Goal: Transaction & Acquisition: Purchase product/service

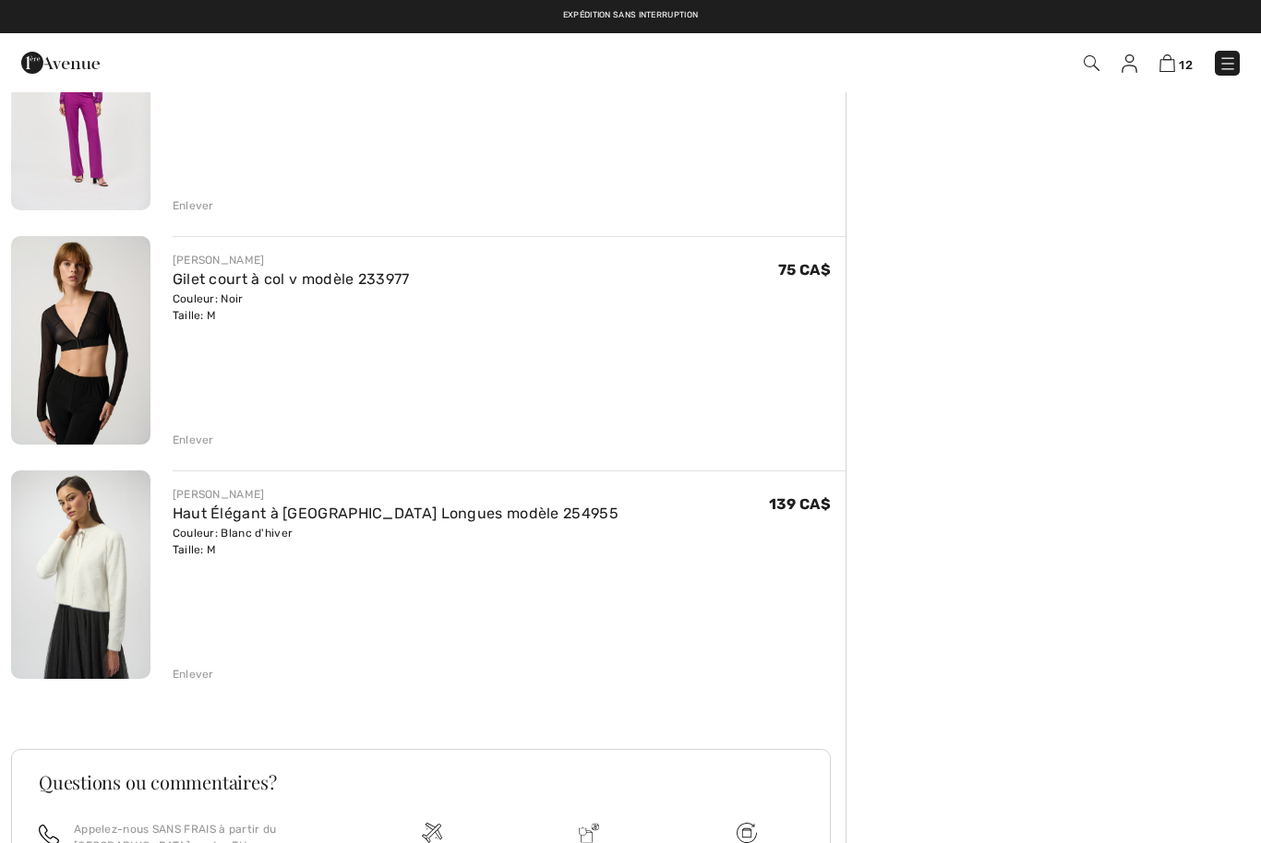
scroll to position [2347, 0]
click at [197, 667] on div "Enlever" at bounding box center [194, 675] width 42 height 17
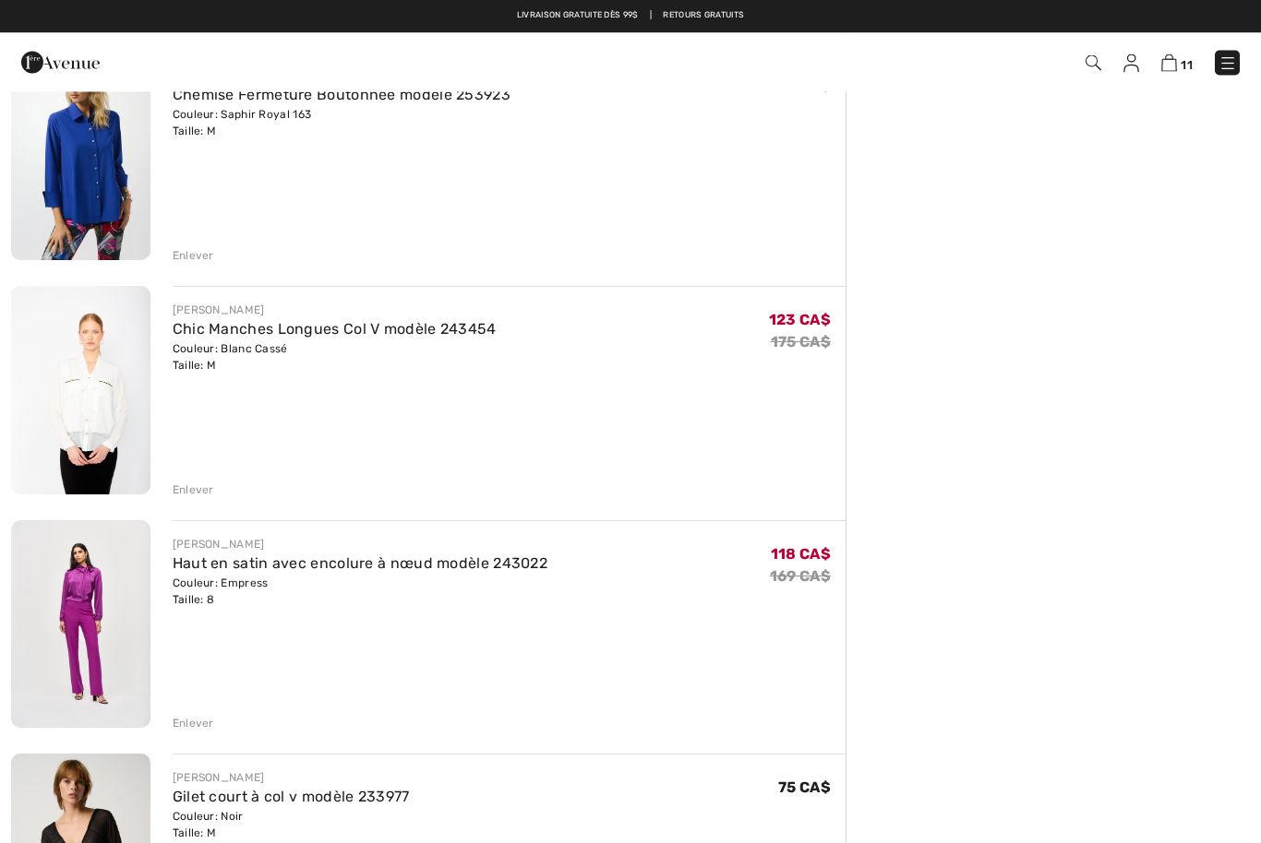
scroll to position [1811, 0]
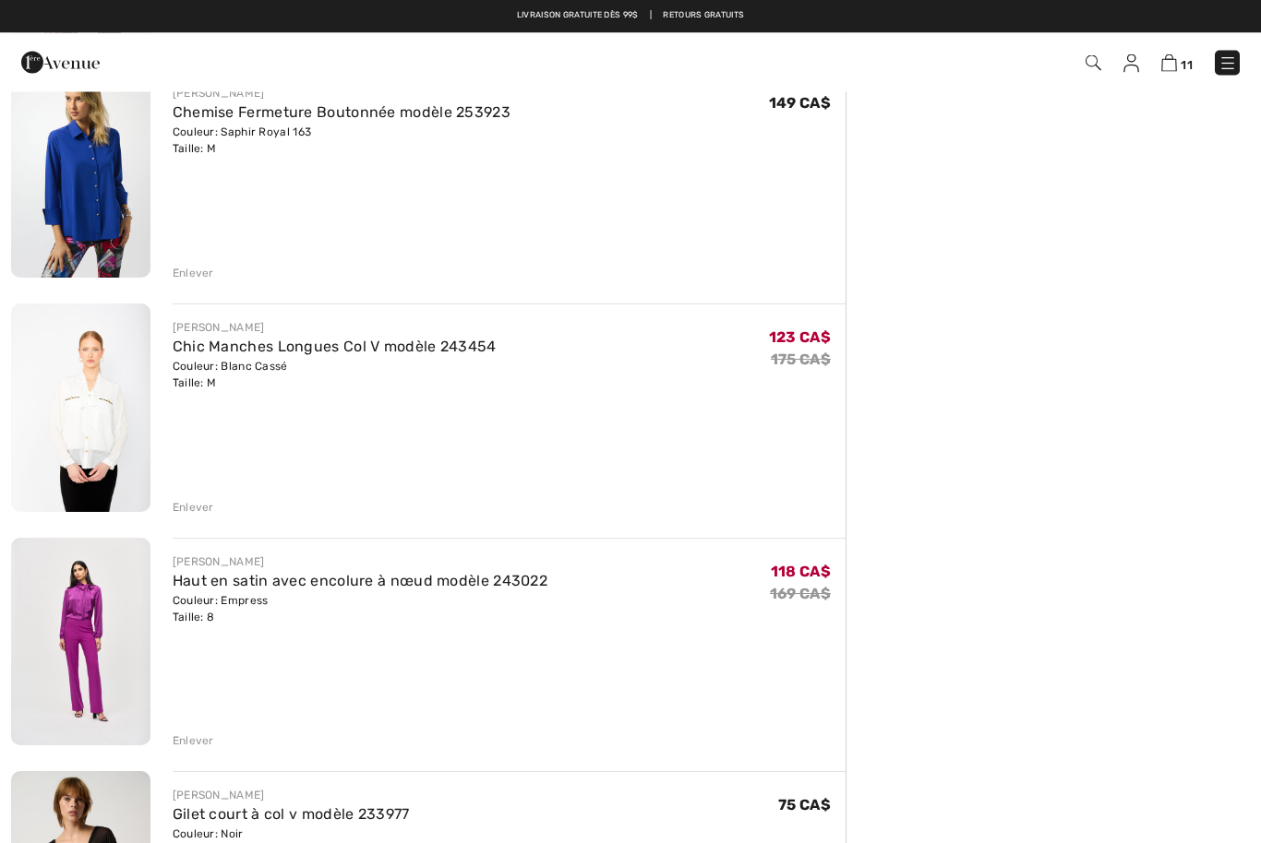
click at [216, 735] on div "Enlever" at bounding box center [509, 740] width 673 height 20
click at [214, 744] on div "Enlever" at bounding box center [509, 740] width 673 height 20
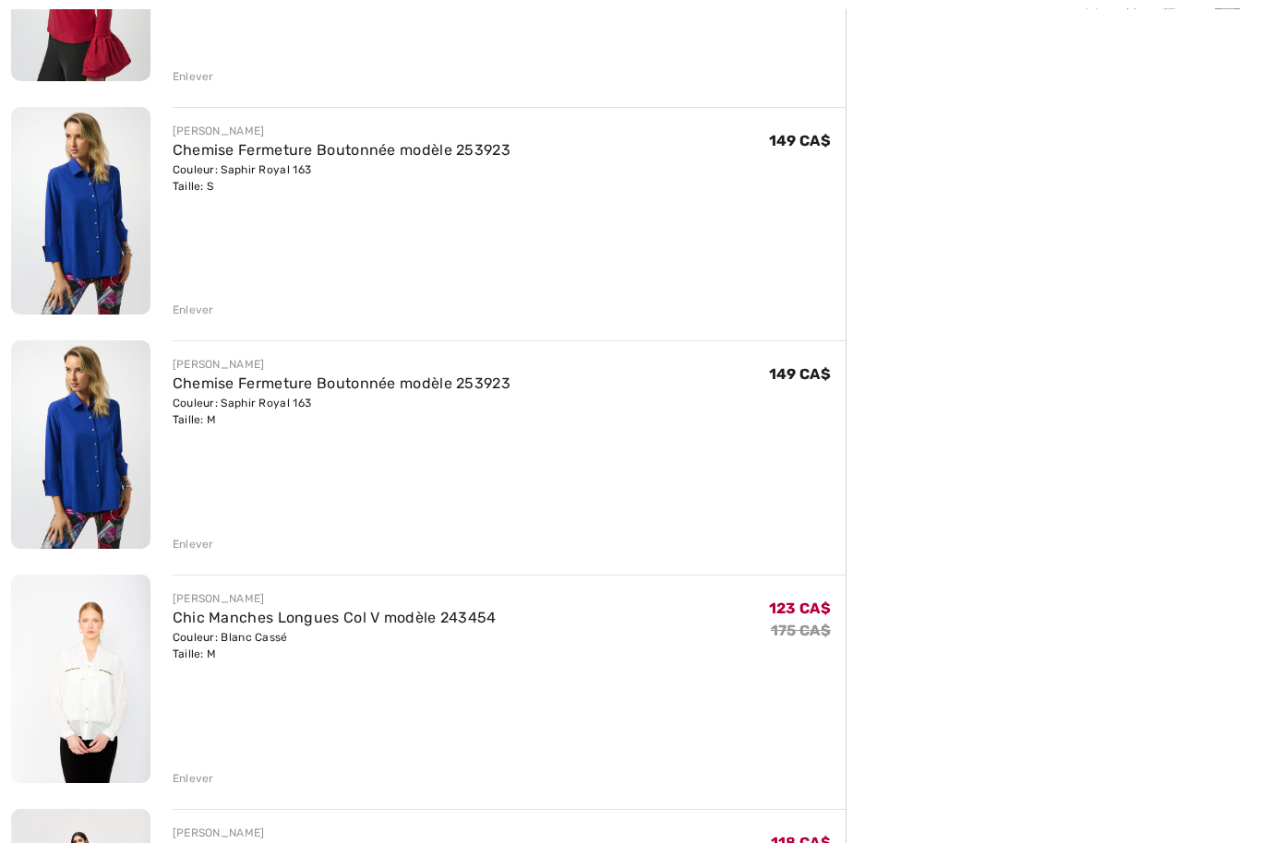
scroll to position [1545, 0]
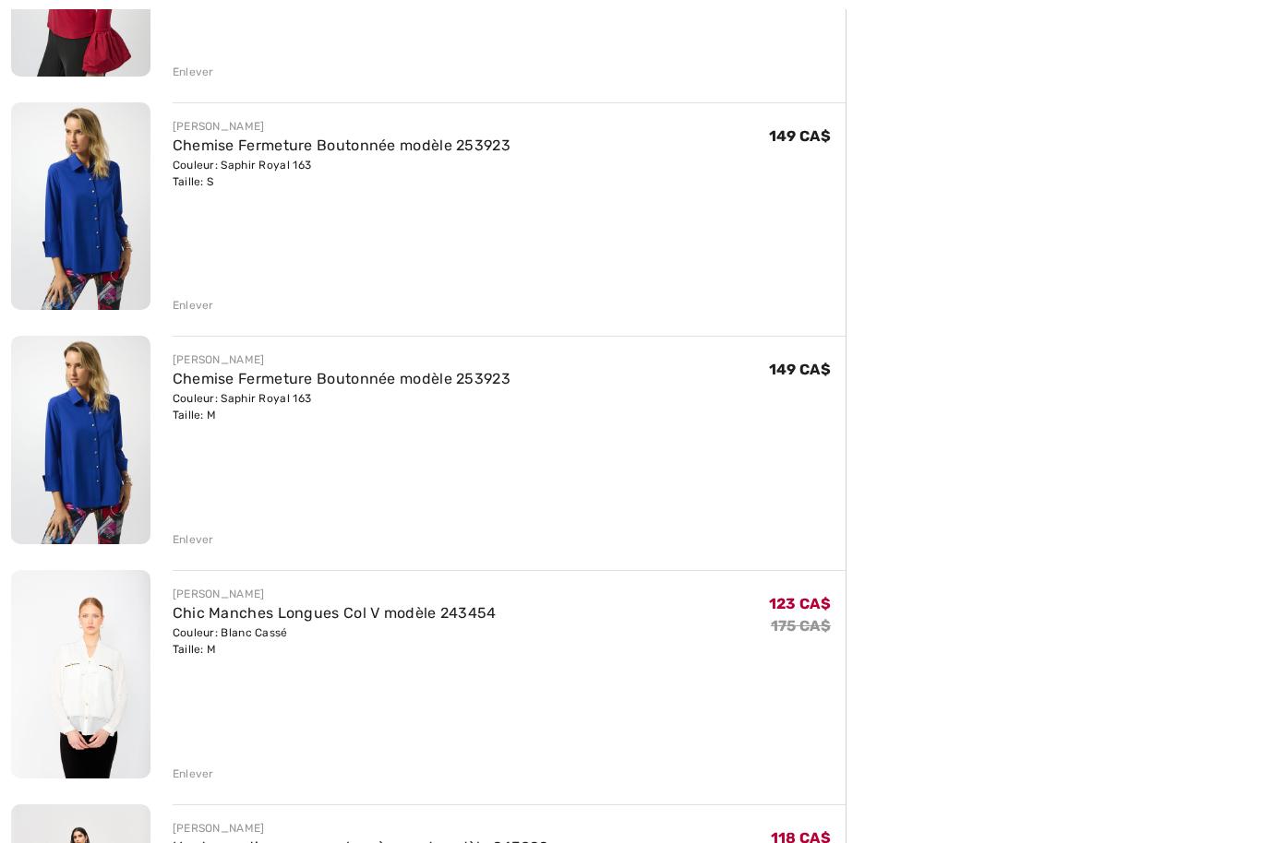
click at [204, 774] on div "Enlever" at bounding box center [194, 775] width 42 height 17
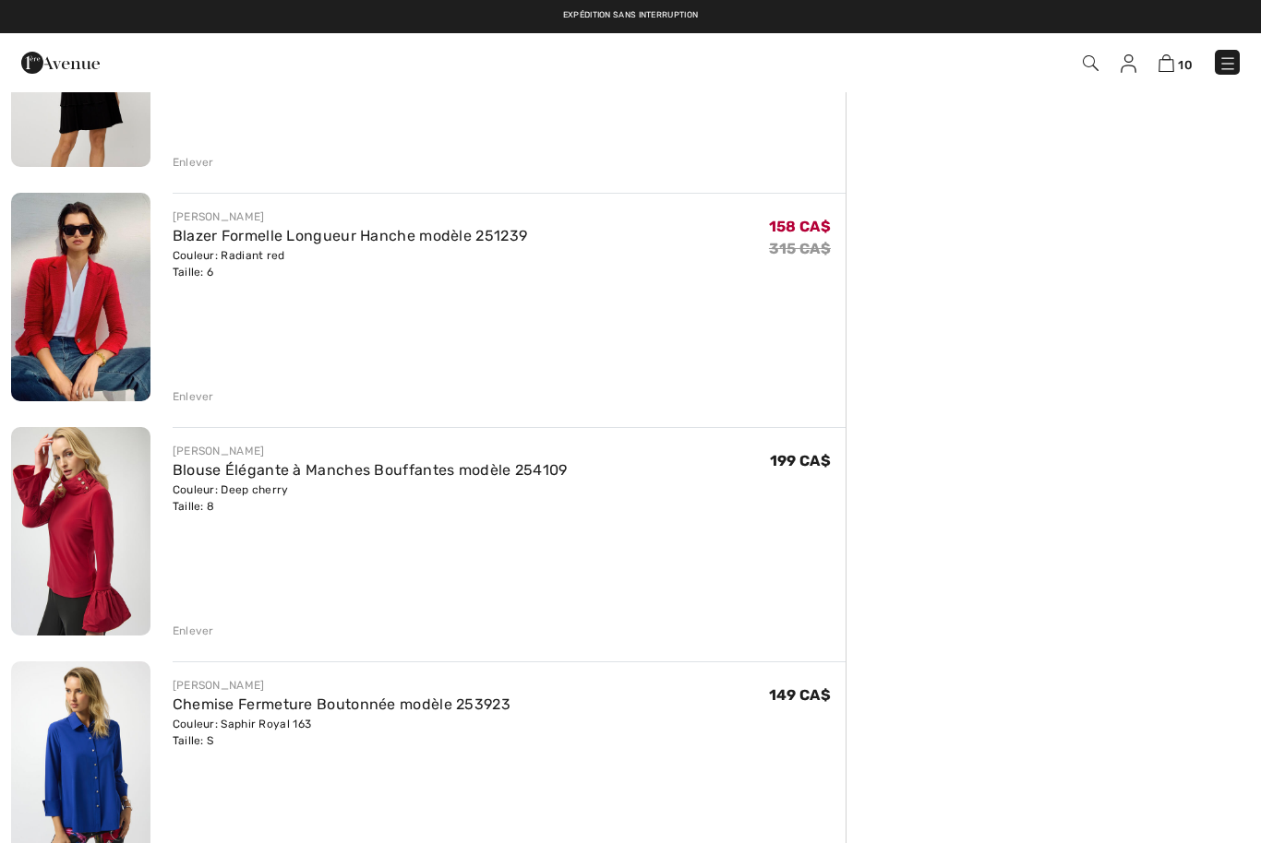
scroll to position [983, 0]
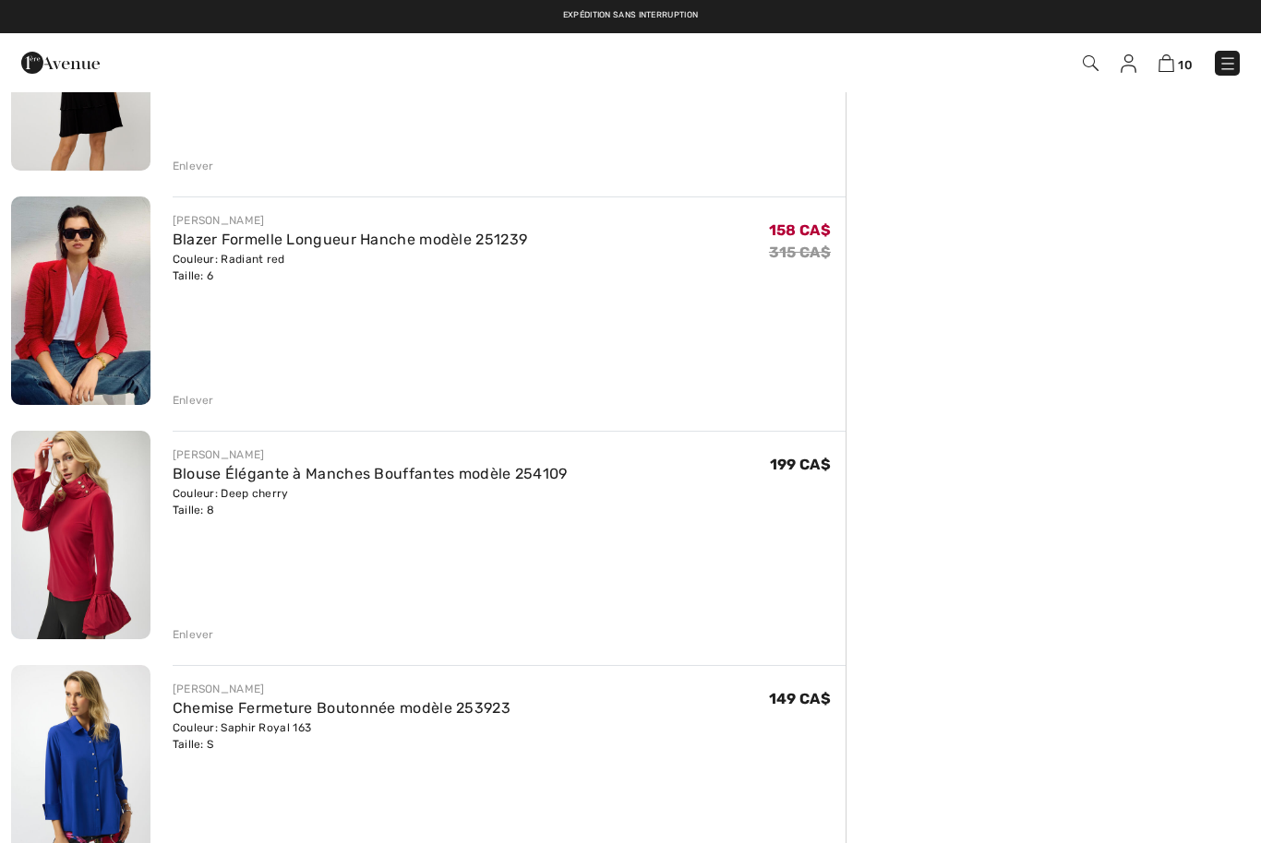
click at [209, 643] on div "JOSEPH RIBKOFF Blazer Formelle Longueur Hanche modèle 251239 Couleur: Radiant r…" at bounding box center [428, 622] width 834 height 2726
click at [187, 634] on div "Enlever" at bounding box center [194, 635] width 42 height 17
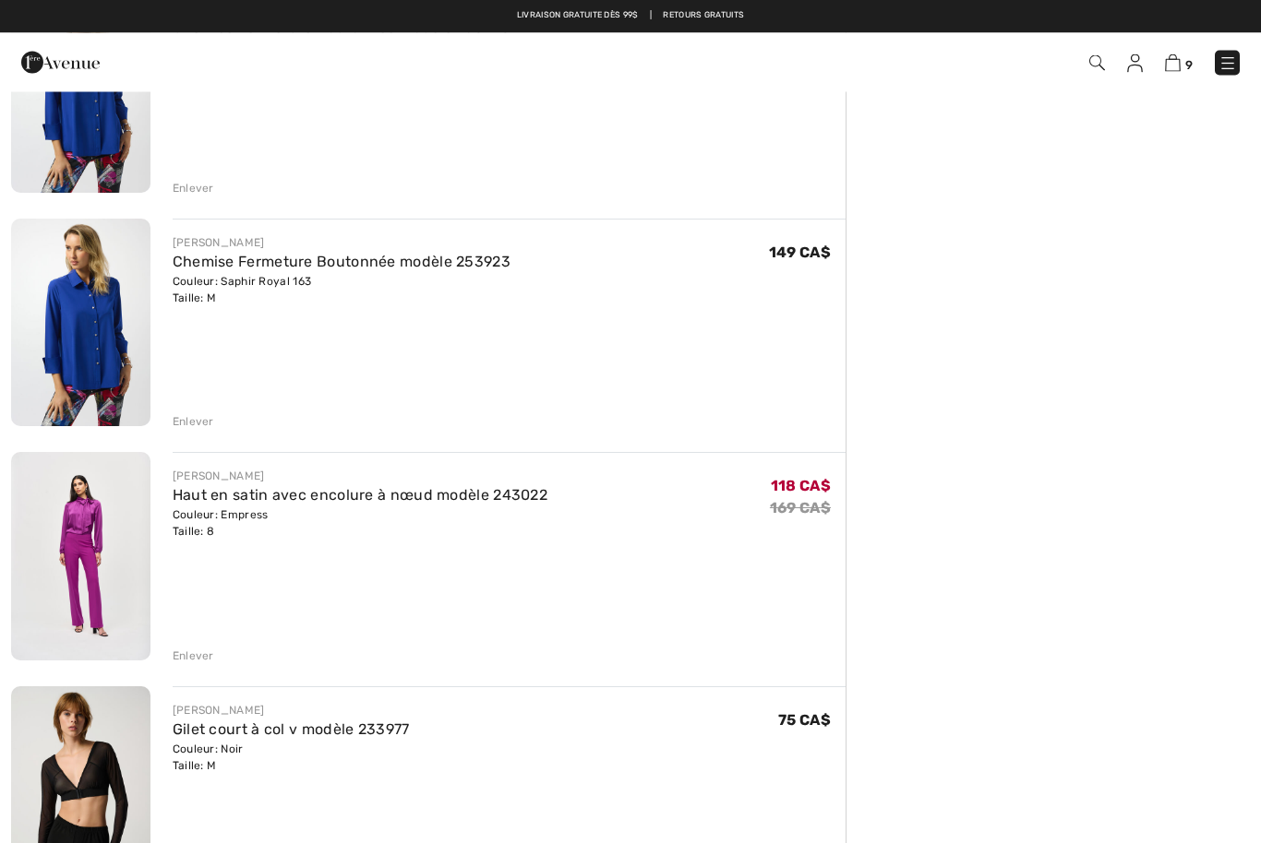
scroll to position [1425, 0]
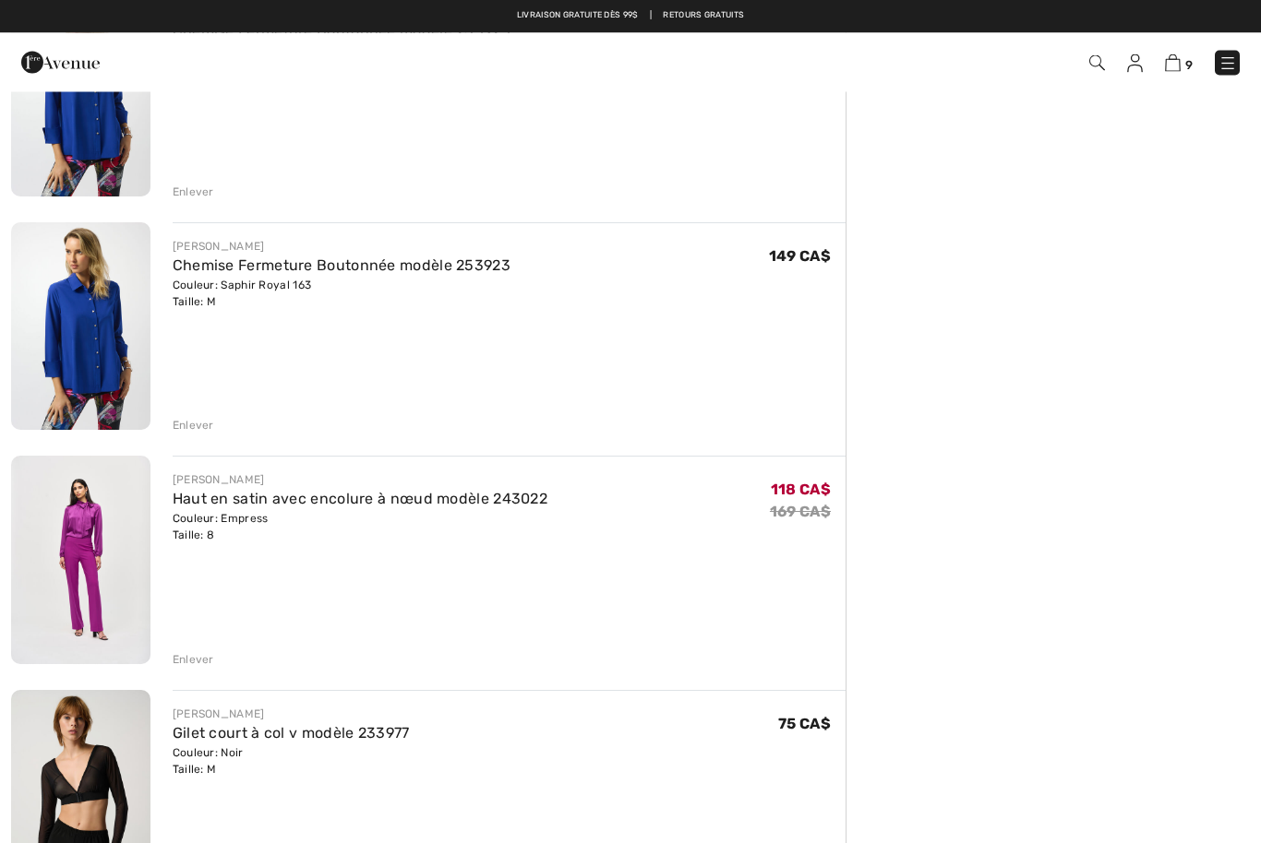
click at [444, 506] on link "Haut en satin avec encolure à nœud modèle 243022" at bounding box center [360, 500] width 375 height 18
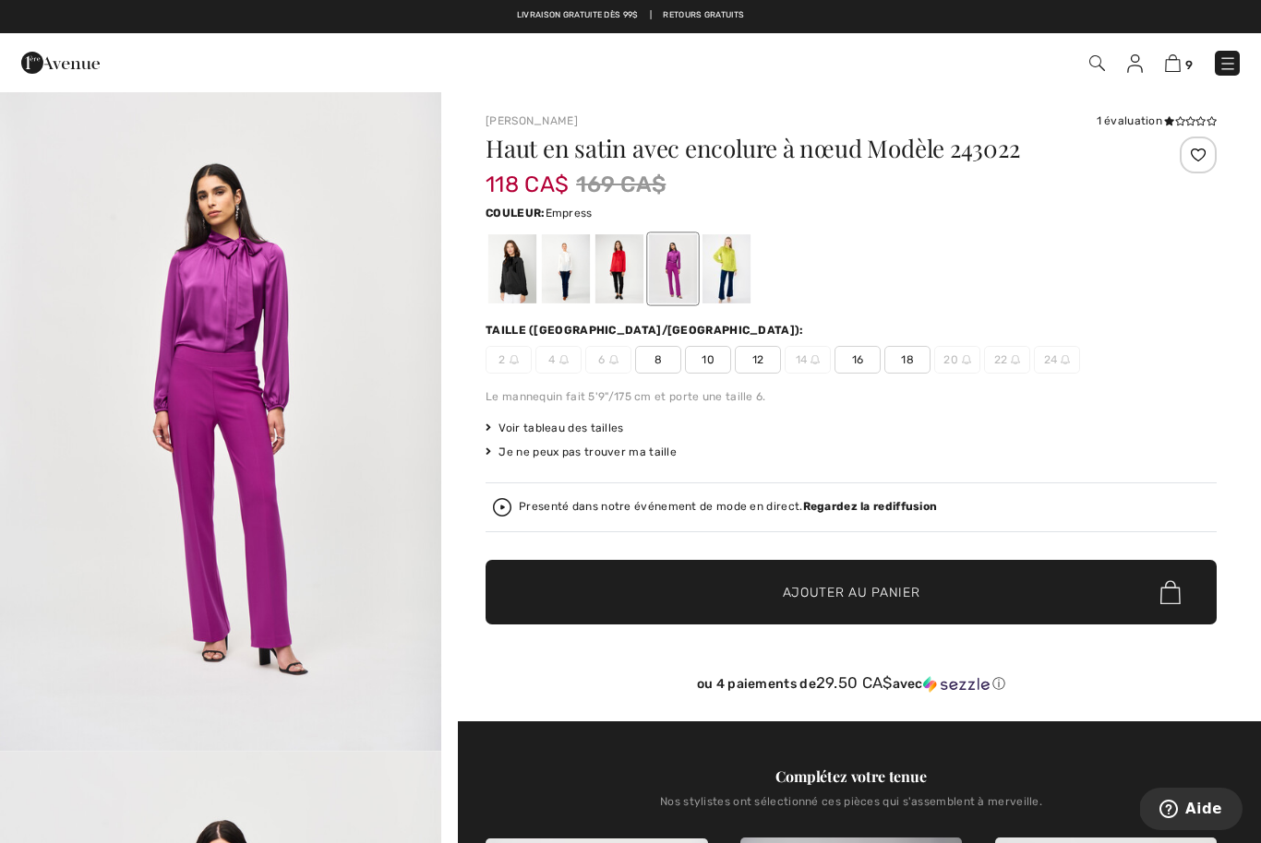
click at [728, 285] on div at bounding box center [726, 268] width 48 height 69
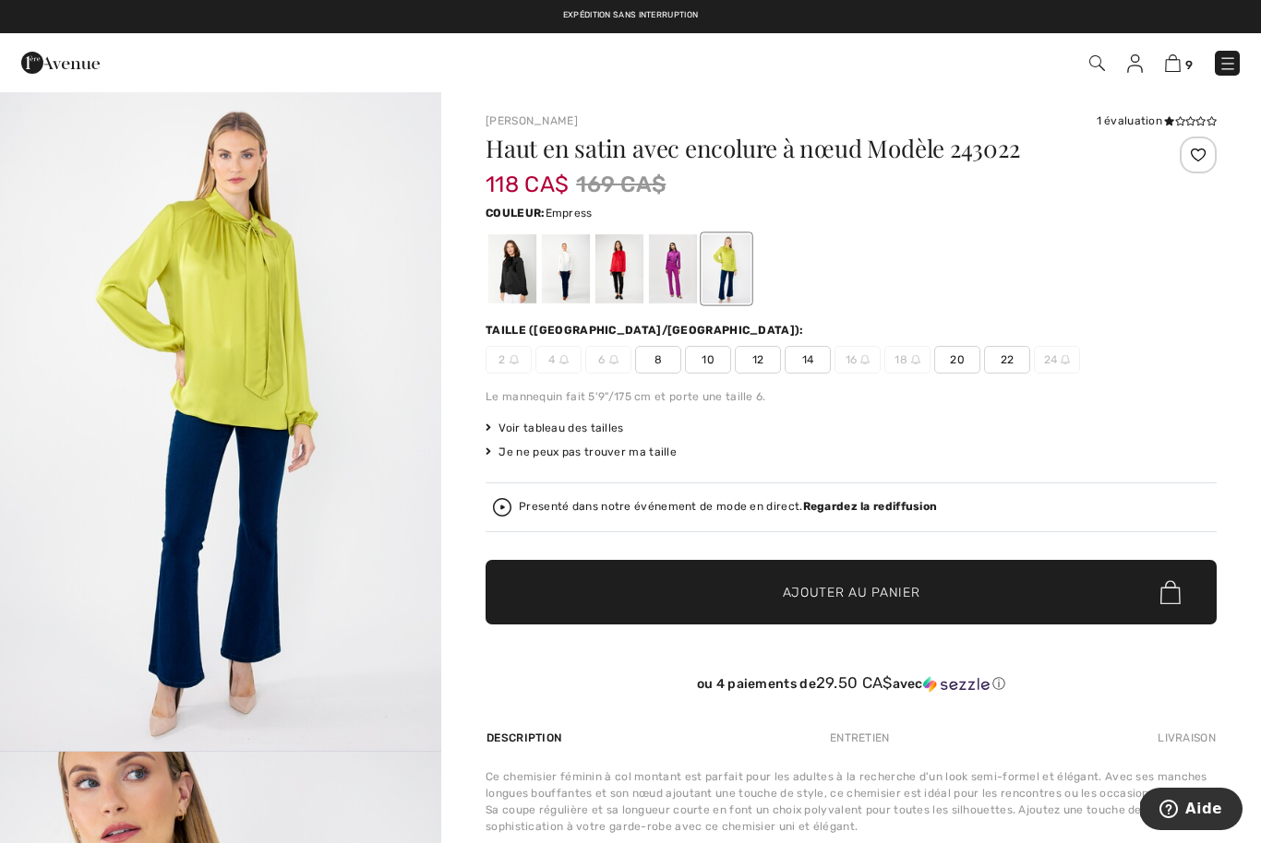
click at [675, 298] on div at bounding box center [673, 268] width 48 height 69
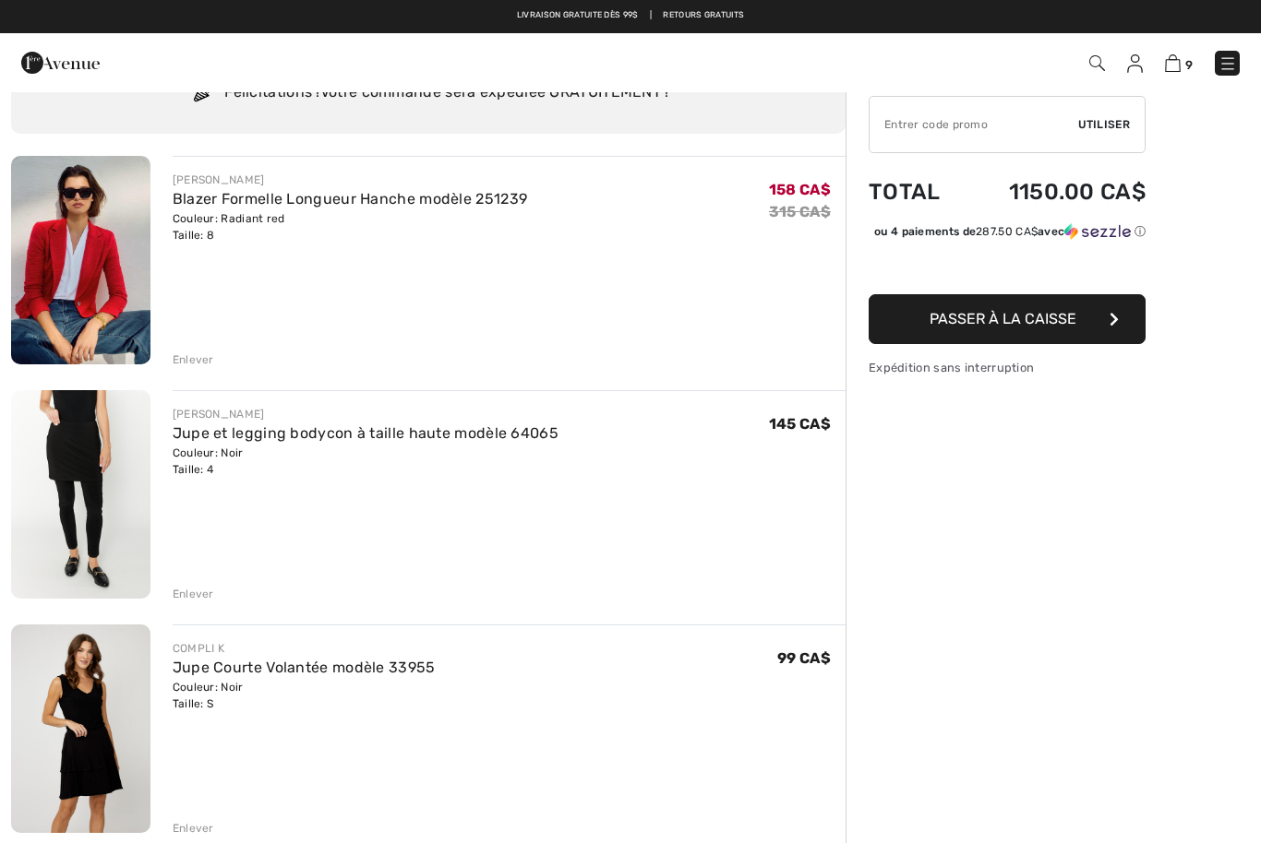
scroll to position [78, 0]
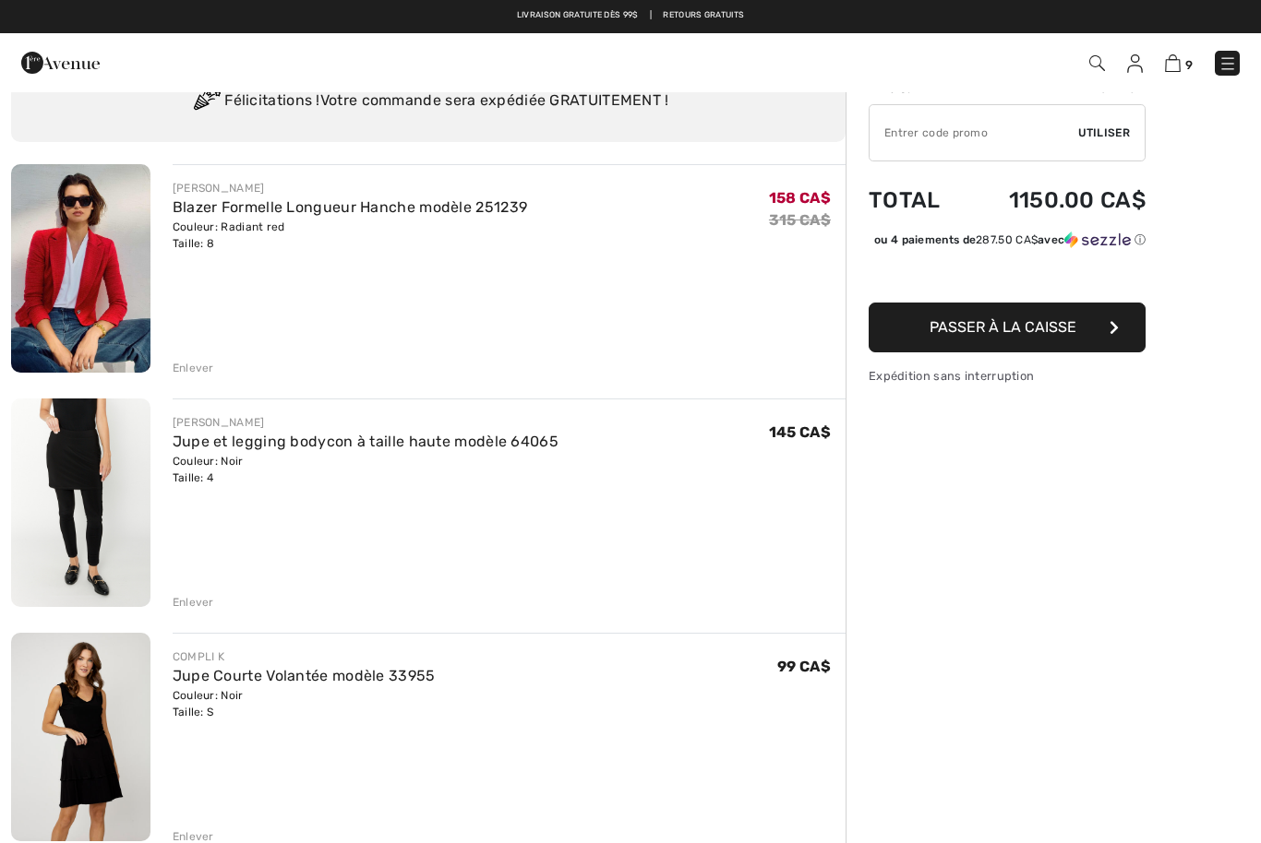
click at [450, 215] on link "Blazer Formelle Longueur Hanche modèle 251239" at bounding box center [350, 207] width 355 height 18
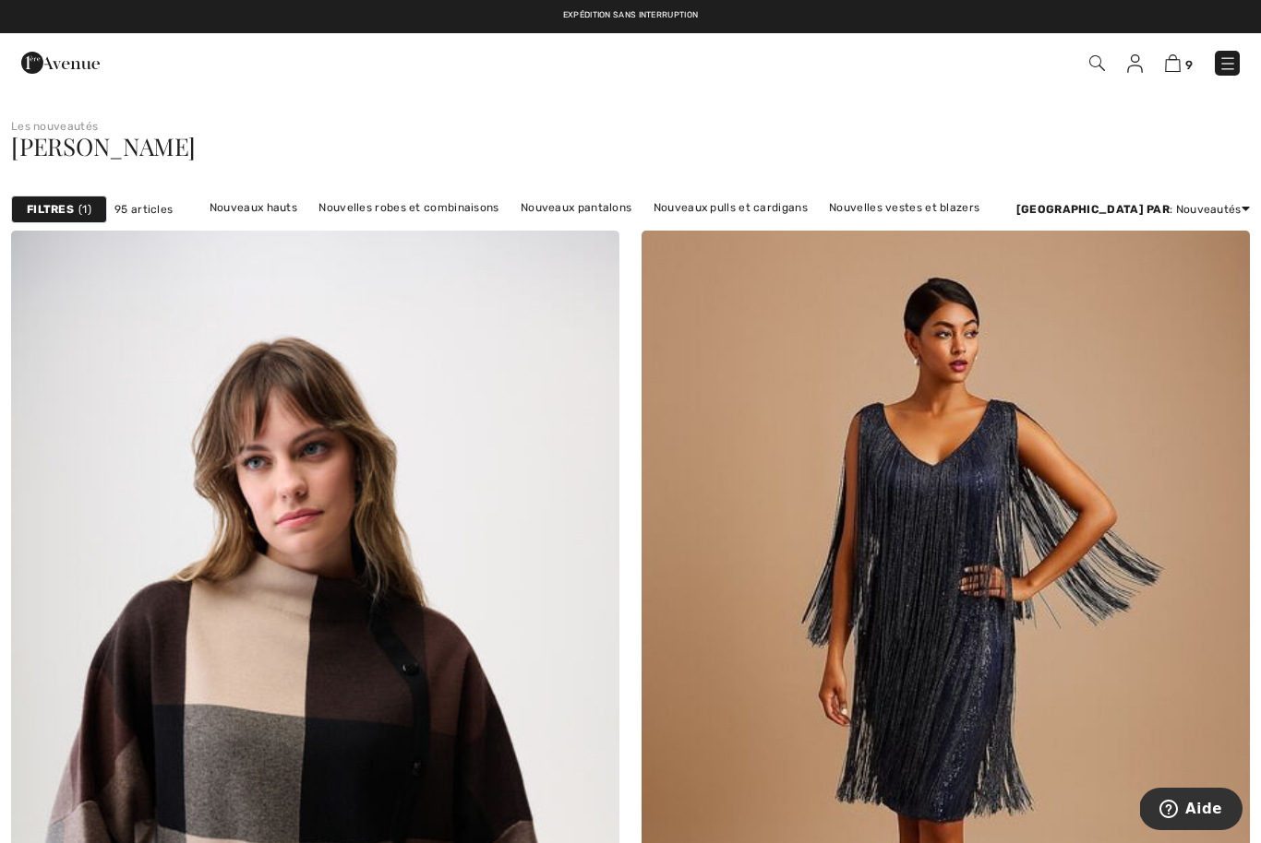
click at [1189, 62] on span "9" at bounding box center [1188, 65] width 7 height 14
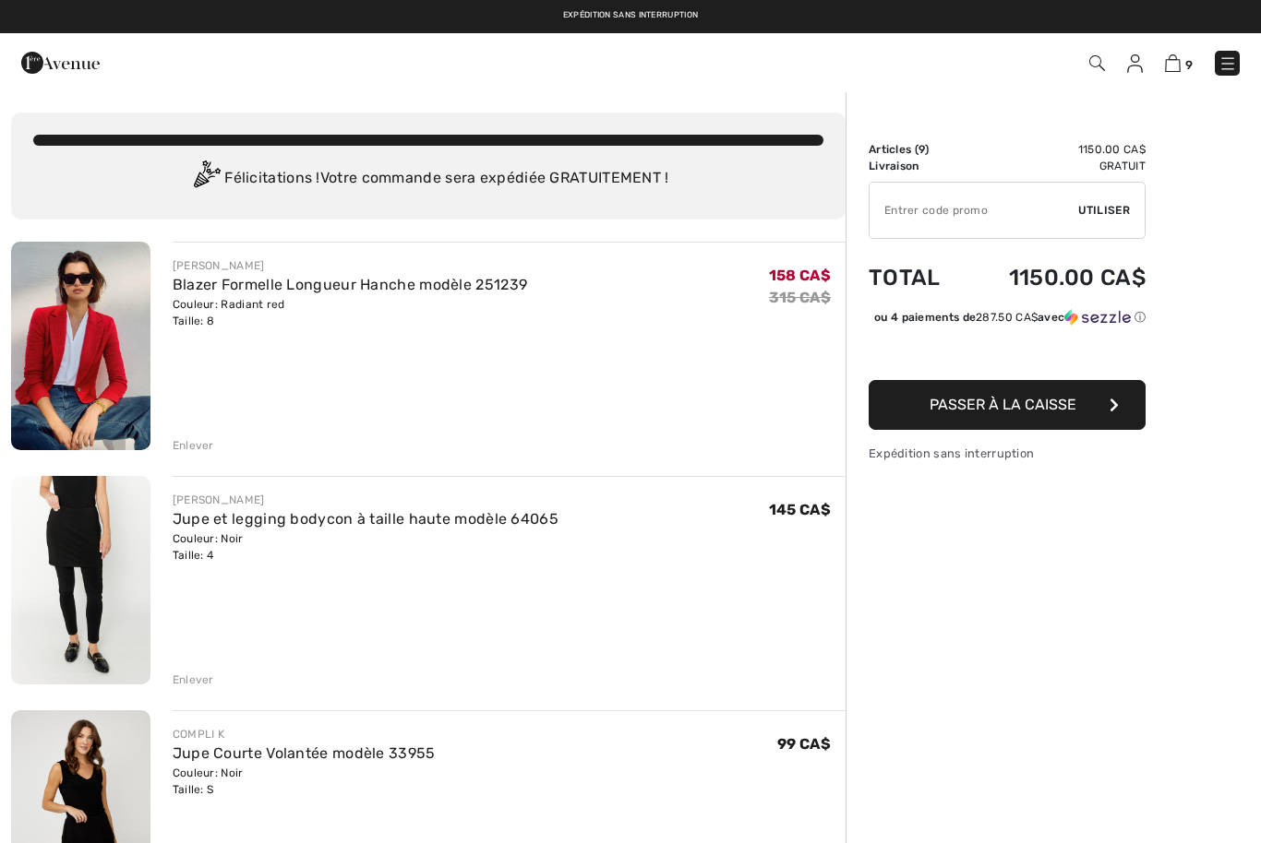
click at [436, 284] on link "Blazer Formelle Longueur Hanche modèle 251239" at bounding box center [350, 285] width 355 height 18
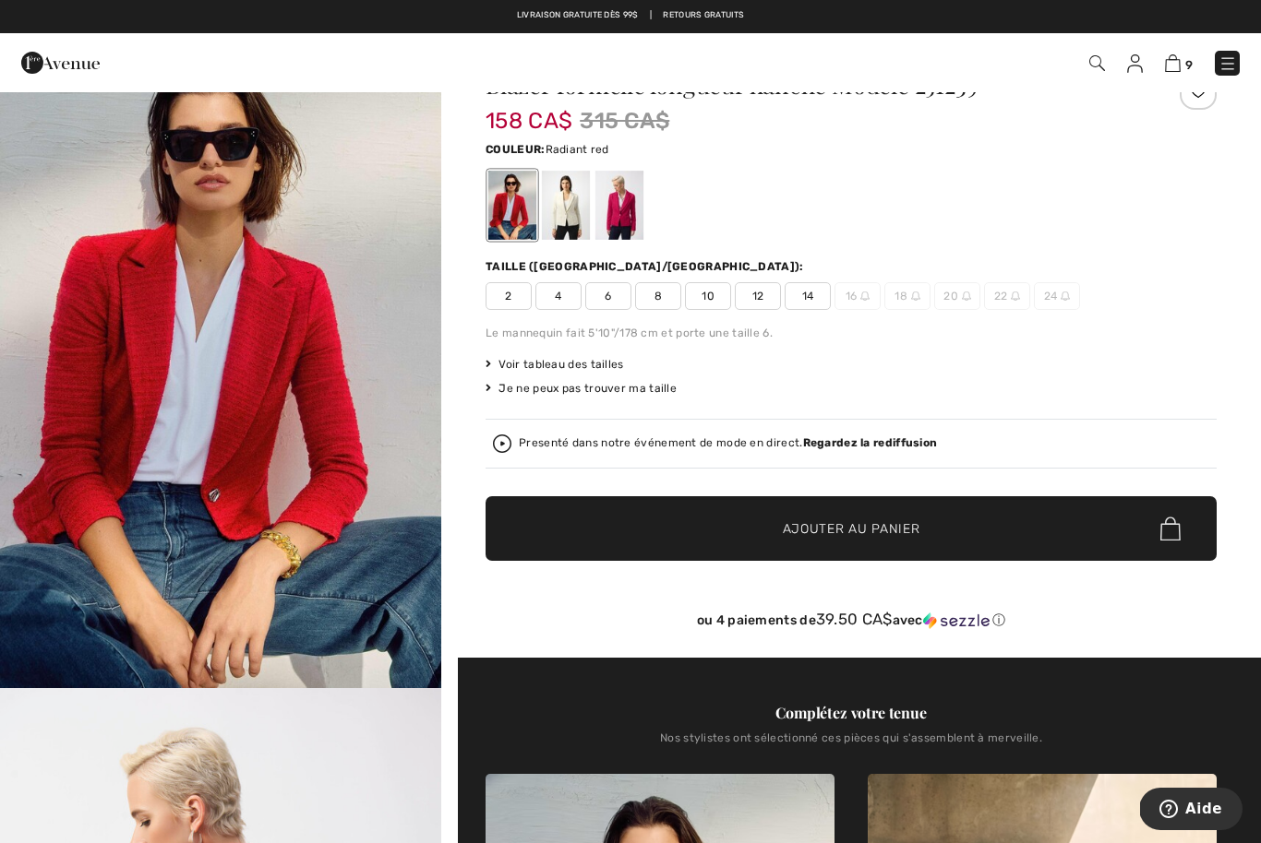
scroll to position [47, 0]
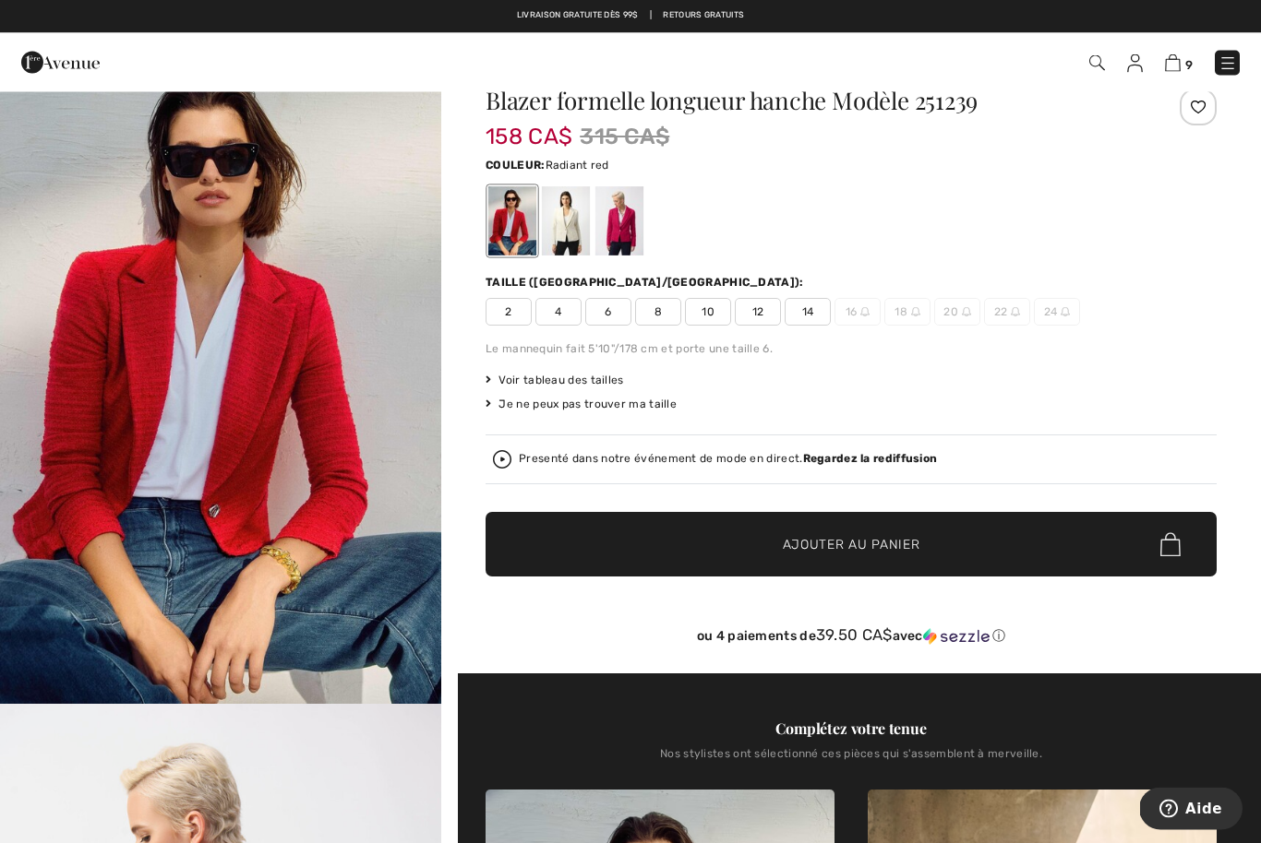
click at [715, 311] on span "10" at bounding box center [708, 313] width 46 height 28
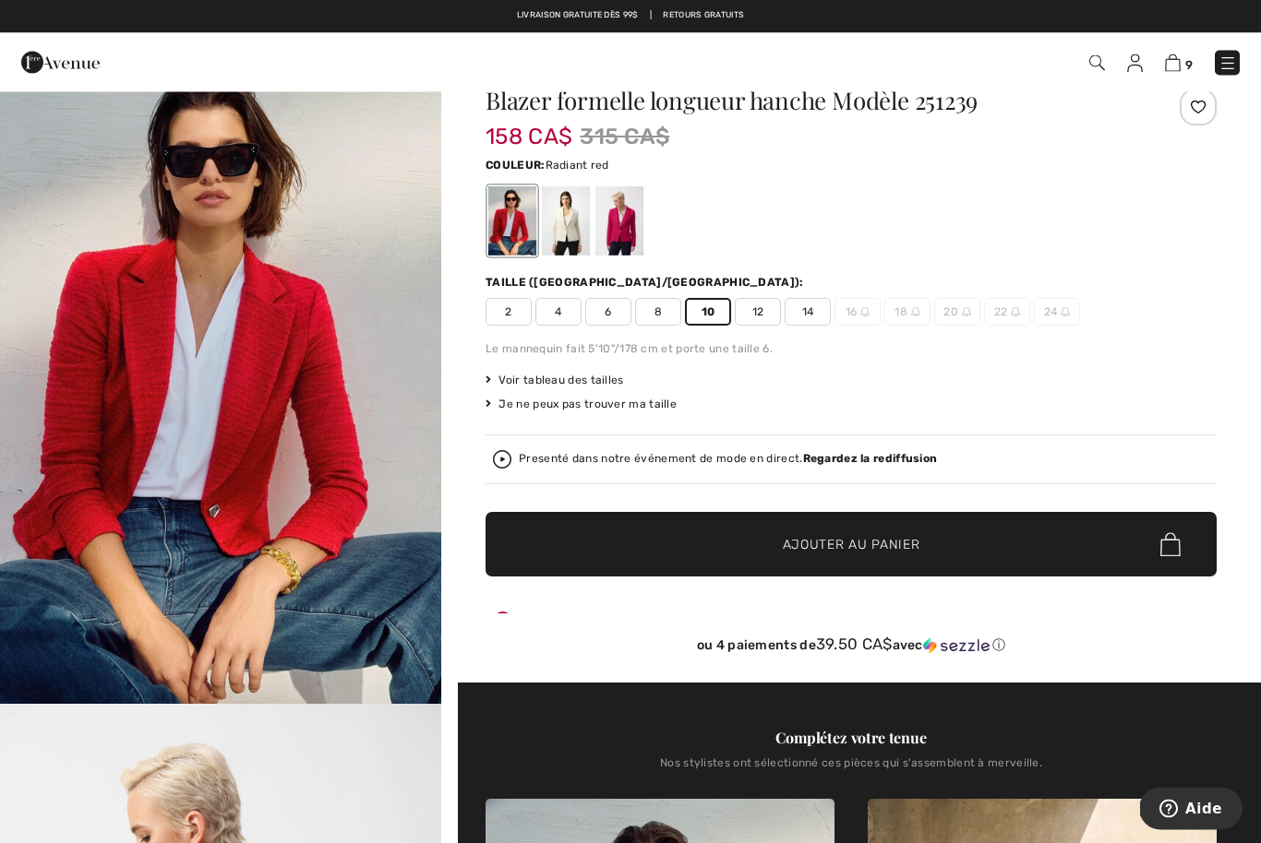
scroll to position [48, 0]
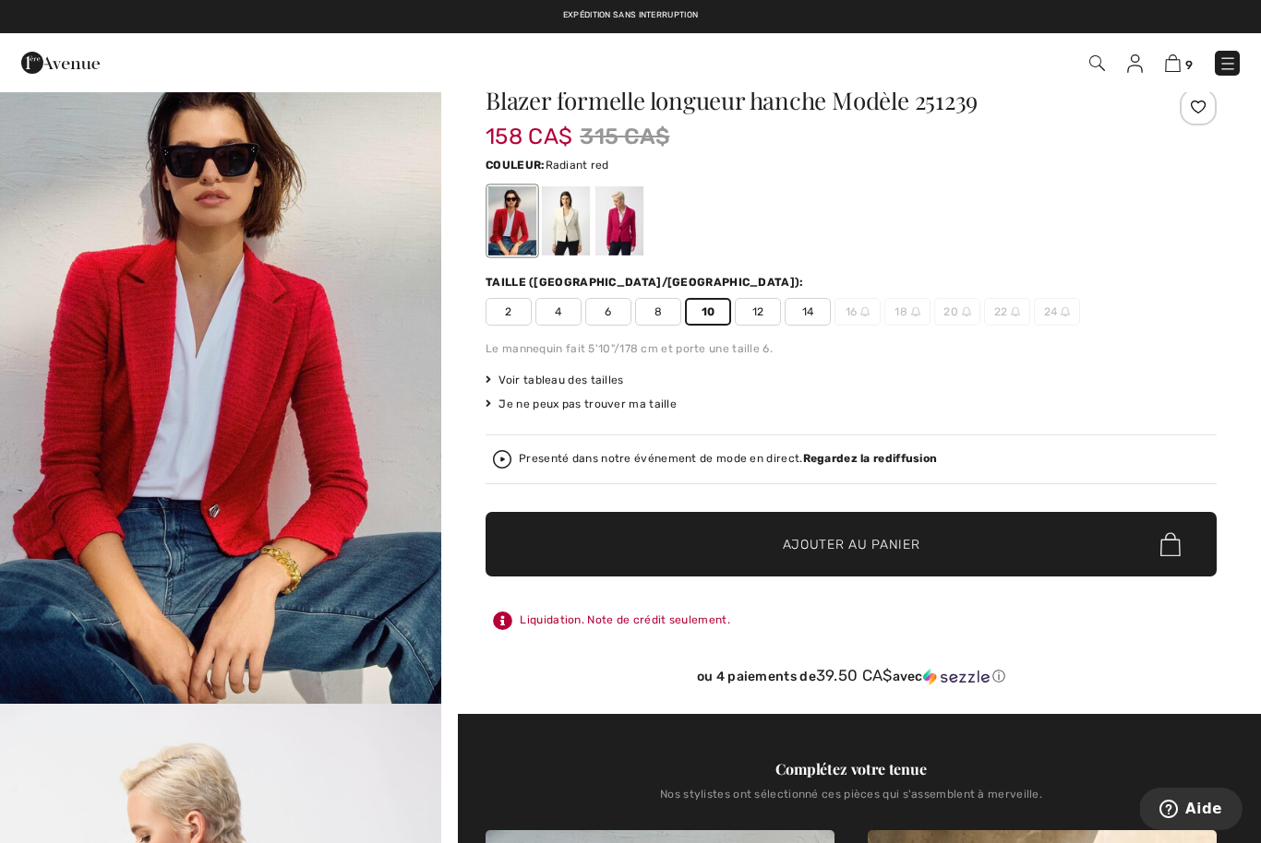
click at [912, 388] on div "Voir tableau des tailles" at bounding box center [850, 380] width 731 height 17
click at [1178, 65] on img at bounding box center [1173, 63] width 16 height 18
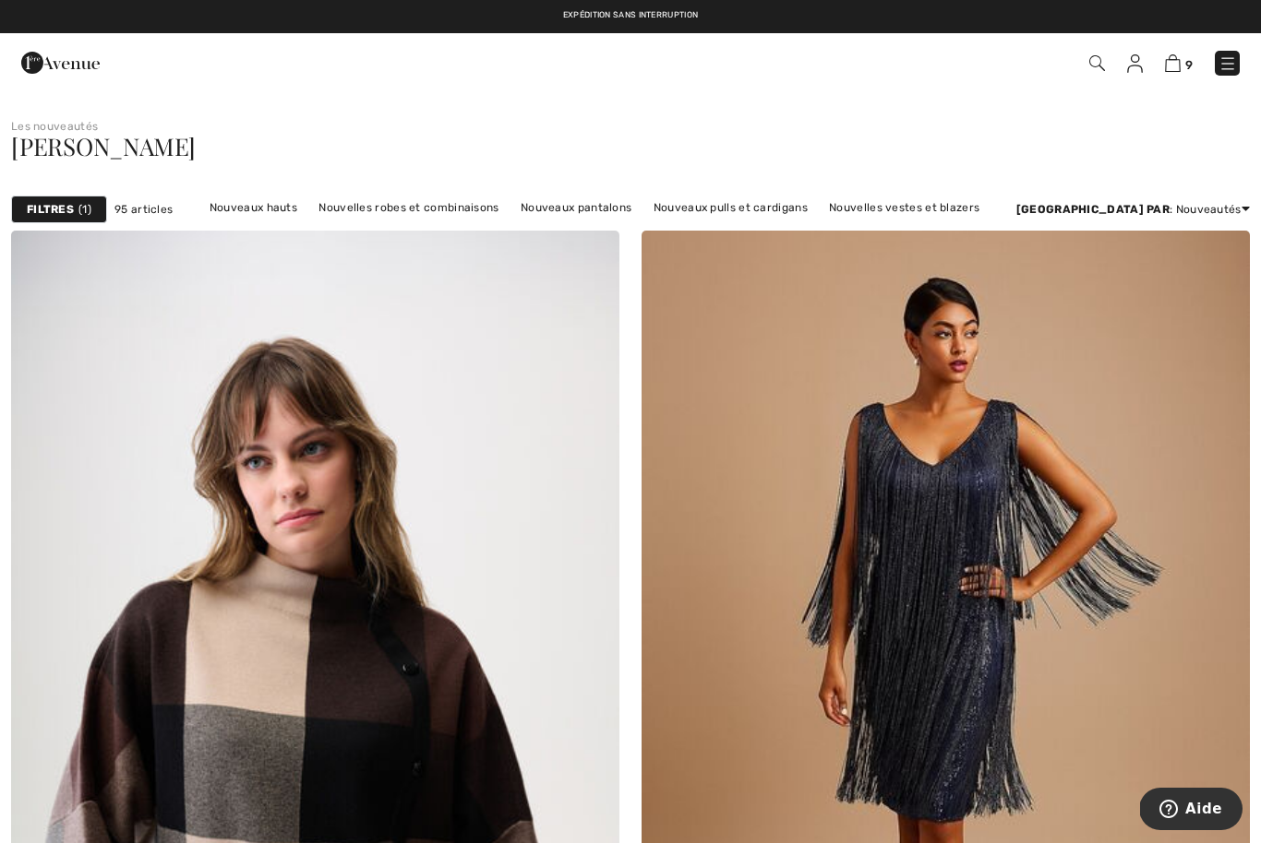
click at [1171, 69] on img at bounding box center [1173, 63] width 16 height 18
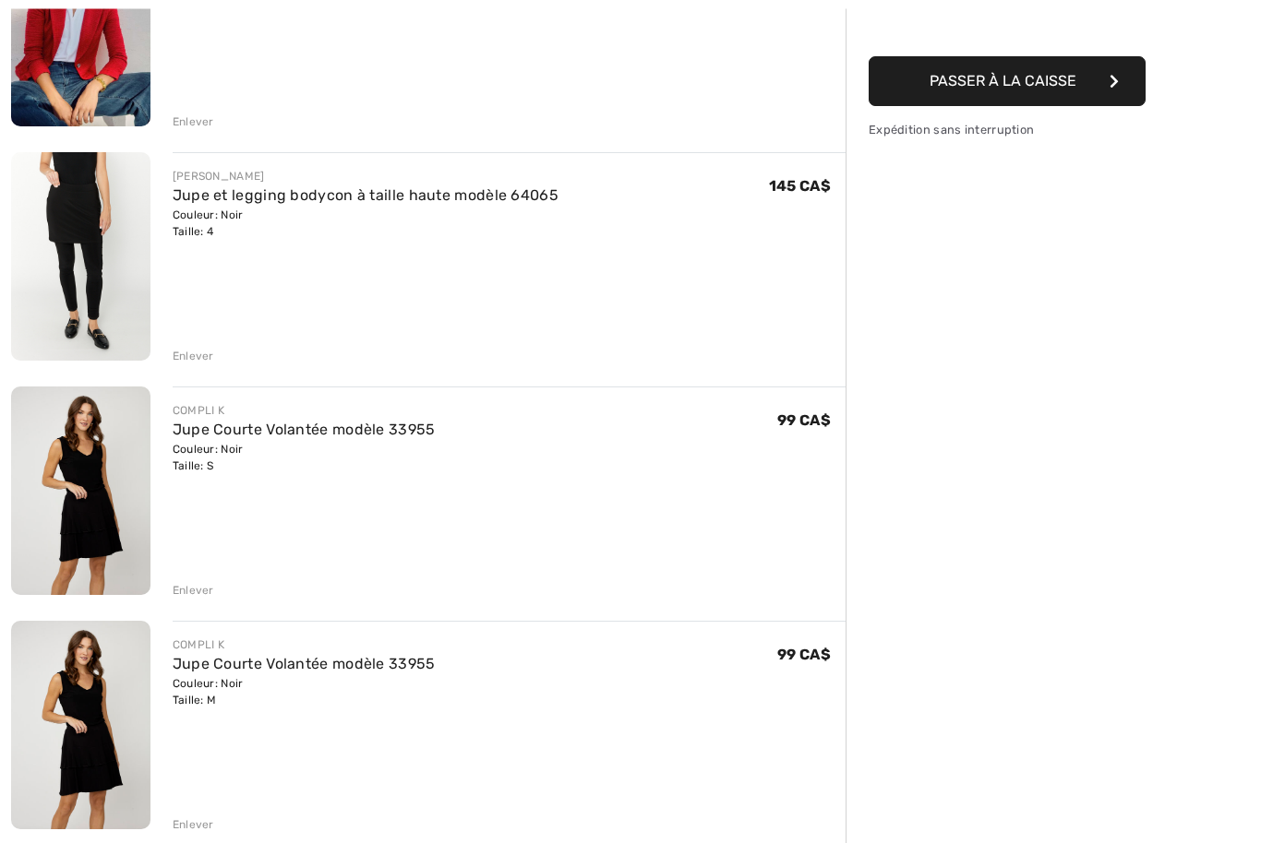
scroll to position [325, 0]
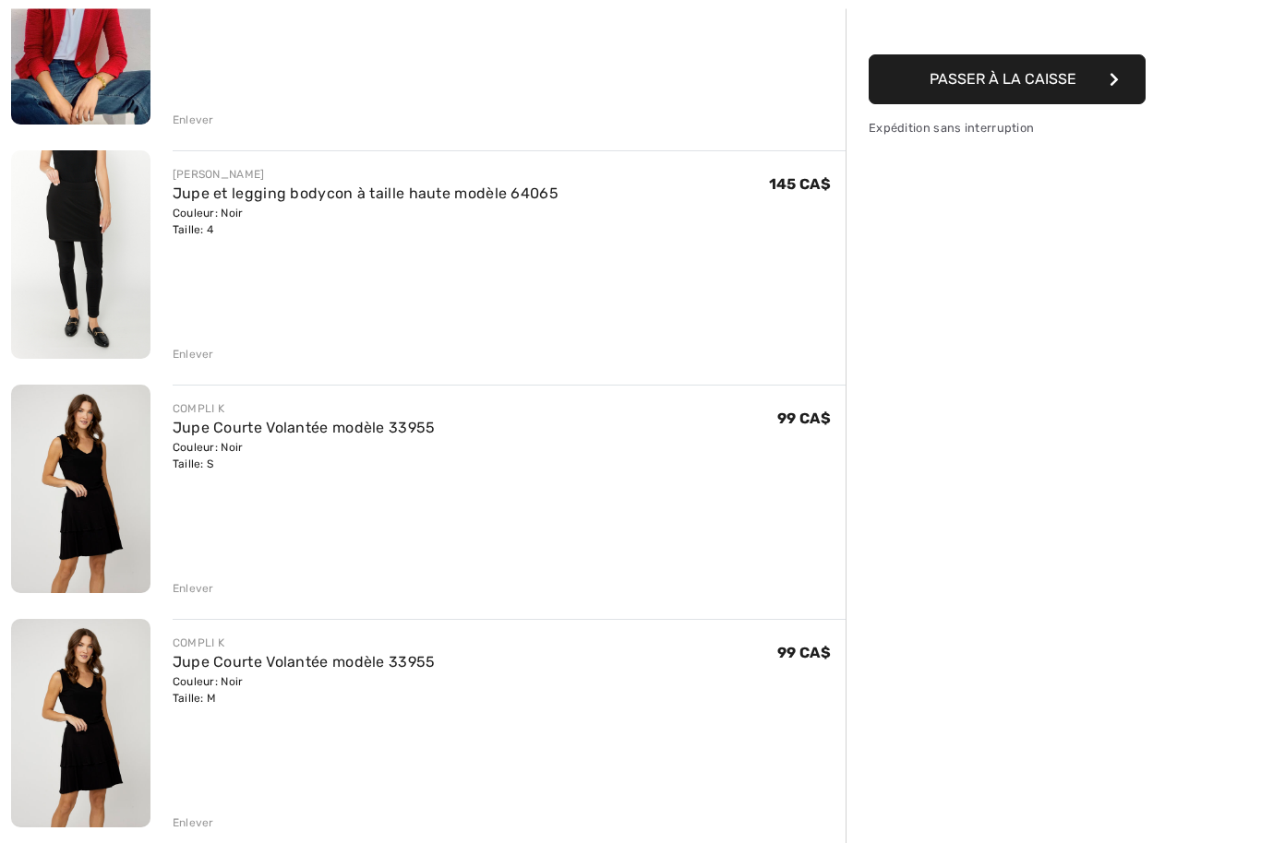
click at [395, 435] on link "Jupe Courte Volantée modèle 33955" at bounding box center [304, 429] width 263 height 18
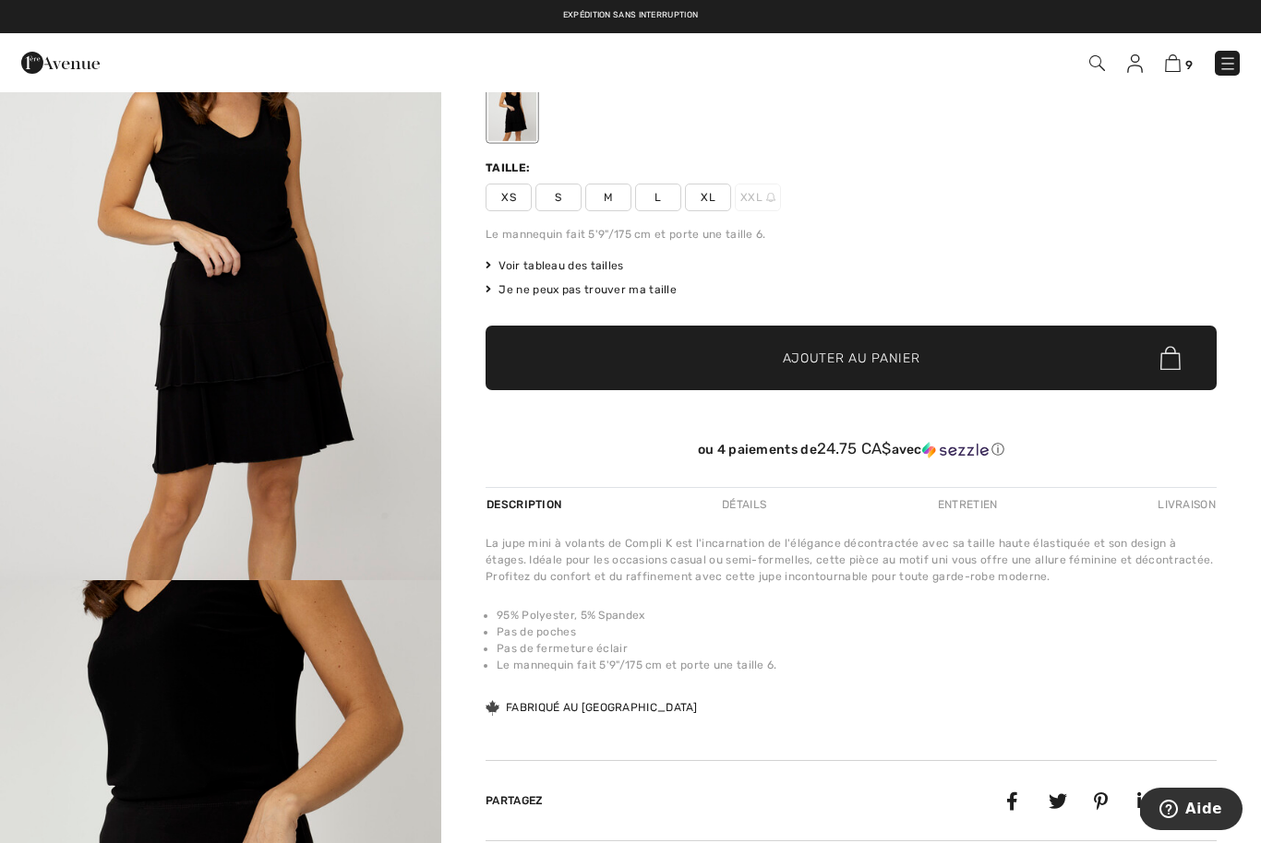
scroll to position [171, 0]
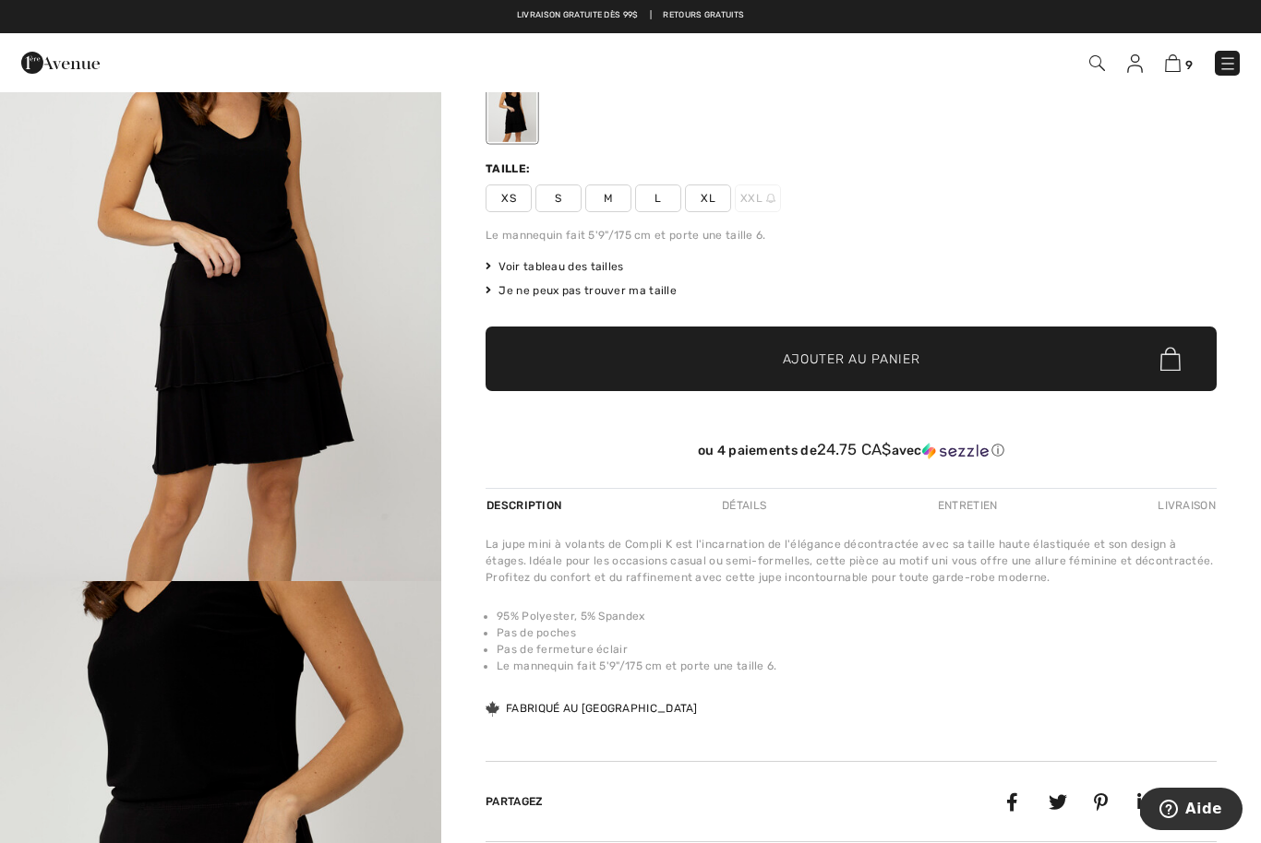
click at [662, 197] on span "L" at bounding box center [658, 199] width 46 height 28
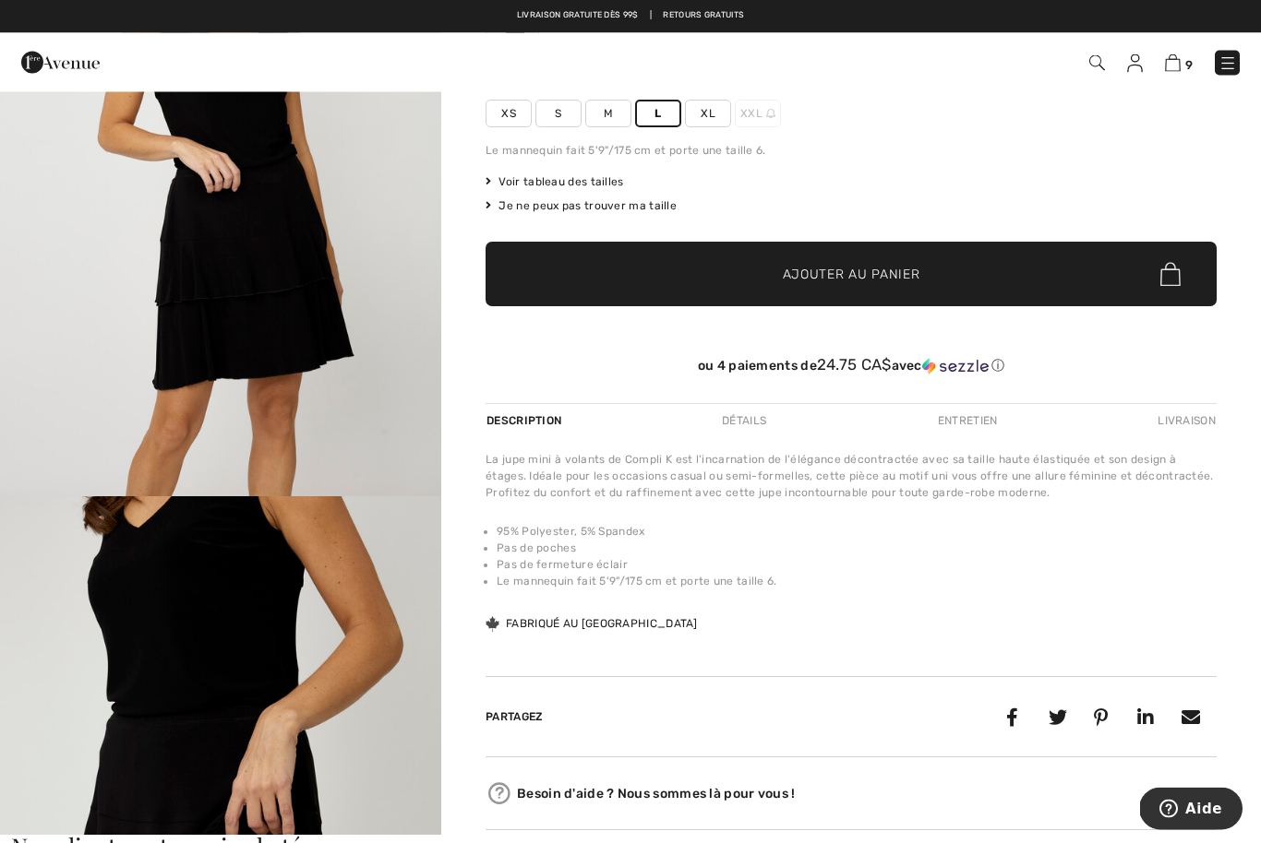
scroll to position [221, 0]
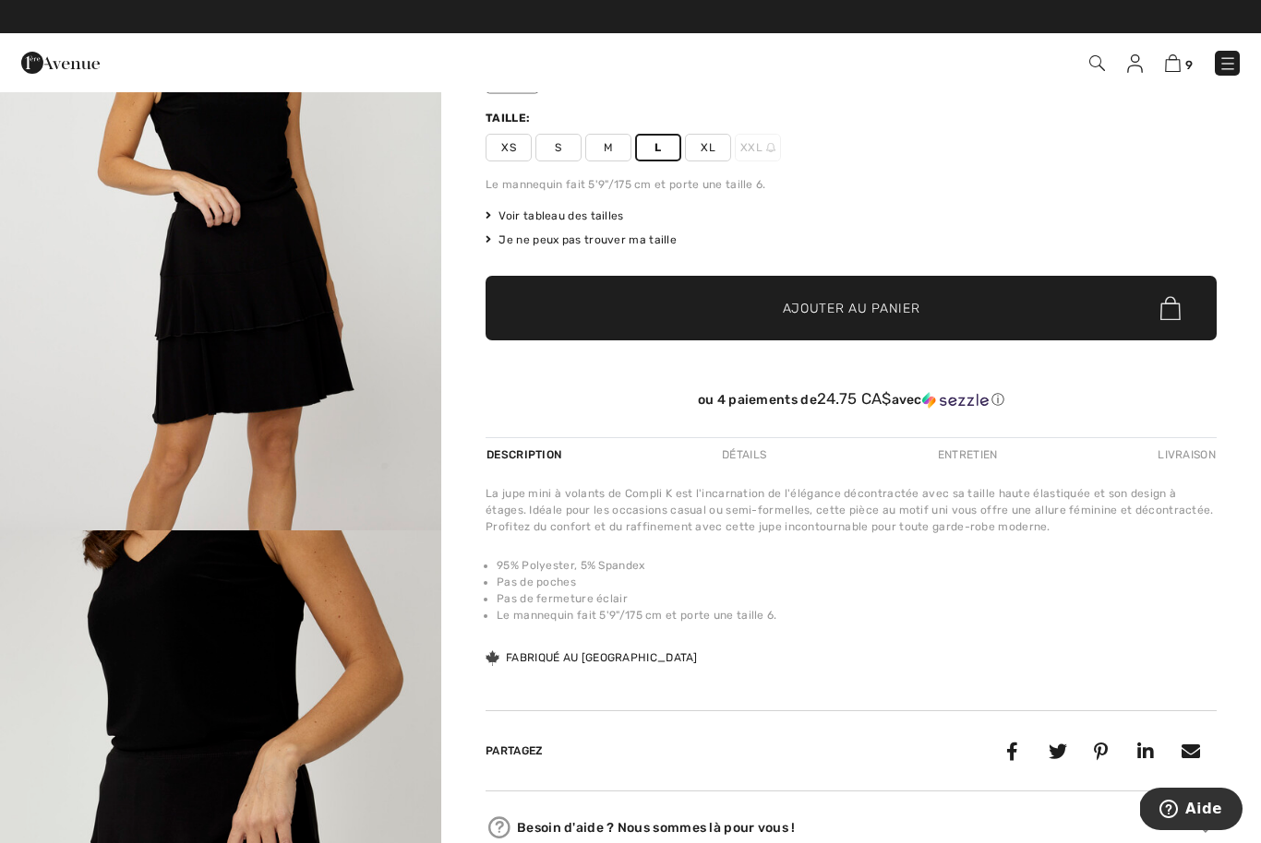
click at [903, 317] on span "Ajouter au panier" at bounding box center [851, 308] width 137 height 19
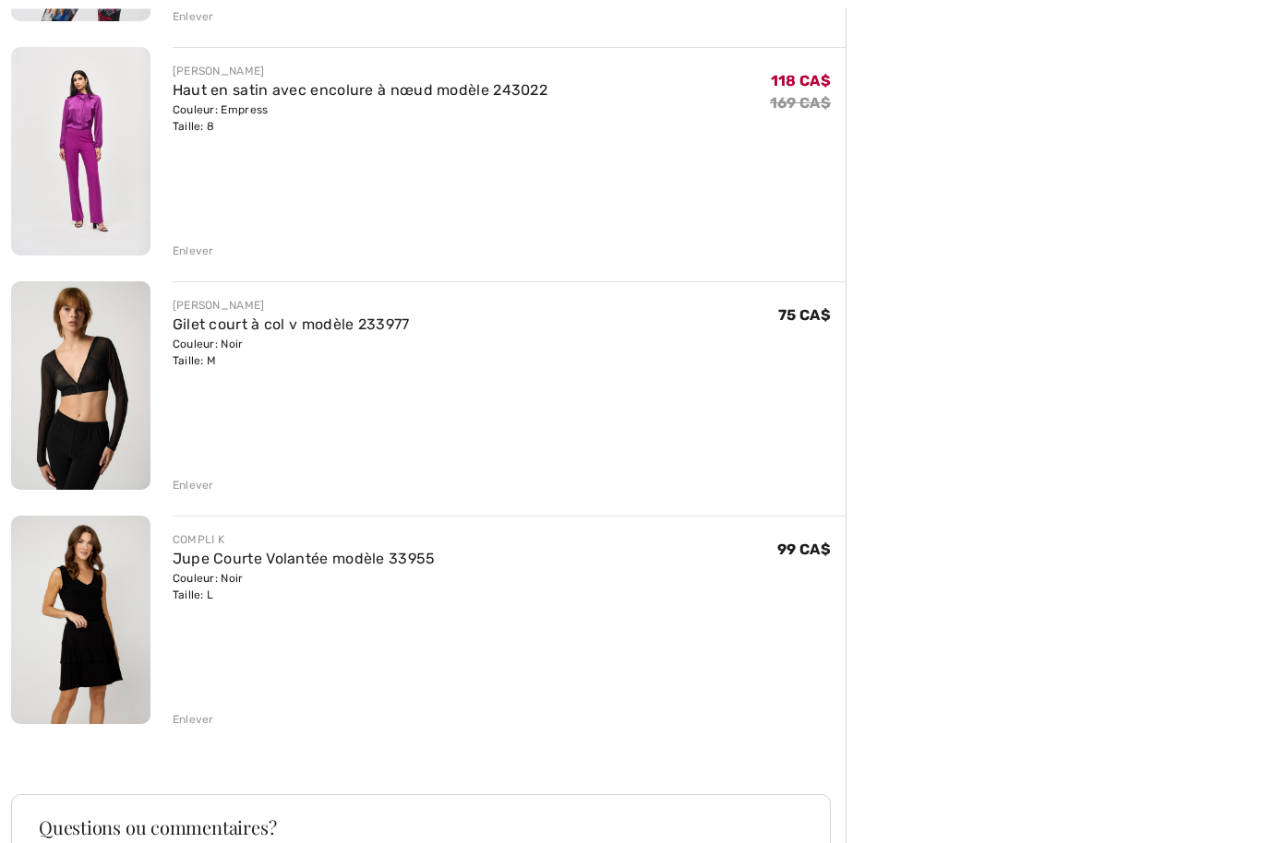
scroll to position [1834, 0]
click at [199, 718] on div "Enlever" at bounding box center [194, 719] width 42 height 17
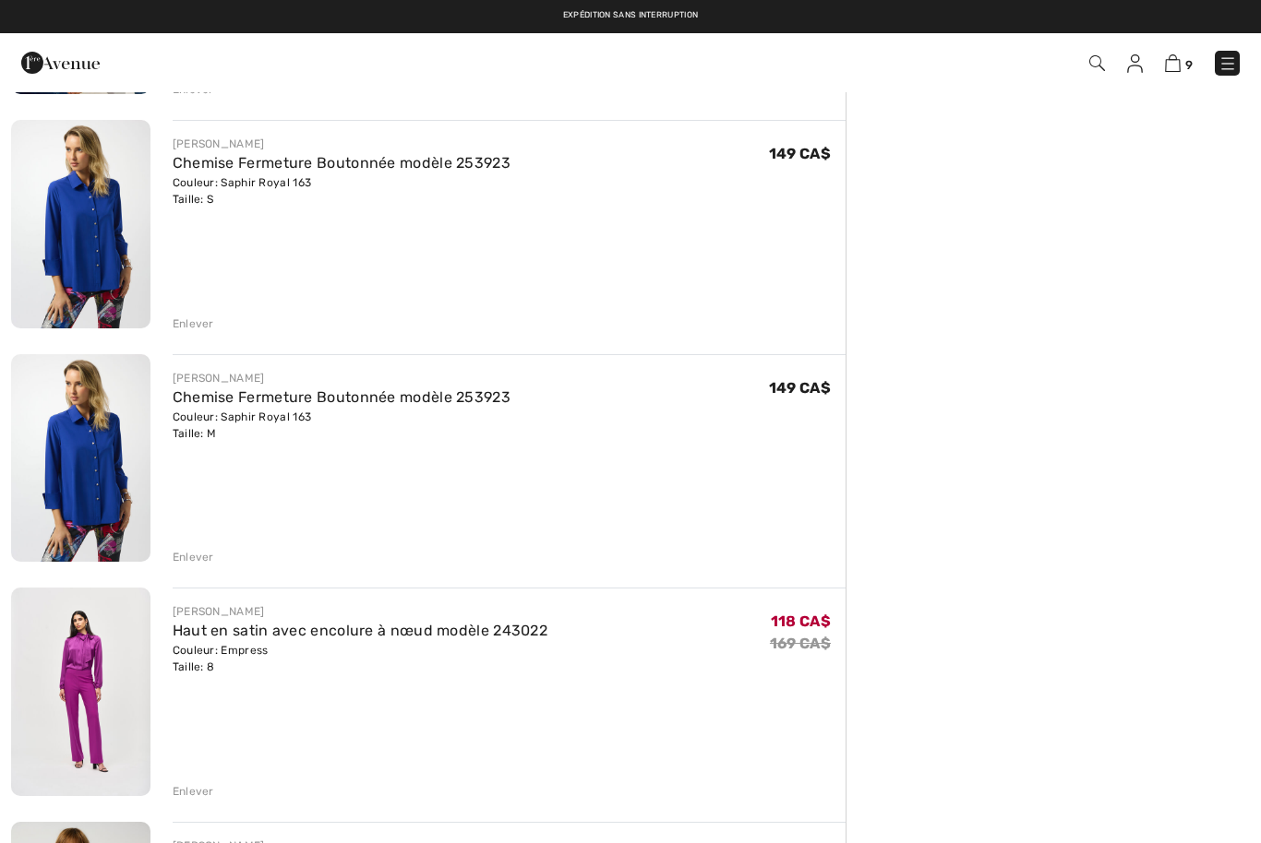
scroll to position [969, 0]
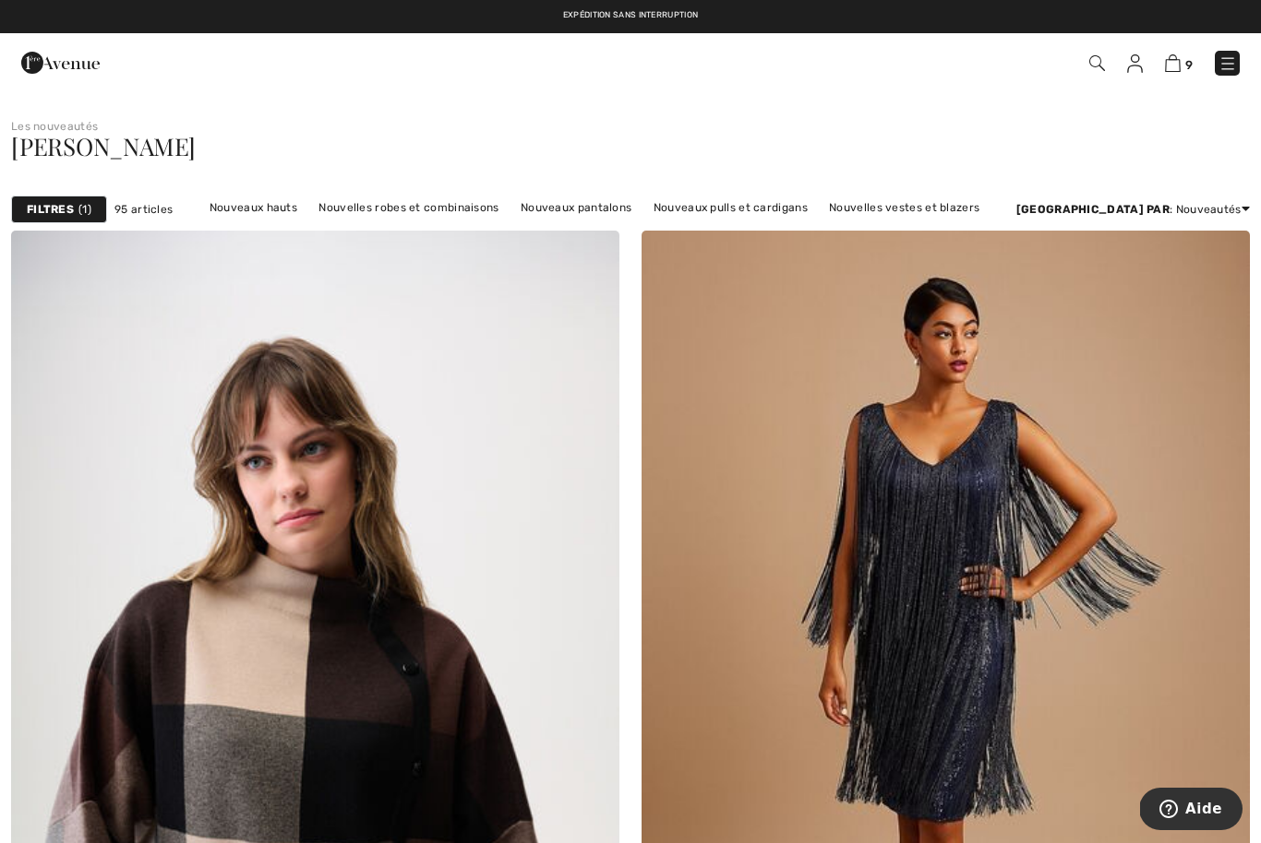
click at [1172, 71] on img at bounding box center [1173, 63] width 16 height 18
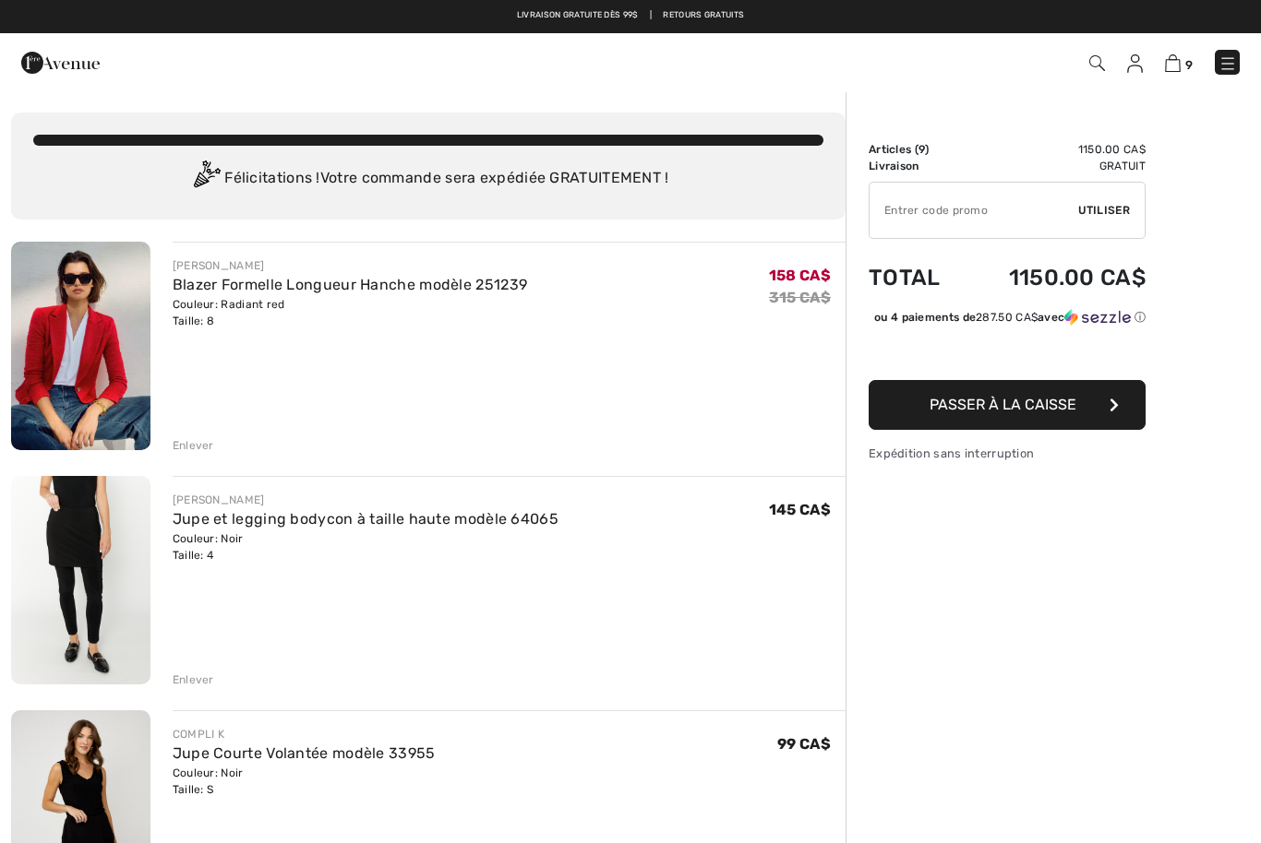
click at [1135, 67] on img at bounding box center [1135, 63] width 16 height 18
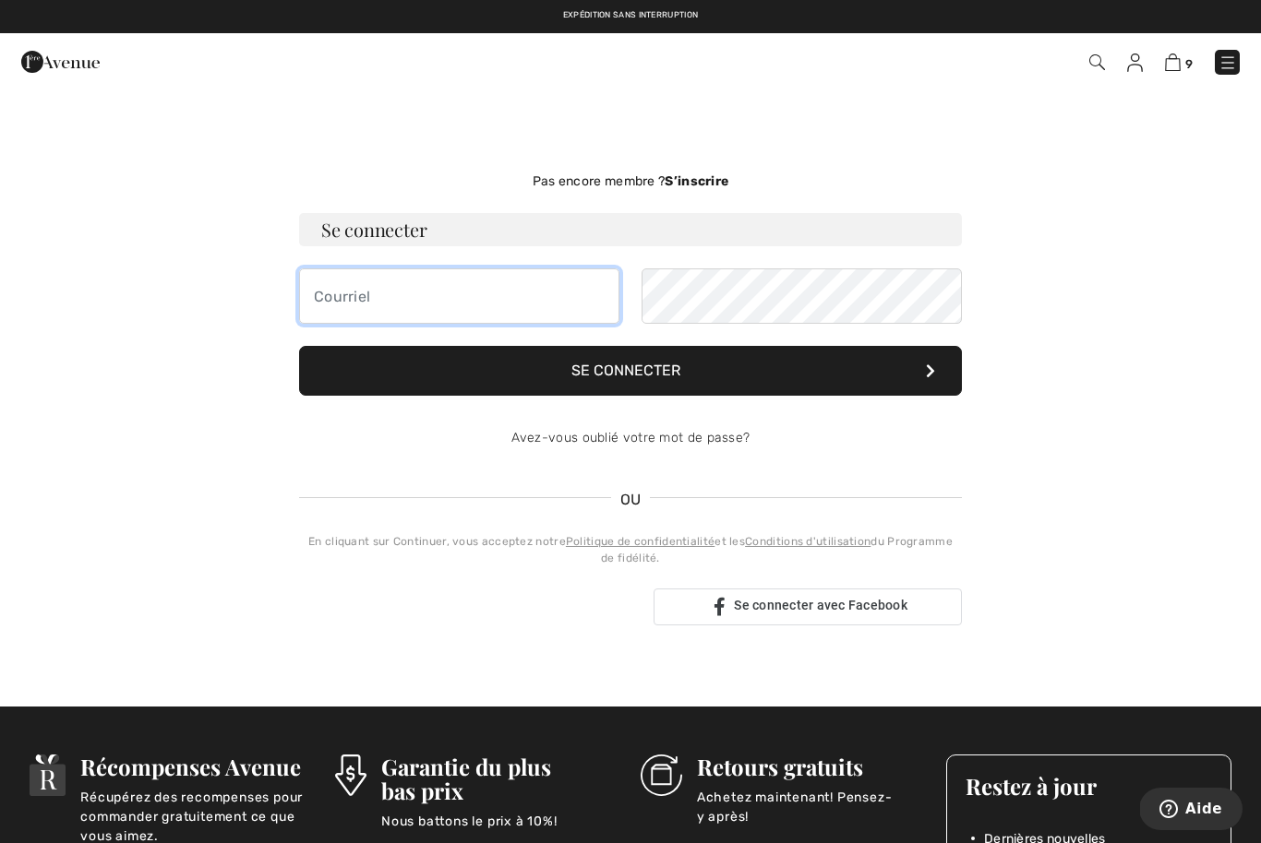
click at [520, 295] on input "email" at bounding box center [459, 296] width 320 height 55
type input "guerette.m@videotron.ca"
click at [640, 383] on button "Se connecter" at bounding box center [630, 371] width 663 height 50
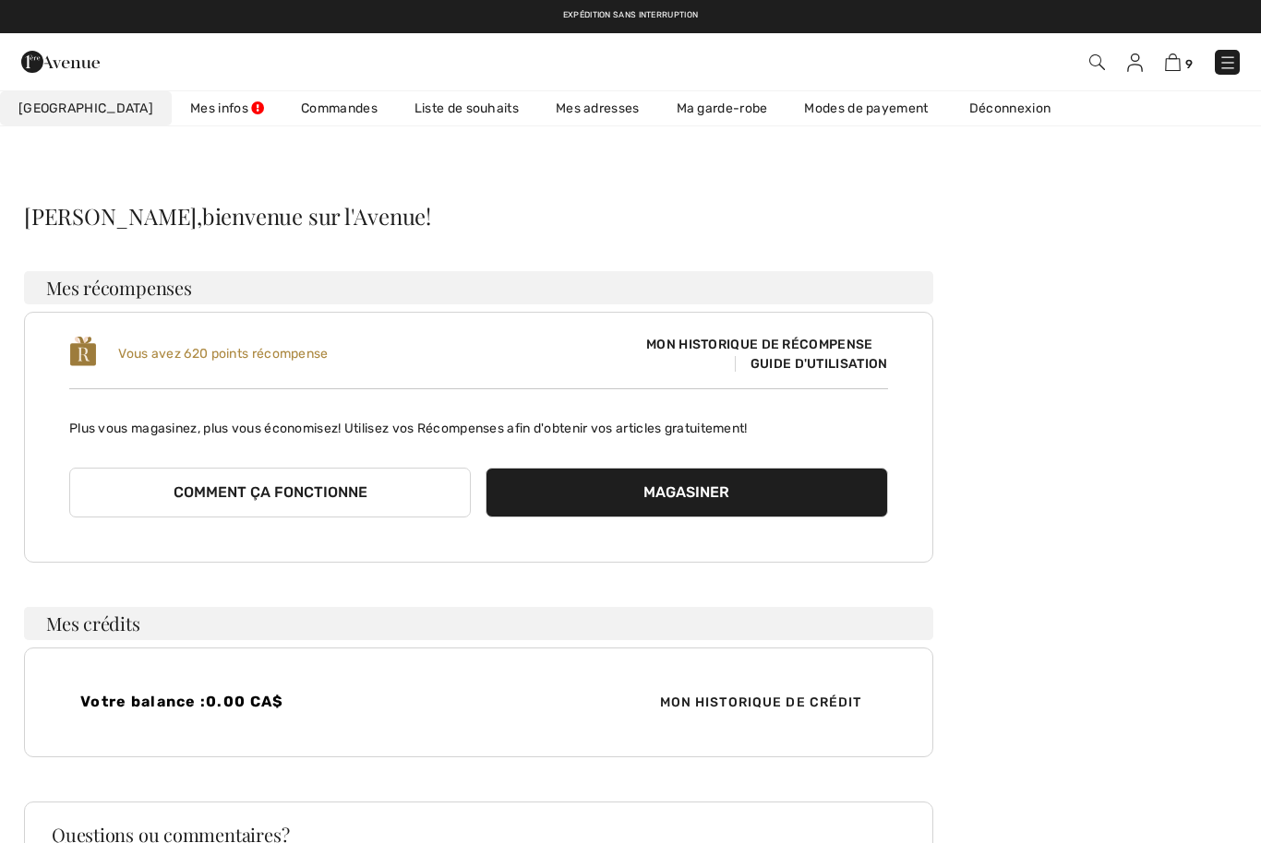
checkbox input "true"
click at [874, 353] on span "Mon historique de récompense" at bounding box center [759, 344] width 256 height 19
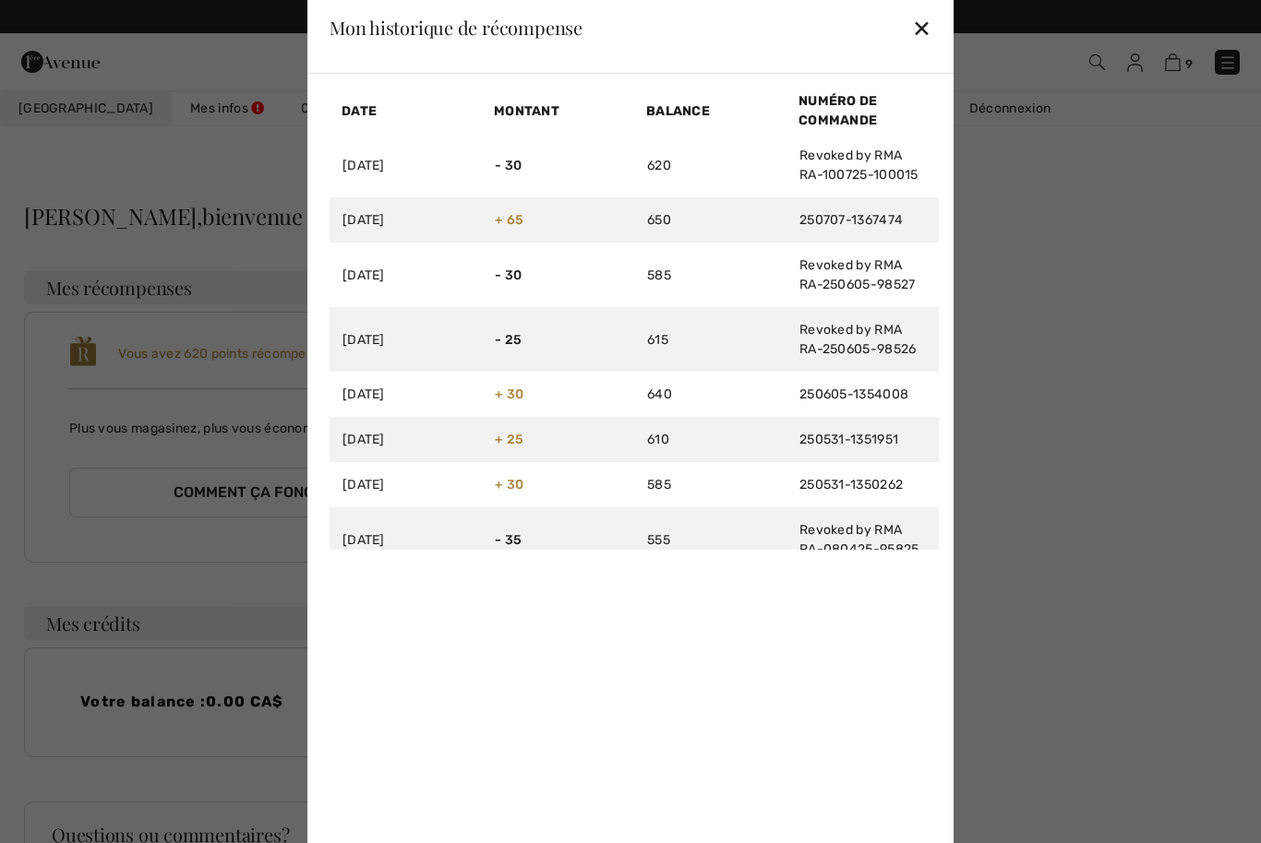
click at [944, 17] on div "Mon historique de récompense ✕" at bounding box center [630, 28] width 646 height 92
click at [930, 29] on div "✕" at bounding box center [921, 27] width 19 height 39
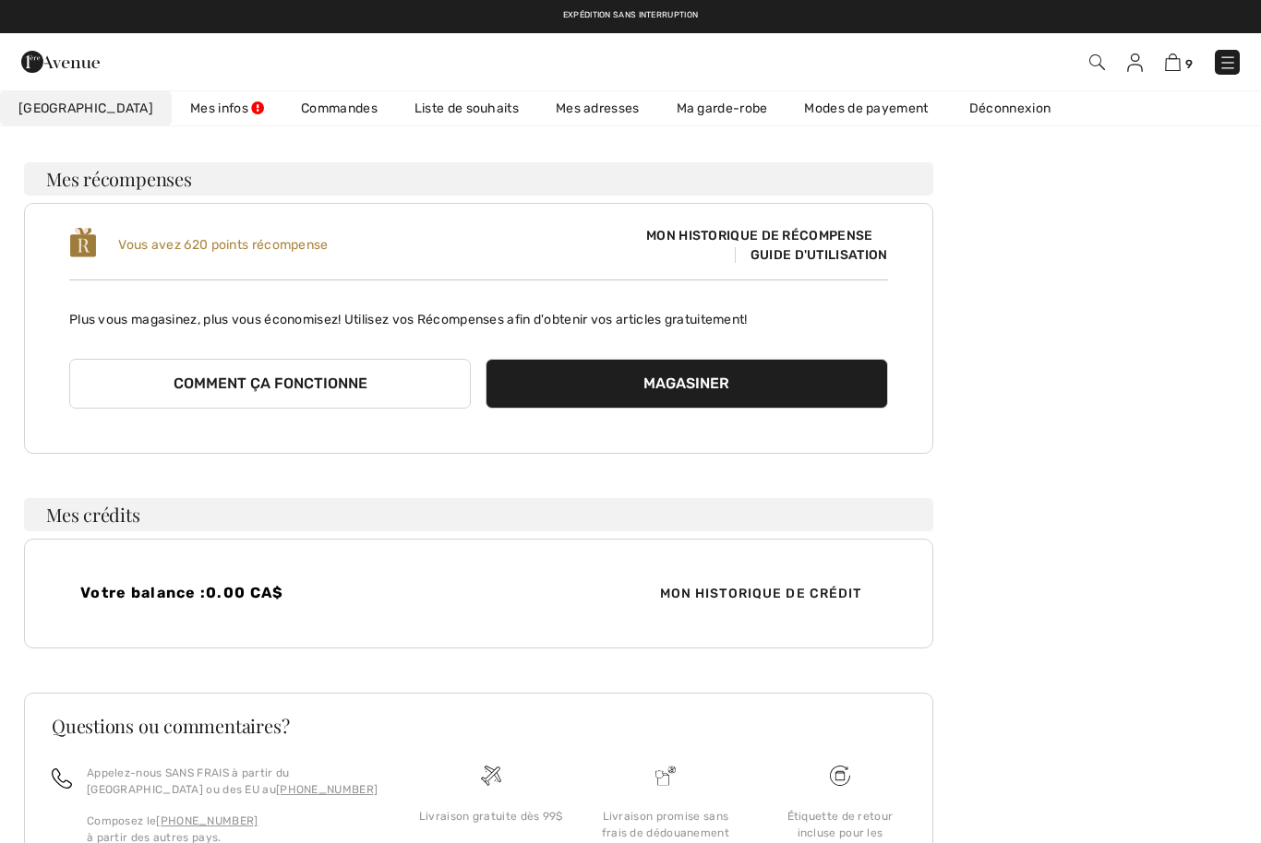
scroll to position [108, 0]
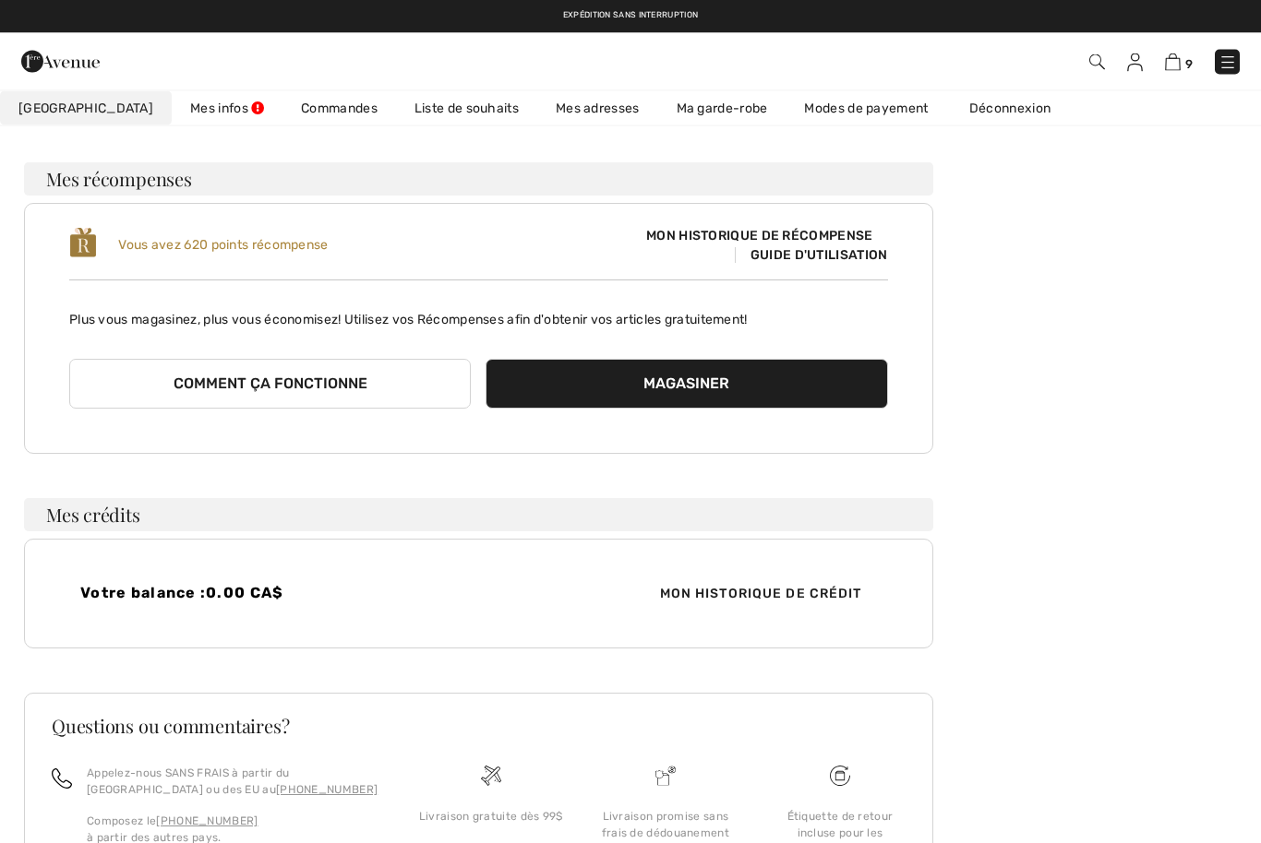
click at [312, 385] on button "Comment ça fonctionne" at bounding box center [269, 385] width 401 height 50
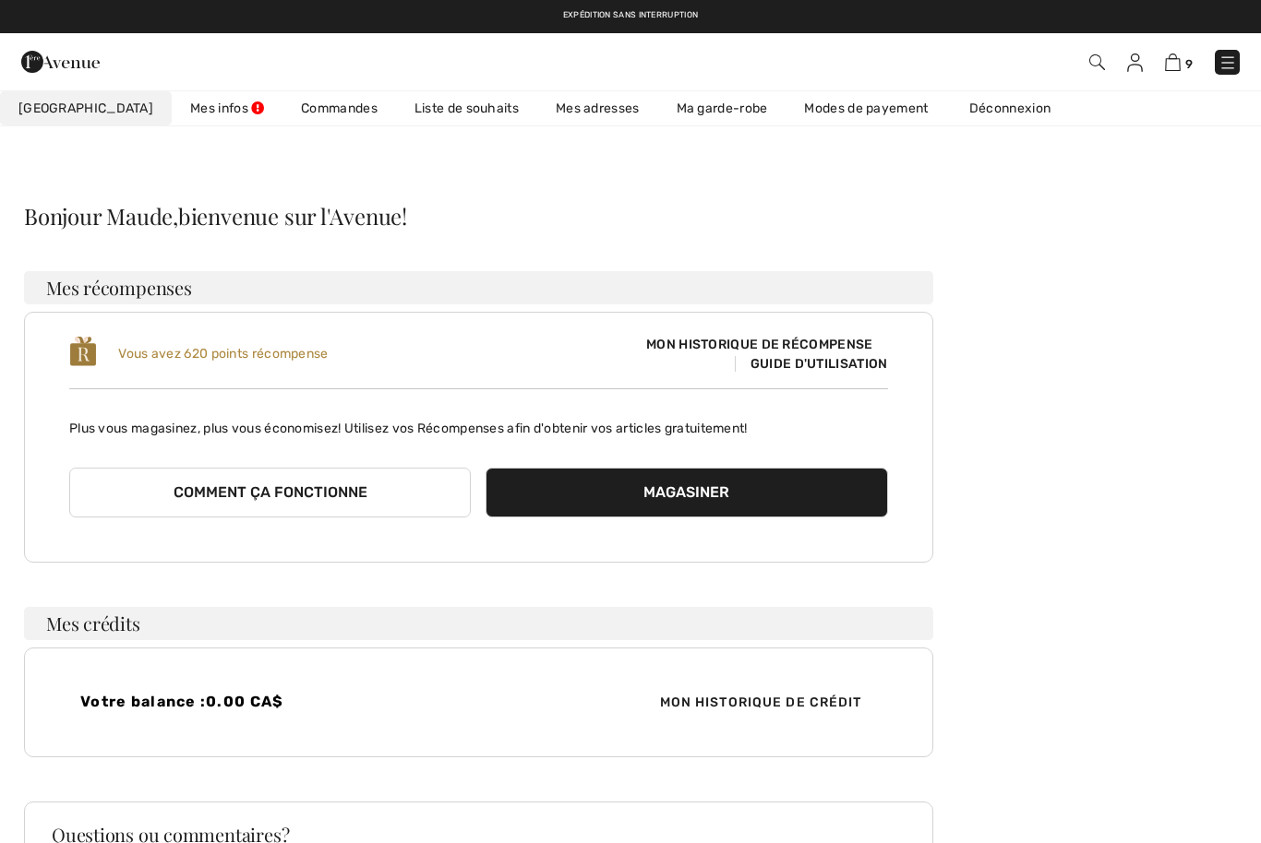
click at [1174, 66] on img at bounding box center [1173, 63] width 16 height 18
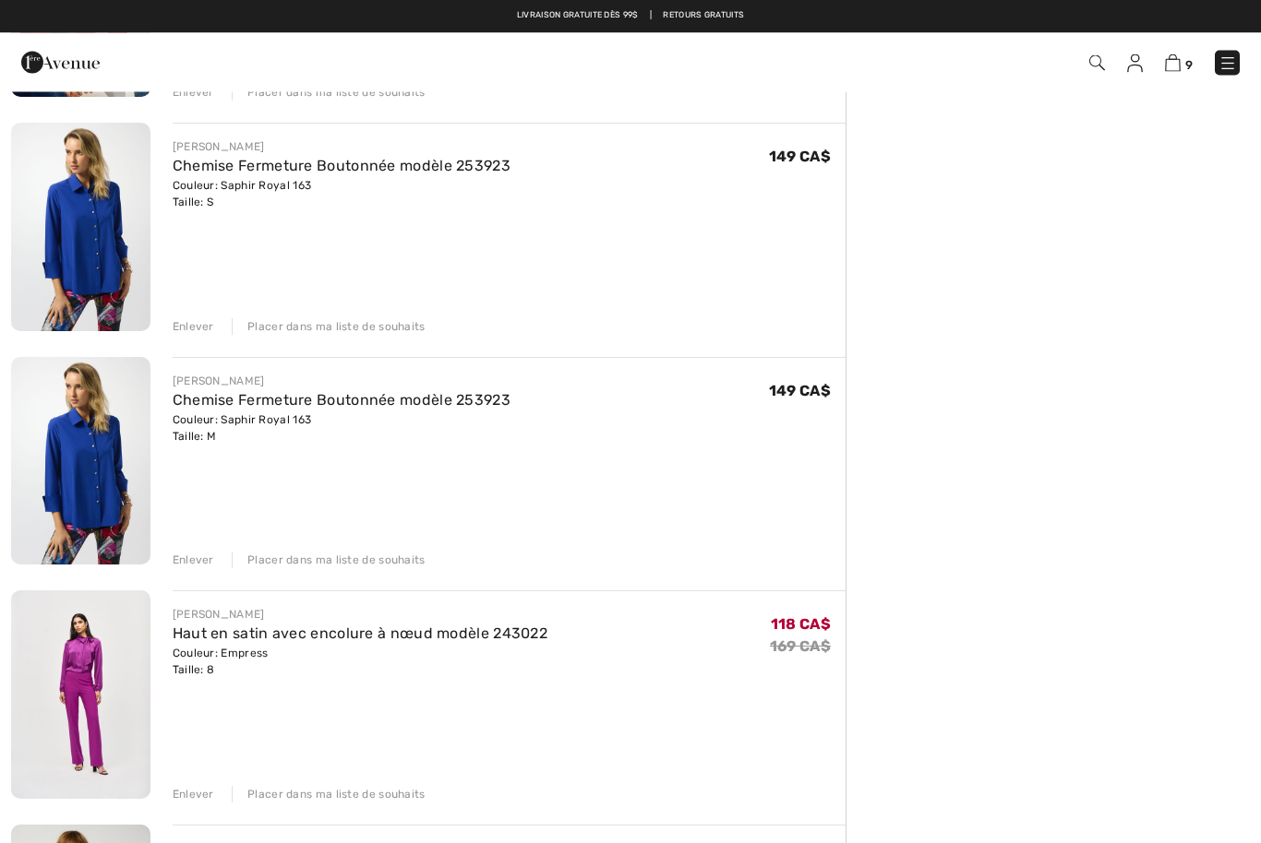
scroll to position [1291, 0]
click at [201, 329] on div "Enlever" at bounding box center [194, 326] width 42 height 17
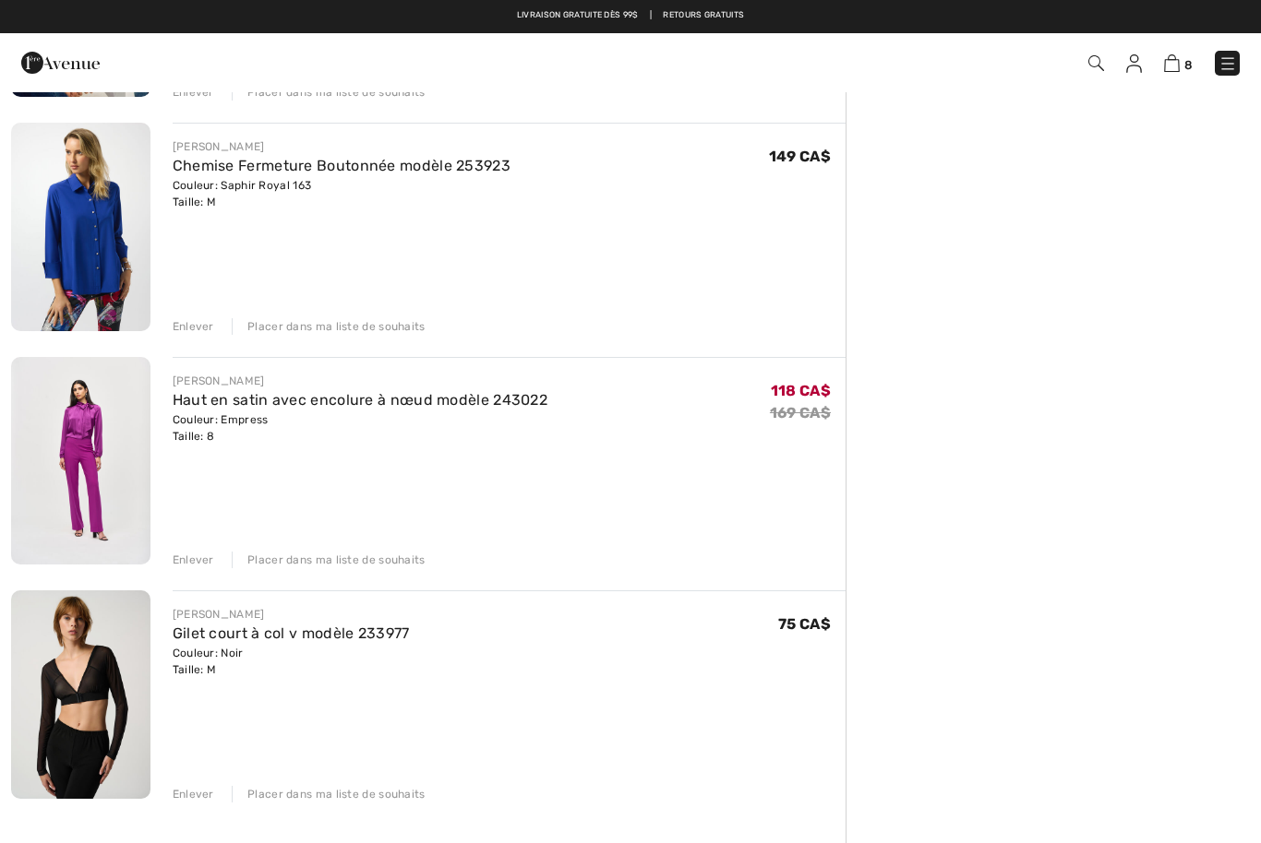
click at [203, 329] on div "Enlever" at bounding box center [194, 326] width 42 height 17
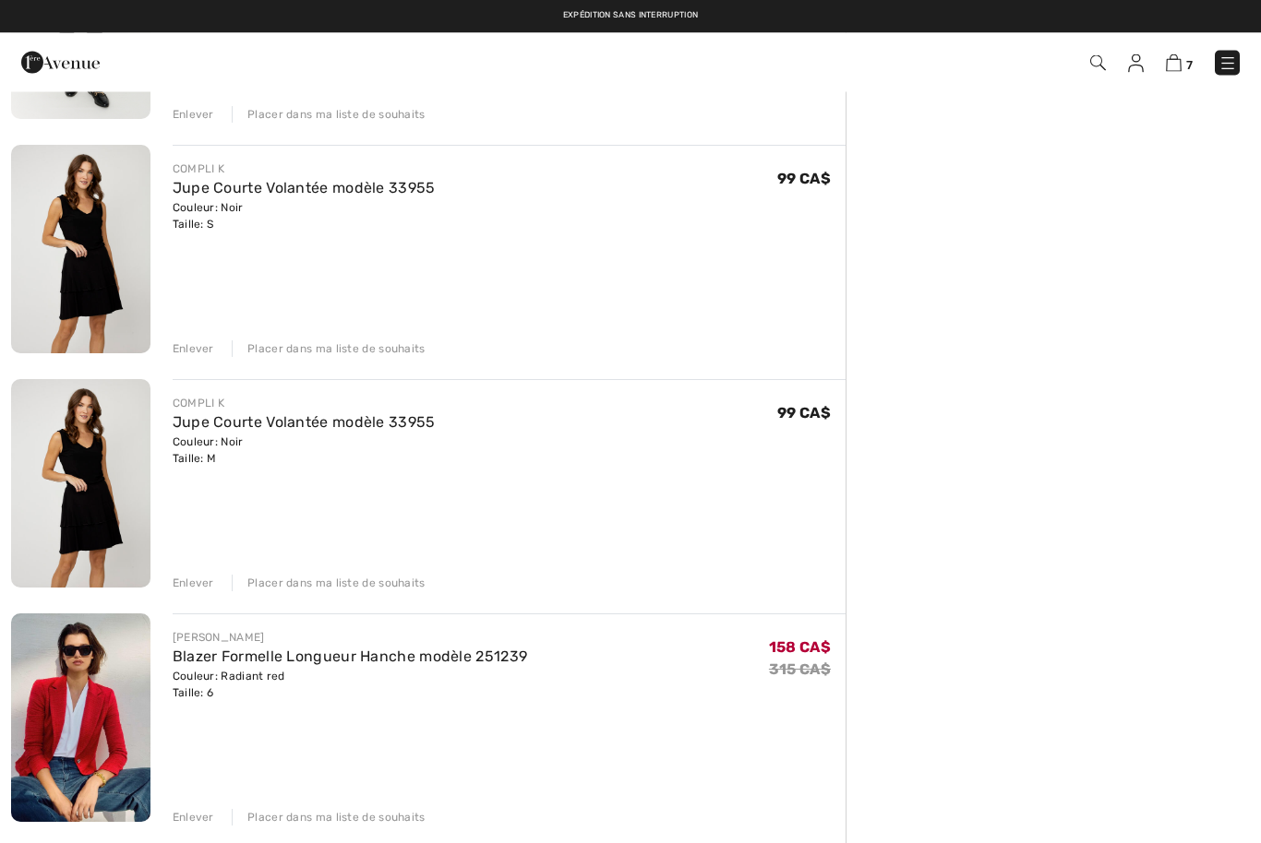
scroll to position [557, 0]
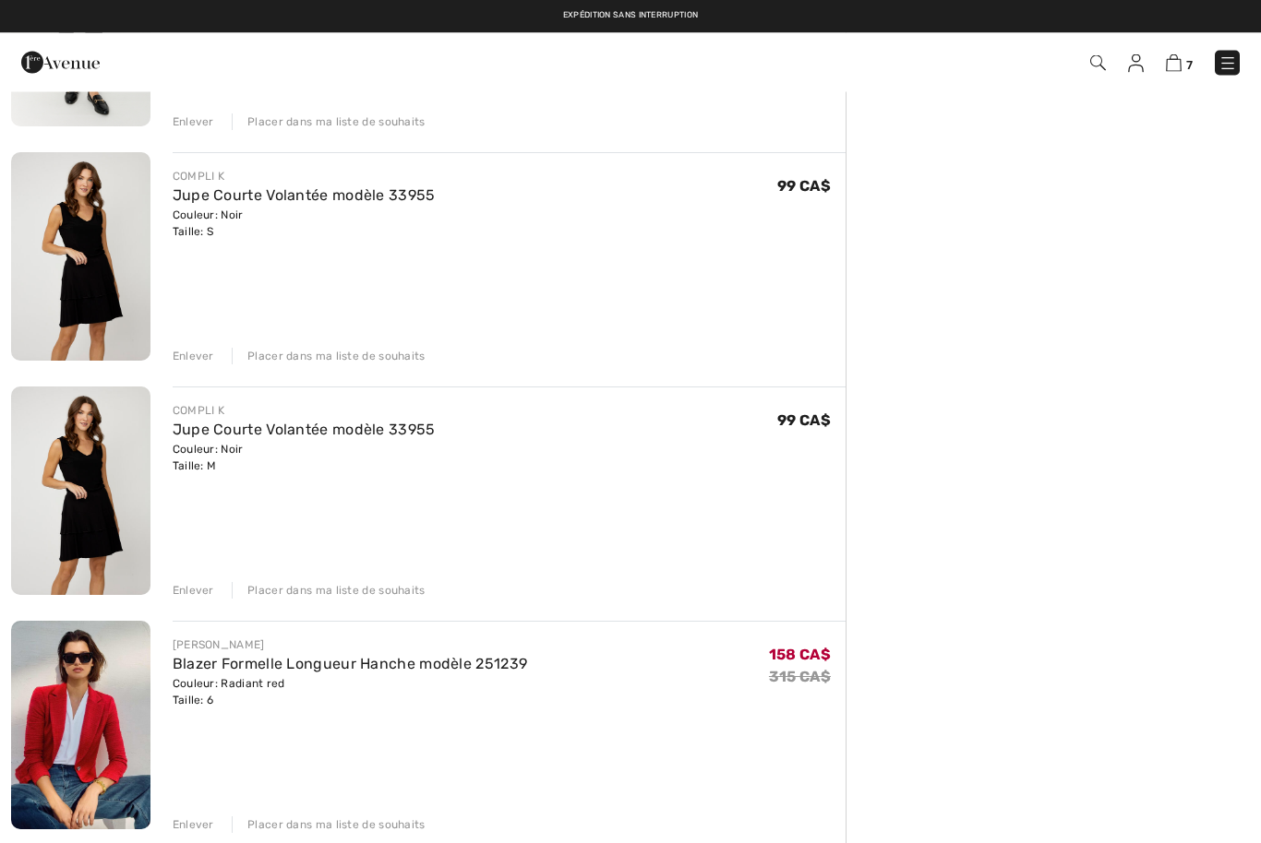
click at [1174, 70] on img at bounding box center [1173, 63] width 16 height 18
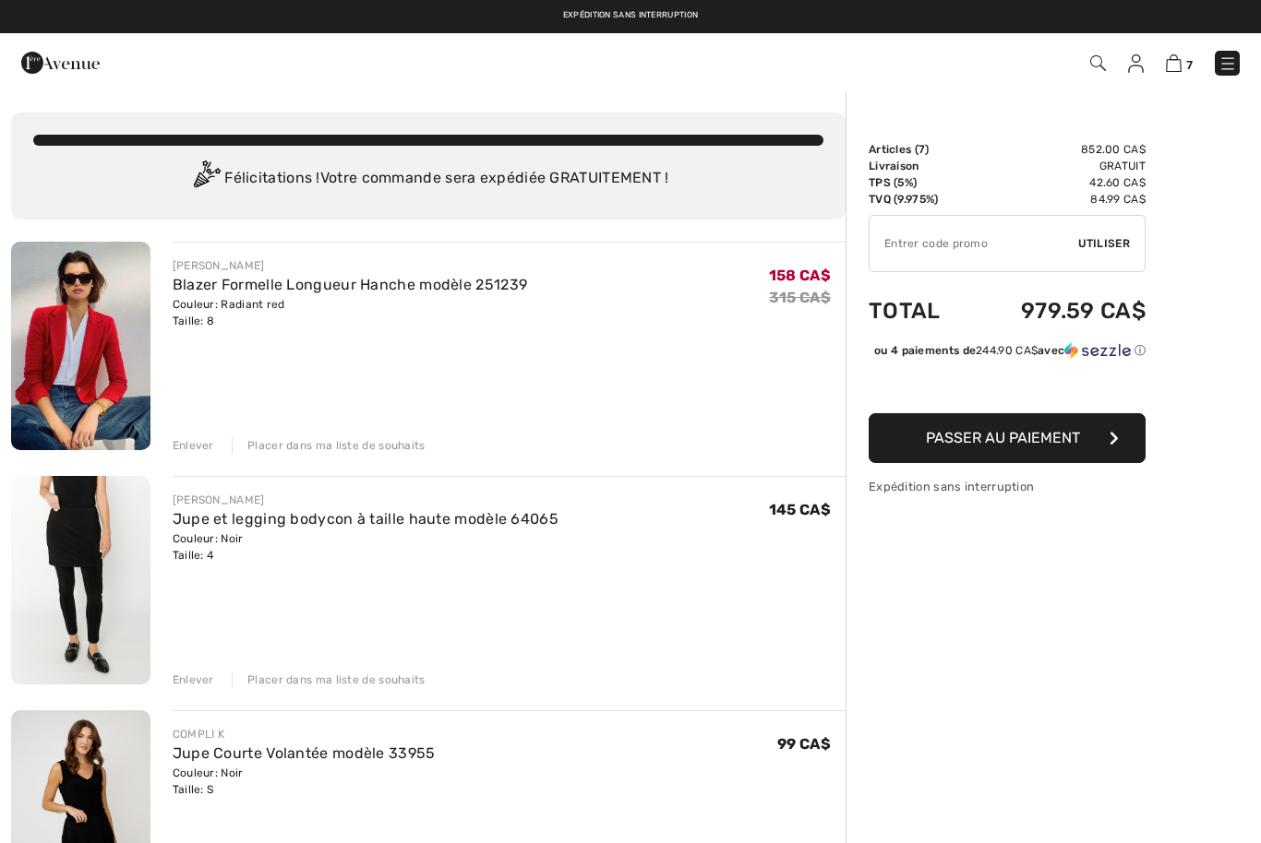
click at [1134, 57] on img at bounding box center [1136, 63] width 16 height 18
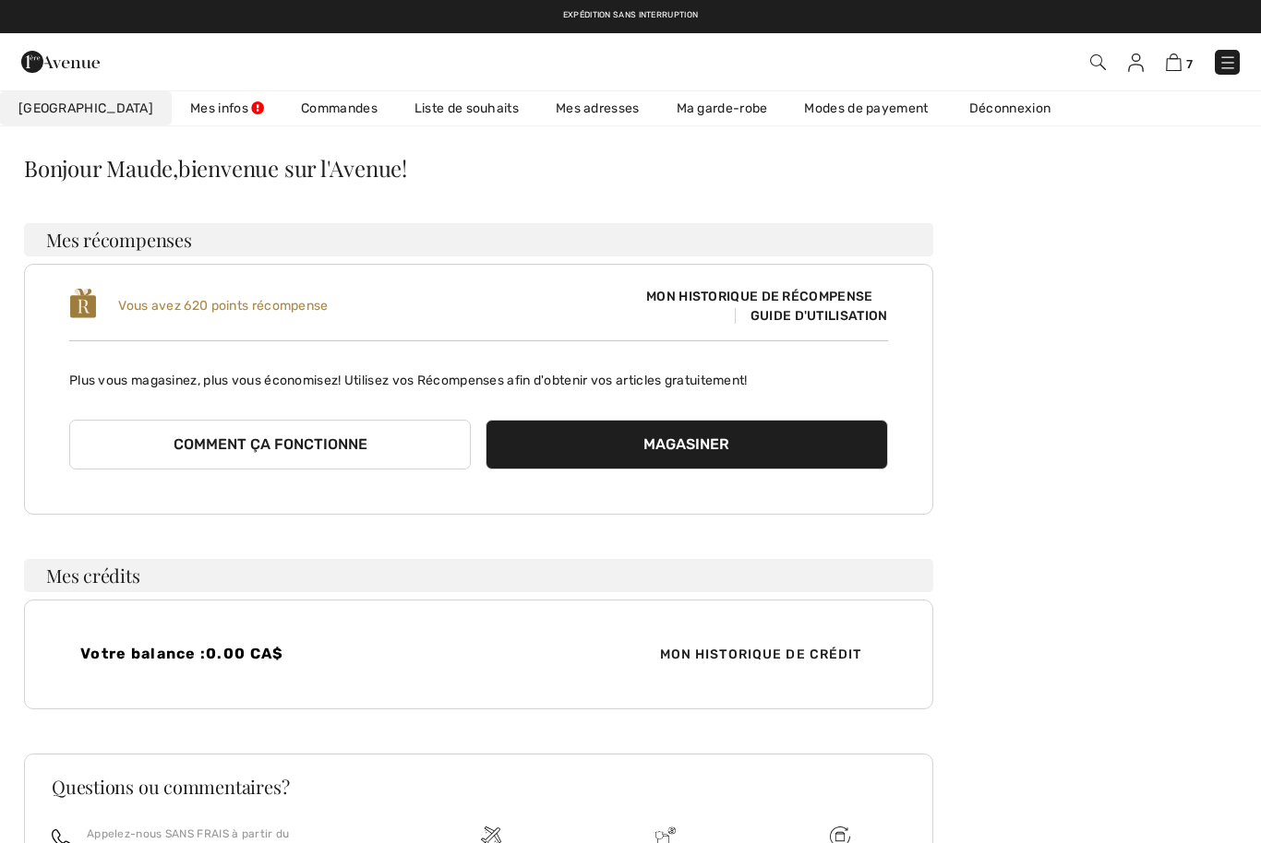
scroll to position [47, 0]
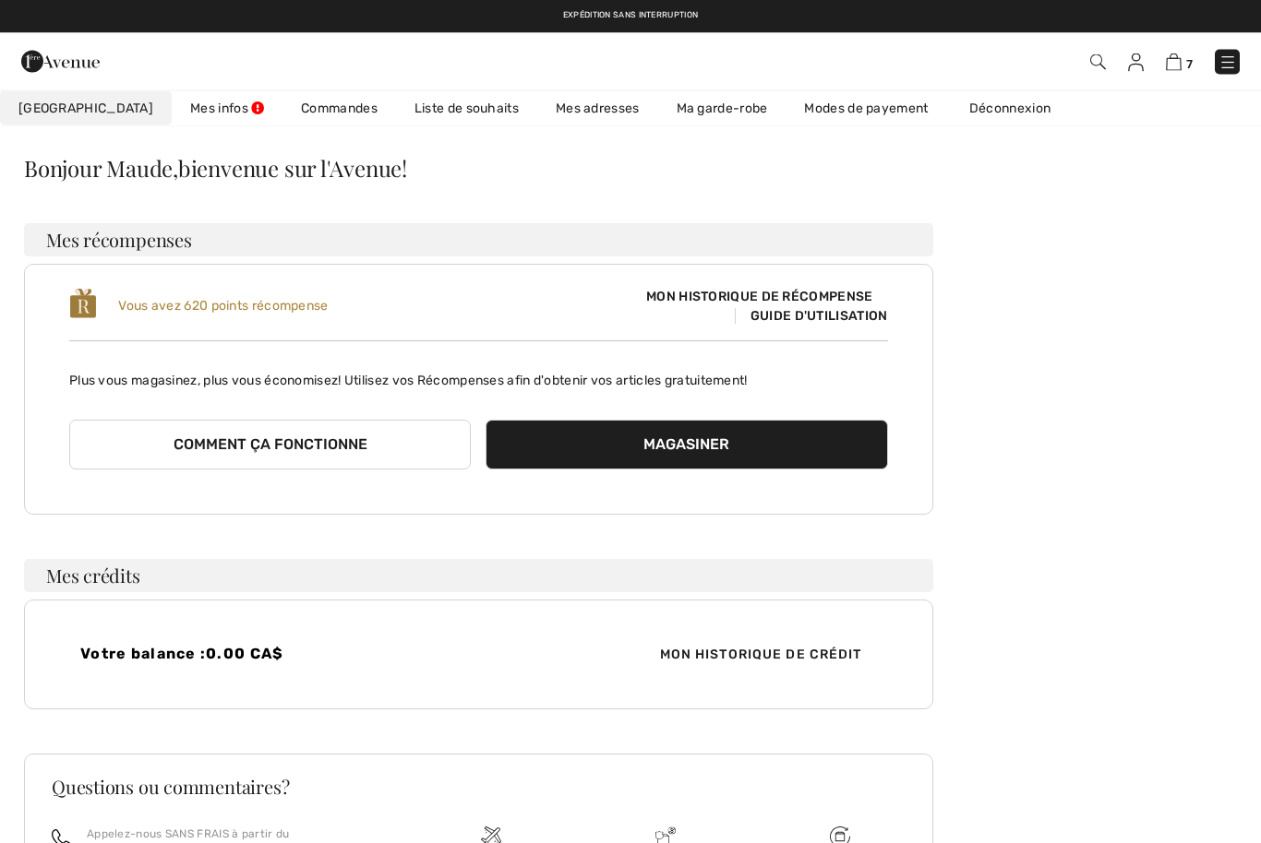
click at [854, 309] on span "Guide d'utilisation" at bounding box center [811, 317] width 153 height 16
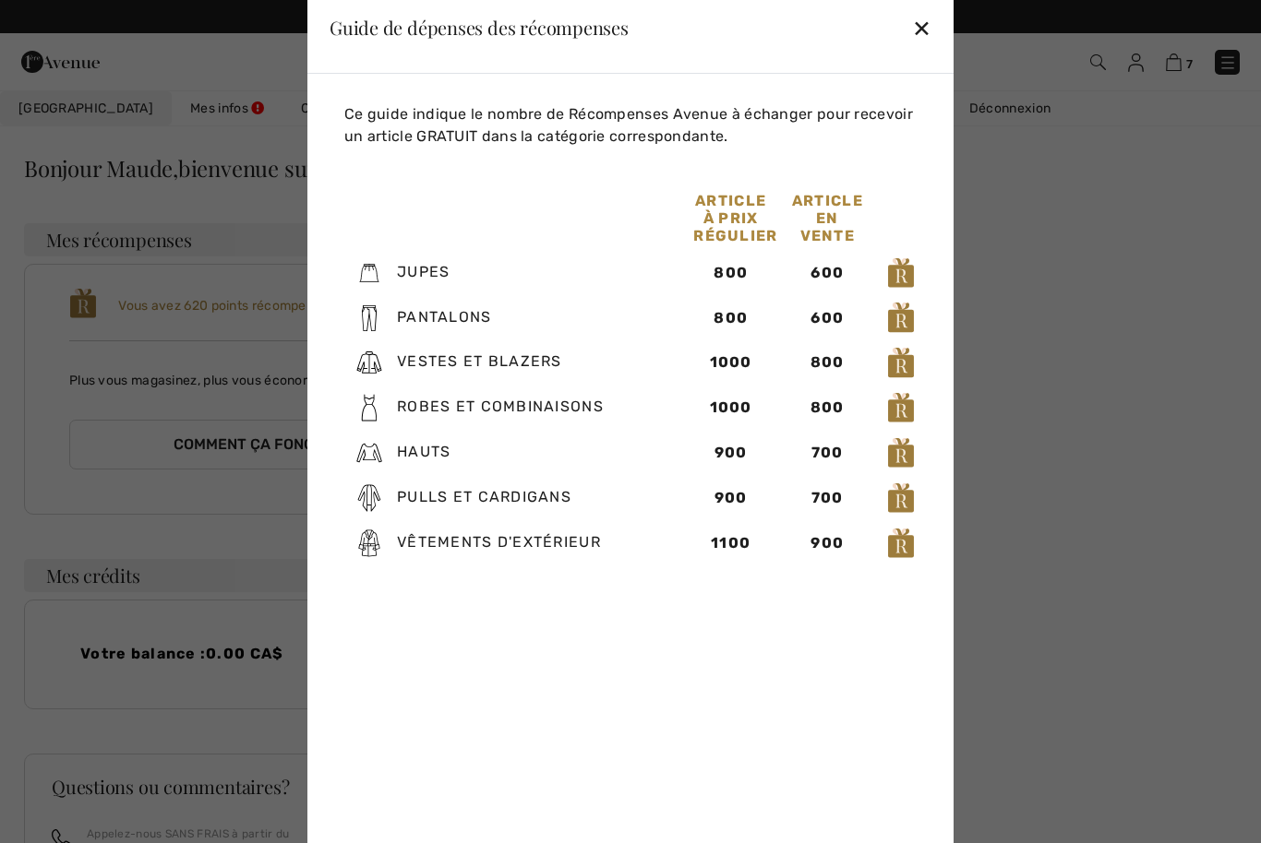
click at [930, 47] on div "✕" at bounding box center [921, 27] width 19 height 39
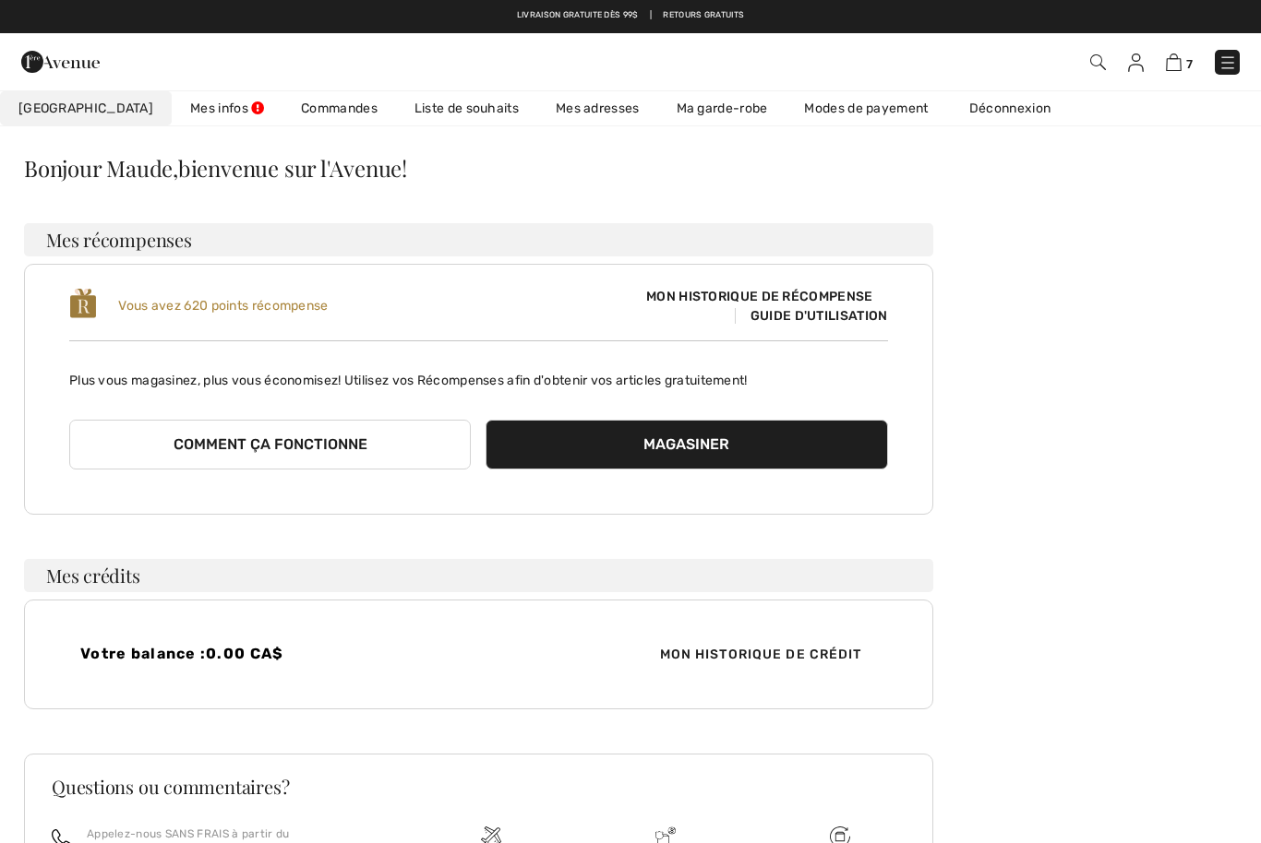
click at [874, 316] on span "Guide d'utilisation" at bounding box center [811, 316] width 153 height 16
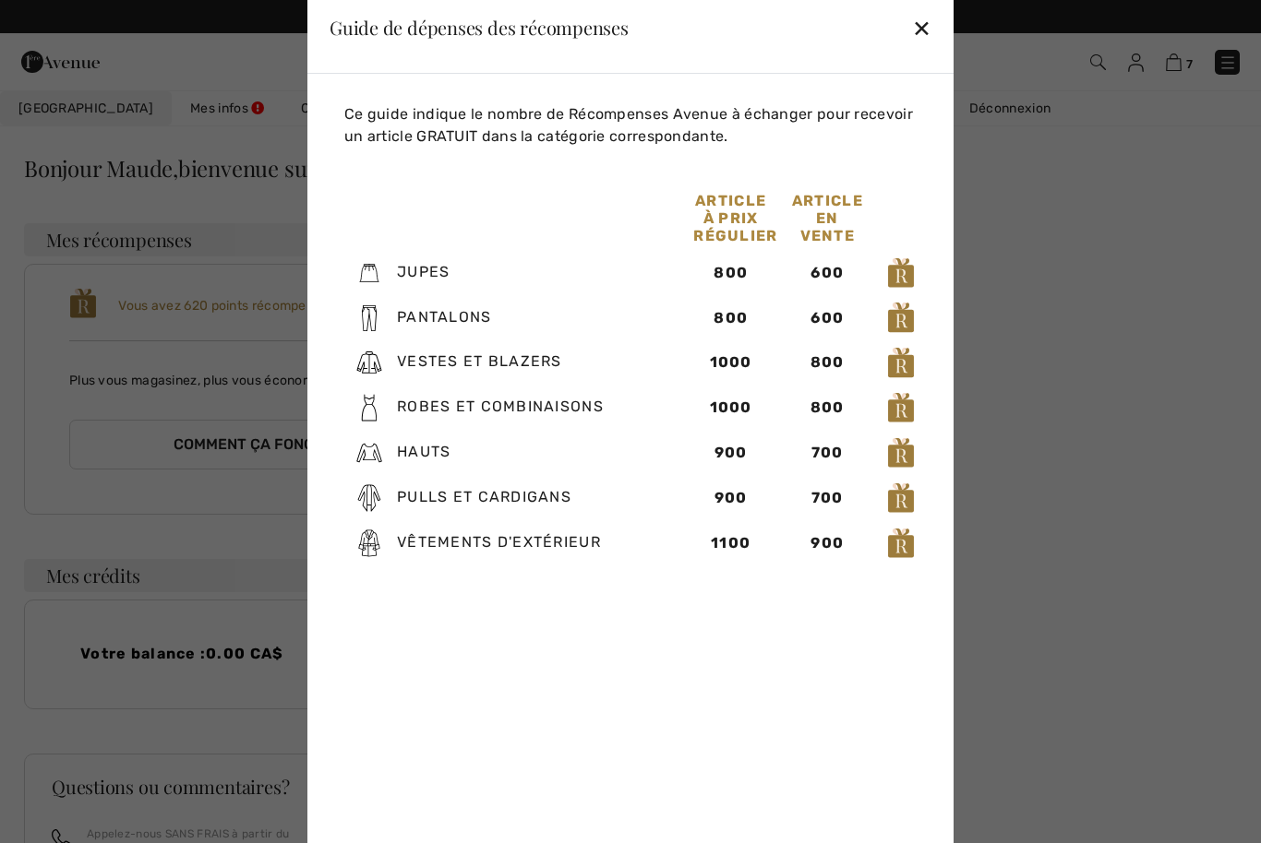
click at [929, 47] on div "✕" at bounding box center [921, 27] width 19 height 39
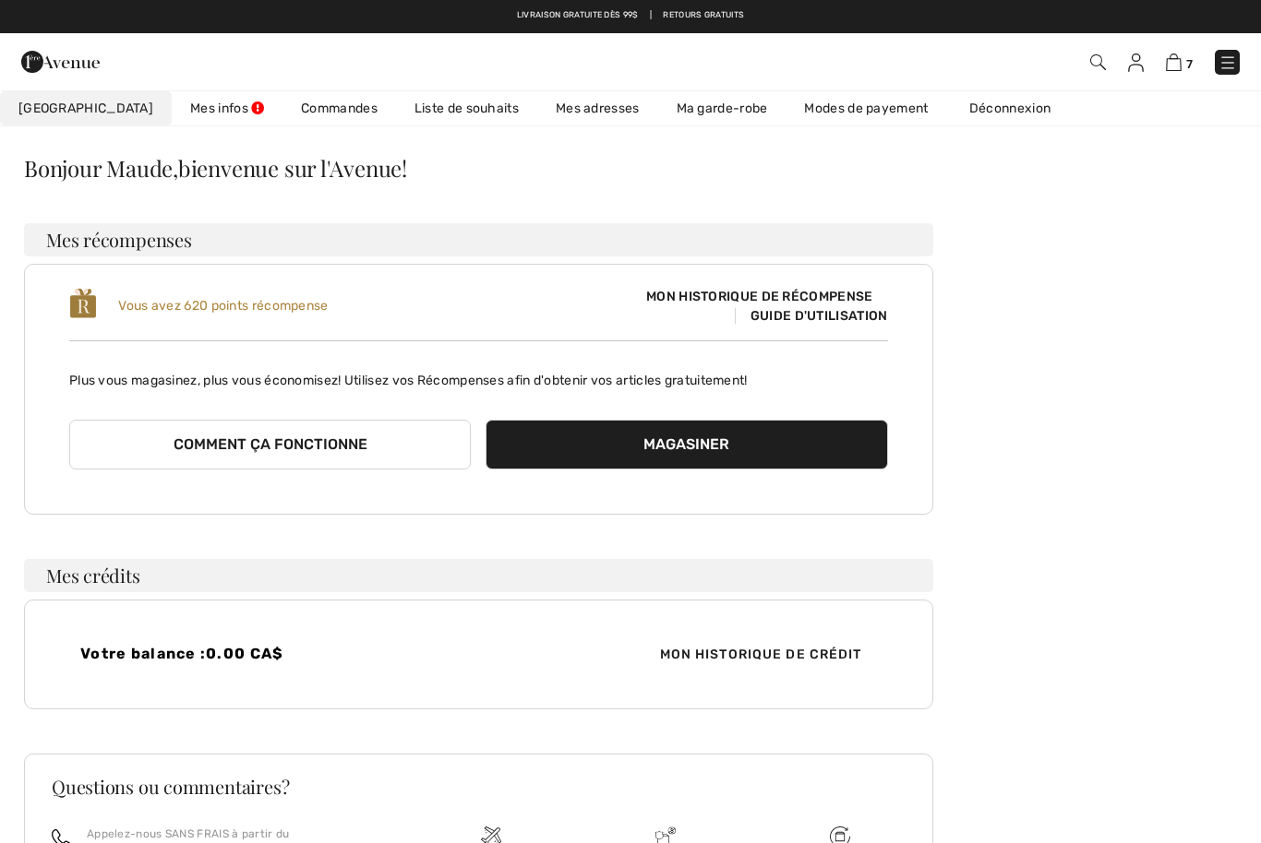
click at [304, 443] on button "Comment ça fonctionne" at bounding box center [269, 445] width 401 height 50
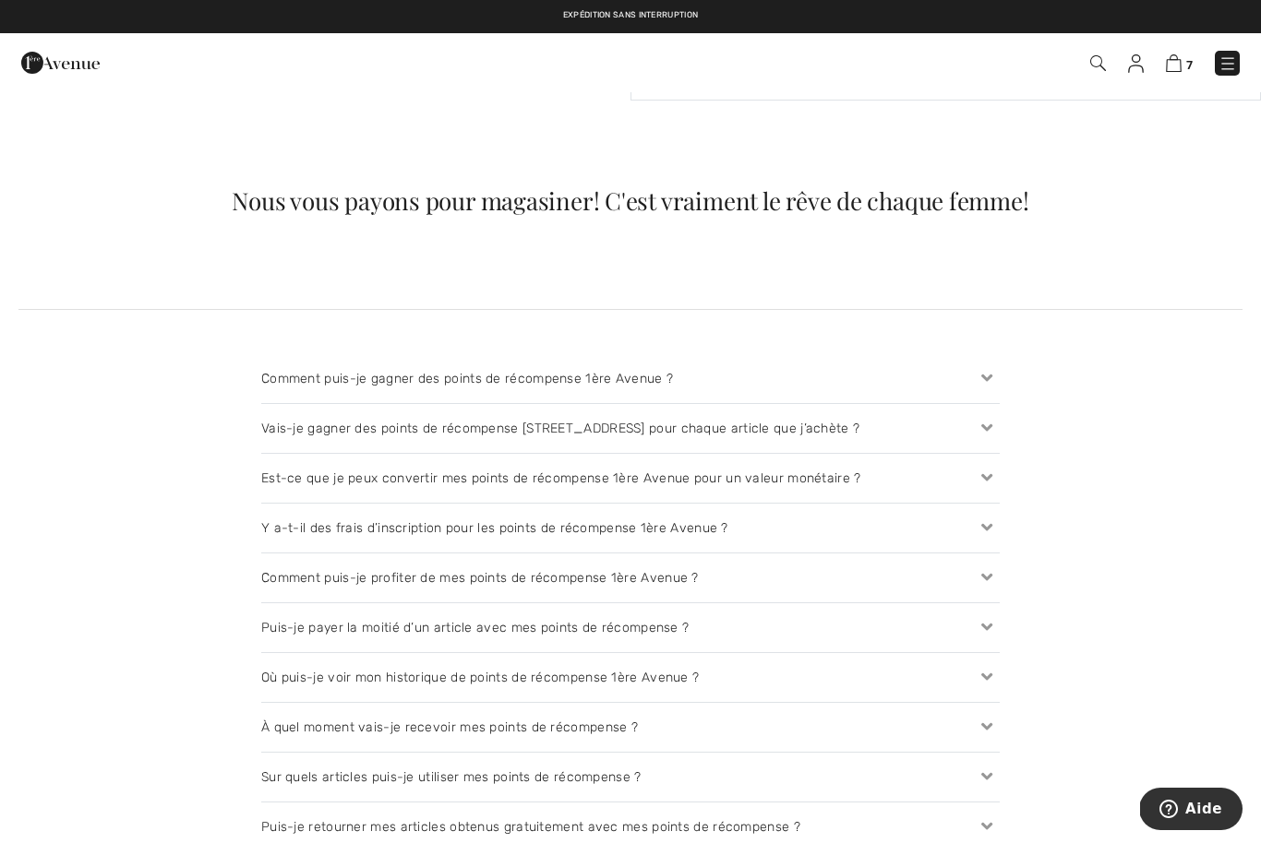
scroll to position [1651, 0]
click at [998, 390] on icon at bounding box center [987, 380] width 26 height 19
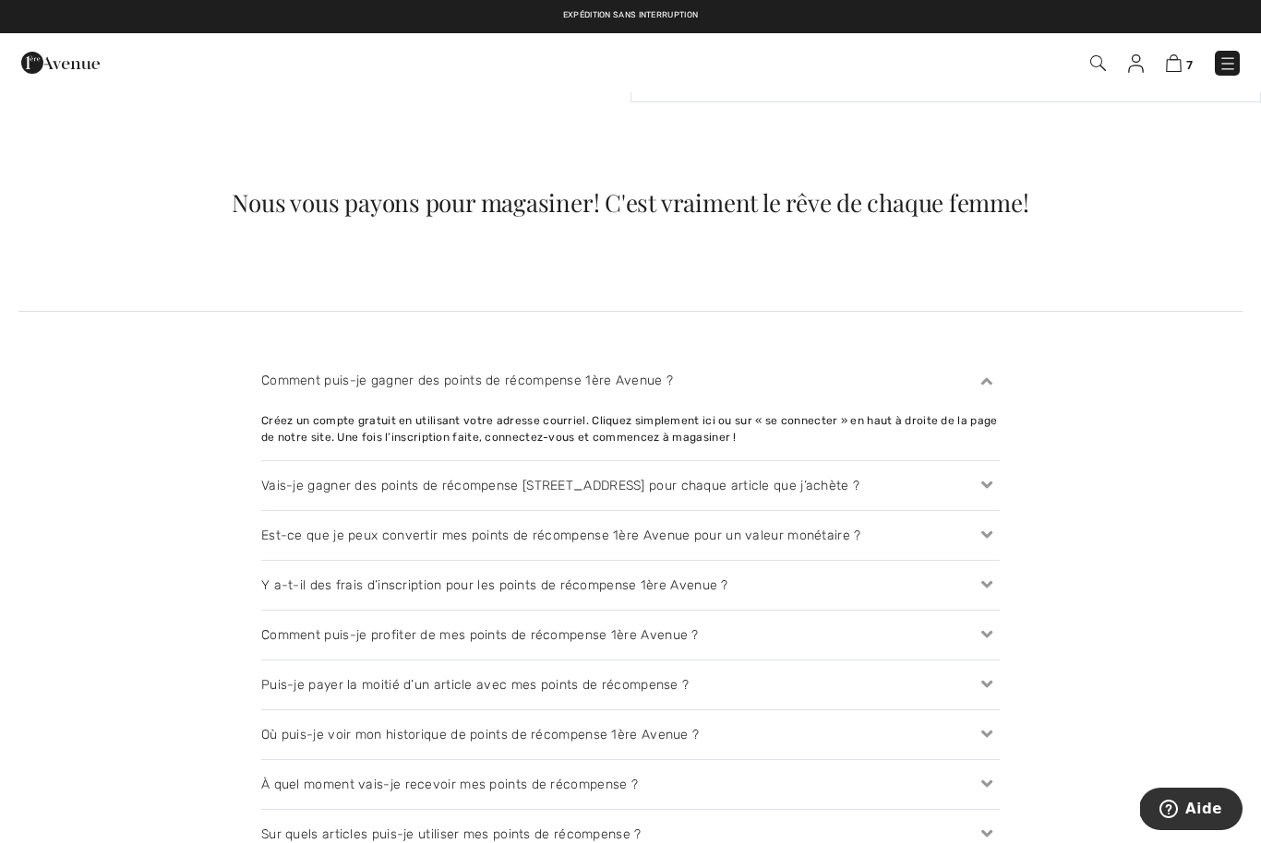
click at [992, 494] on icon at bounding box center [987, 485] width 26 height 19
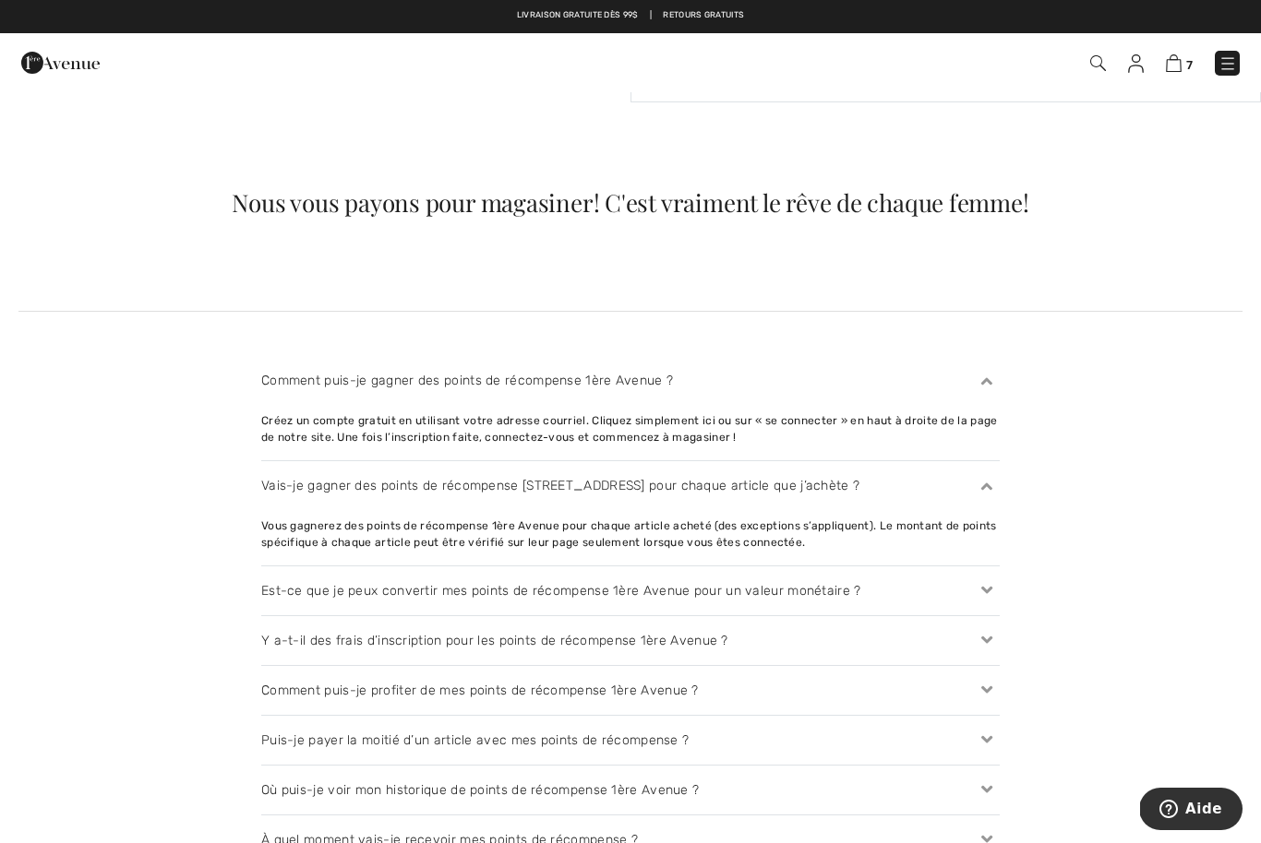
click at [988, 594] on icon at bounding box center [987, 590] width 26 height 19
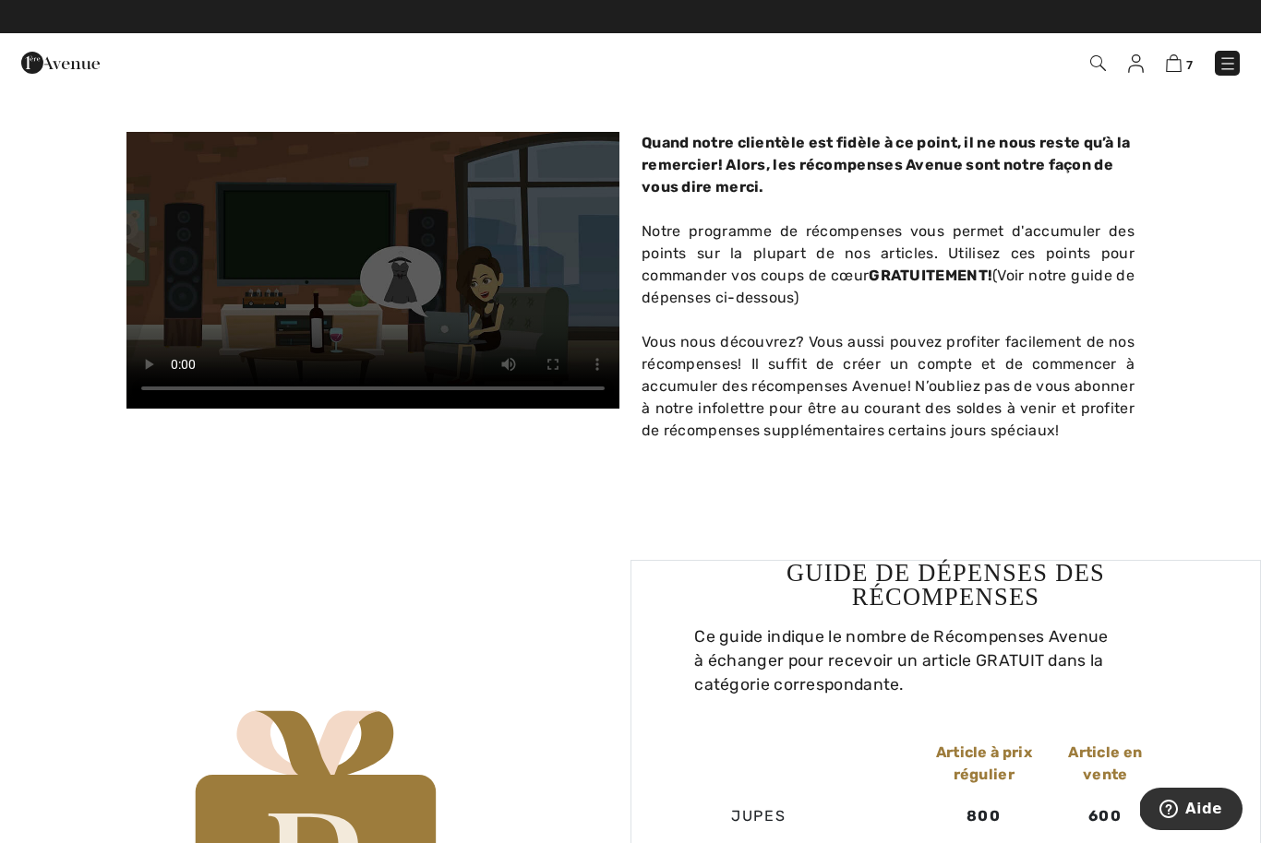
scroll to position [581, 0]
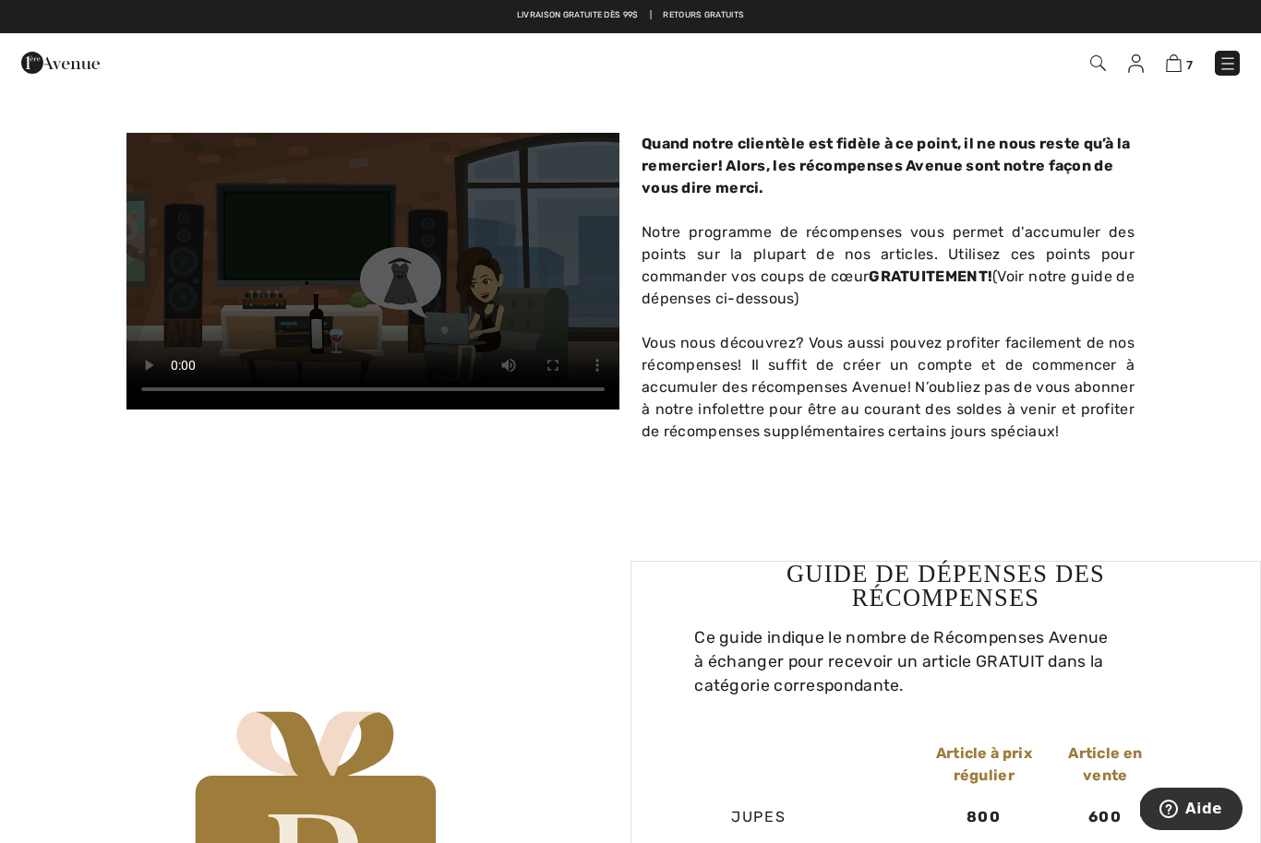
click at [1177, 72] on img at bounding box center [1173, 63] width 16 height 18
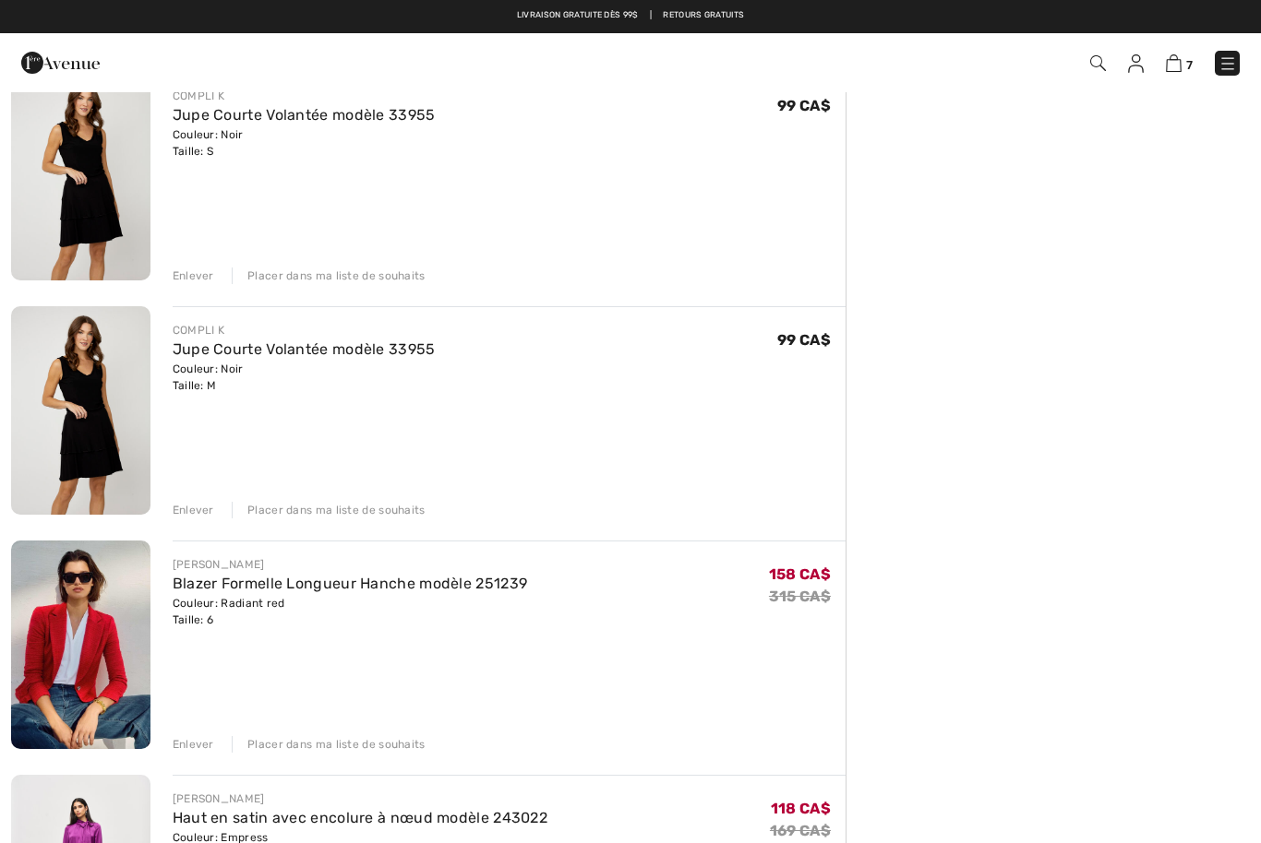
scroll to position [532, 0]
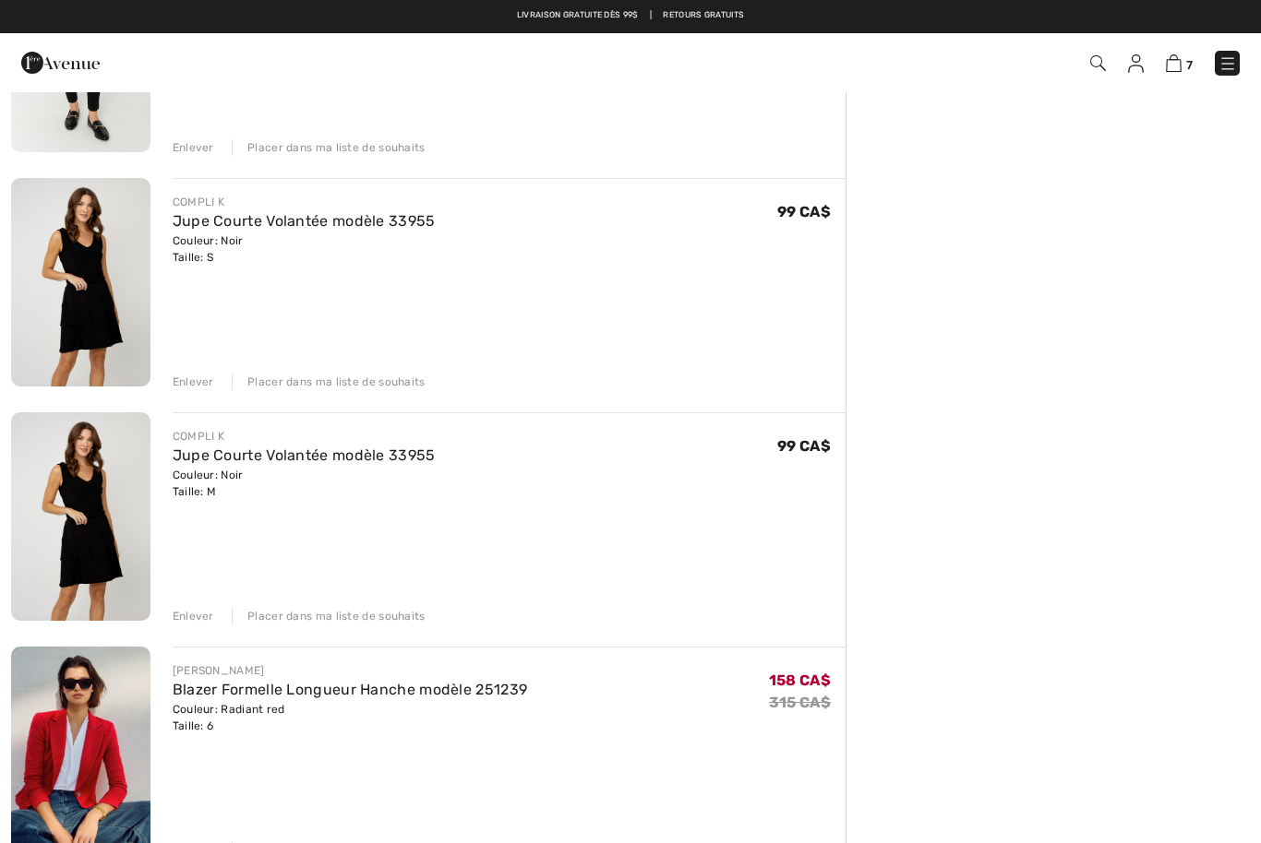
click at [297, 461] on link "Jupe Courte Volantée modèle 33955" at bounding box center [304, 456] width 263 height 18
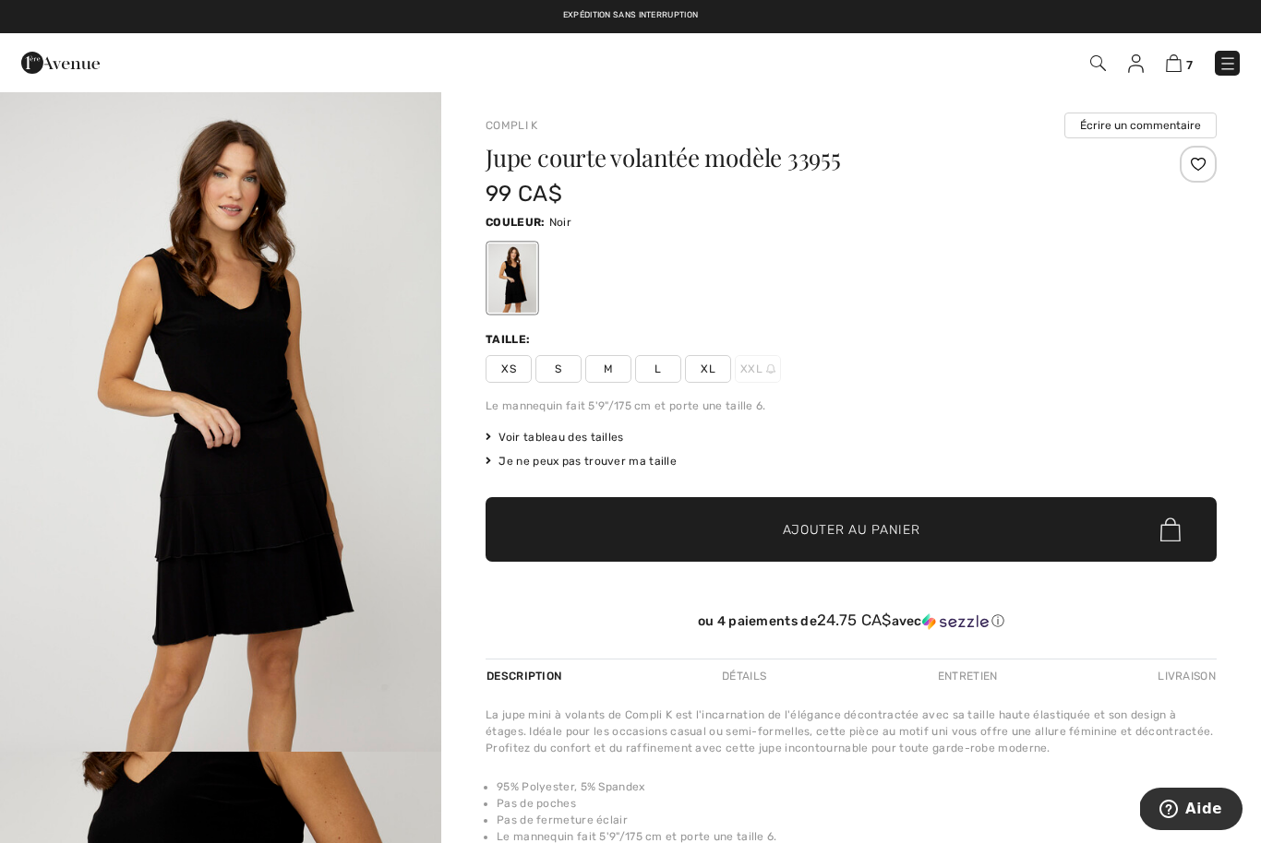
click at [615, 429] on span "Voir tableau des tailles" at bounding box center [554, 437] width 138 height 17
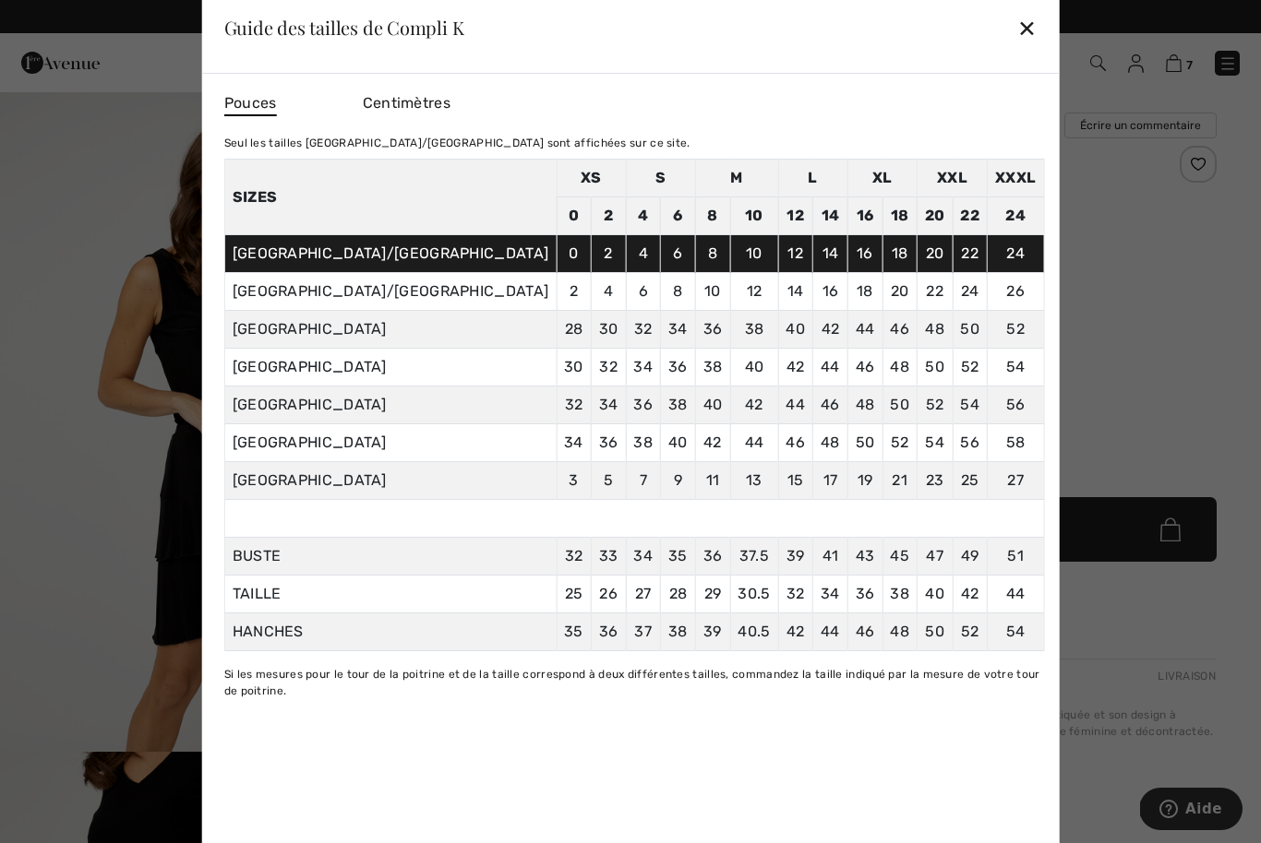
click at [1017, 24] on div "✕" at bounding box center [1026, 27] width 19 height 39
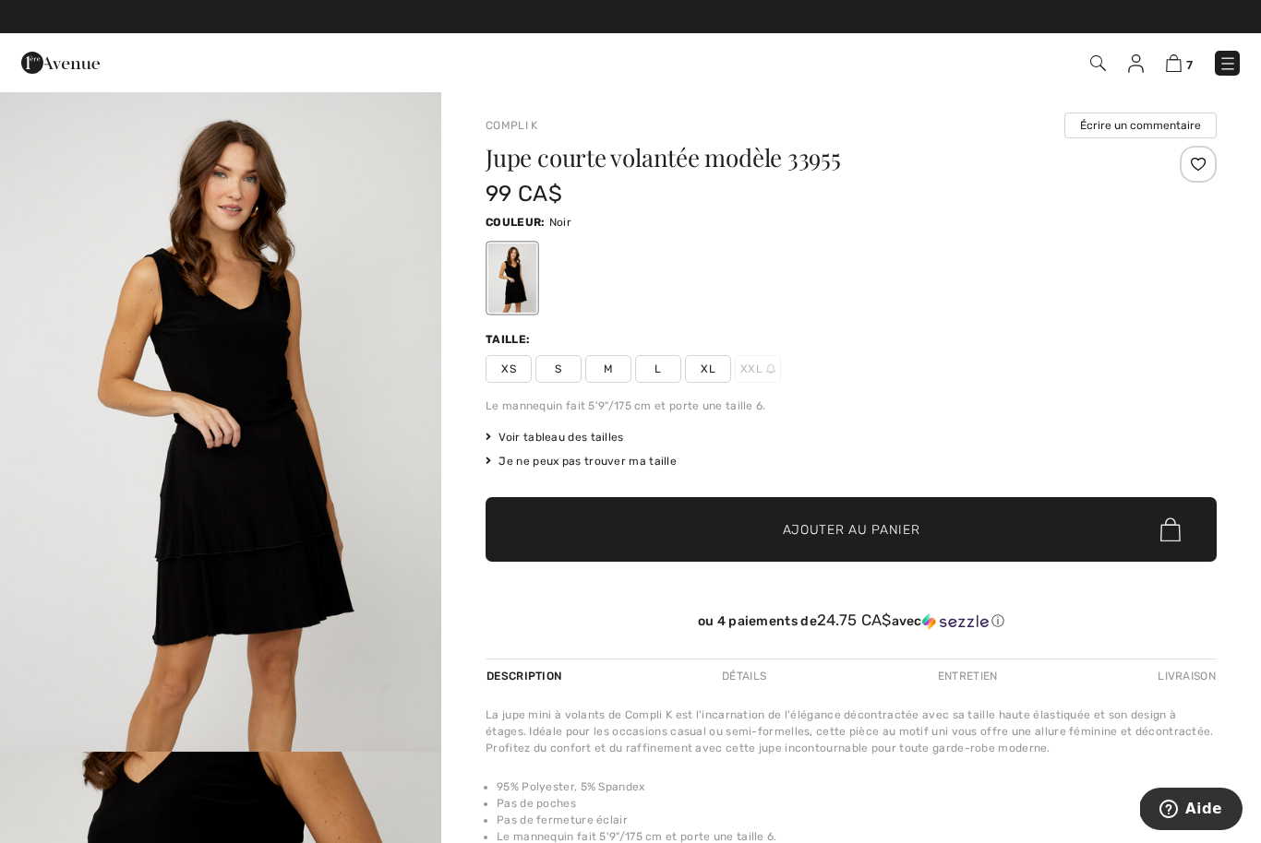
click at [661, 376] on span "L" at bounding box center [658, 369] width 46 height 28
click at [850, 522] on span "Ajouter au panier" at bounding box center [851, 529] width 137 height 19
click at [1177, 59] on img at bounding box center [1172, 63] width 16 height 18
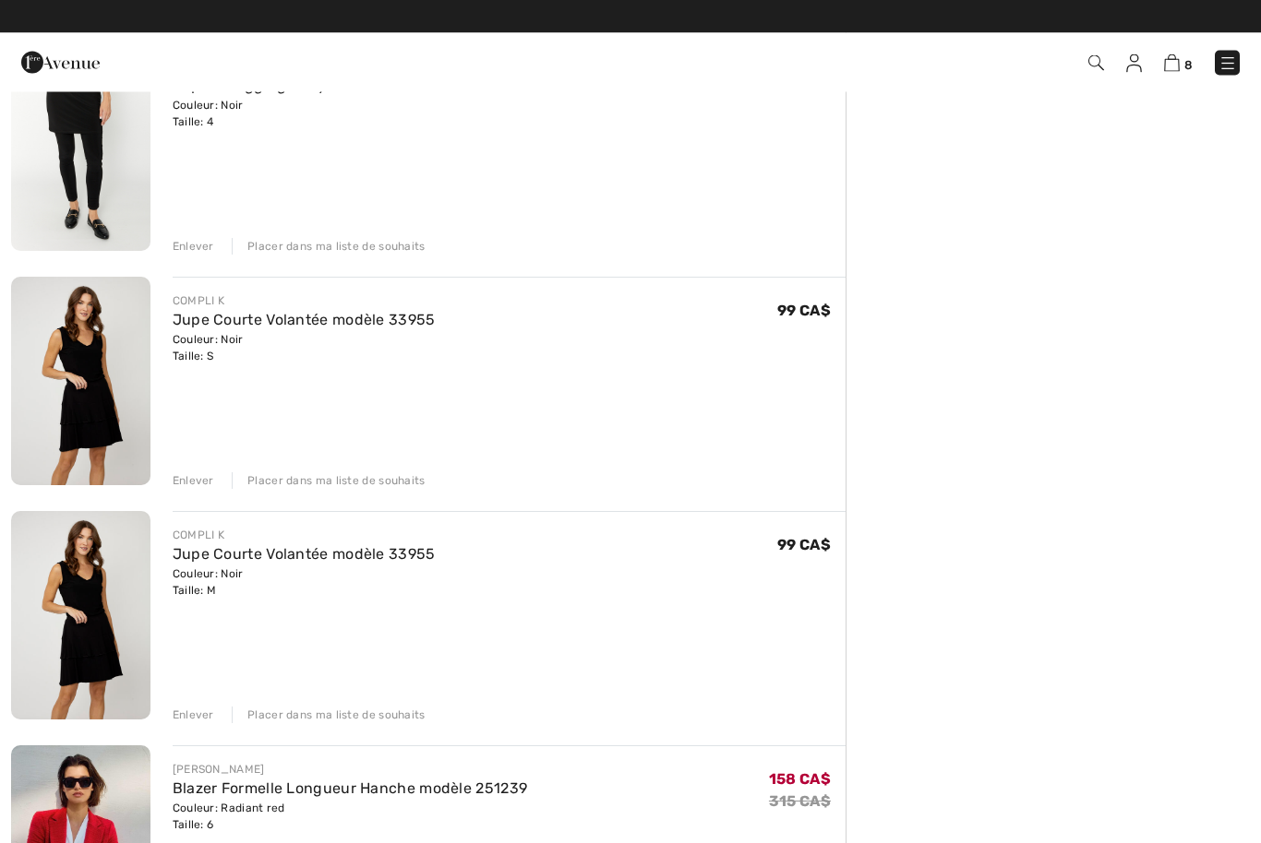
scroll to position [434, 0]
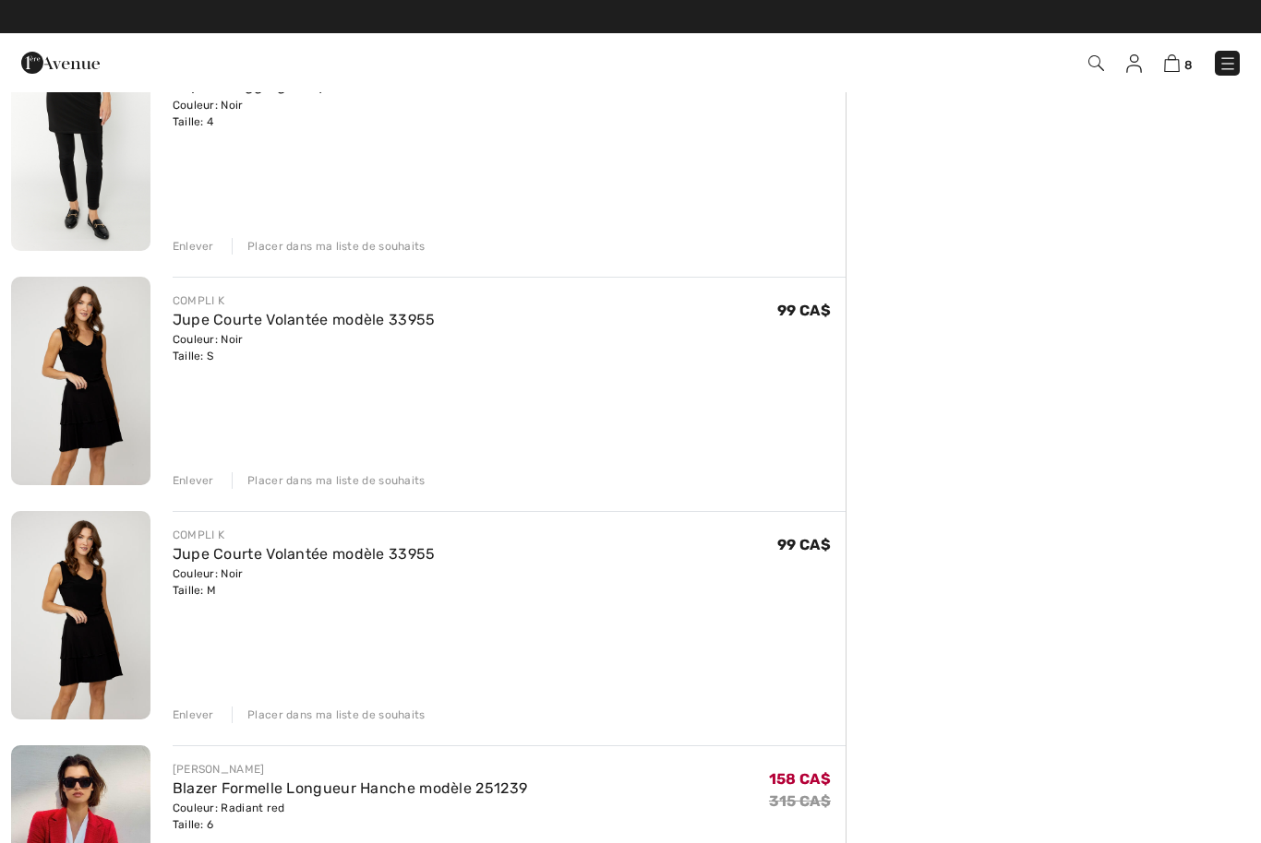
click at [203, 483] on div "Enlever" at bounding box center [194, 480] width 42 height 17
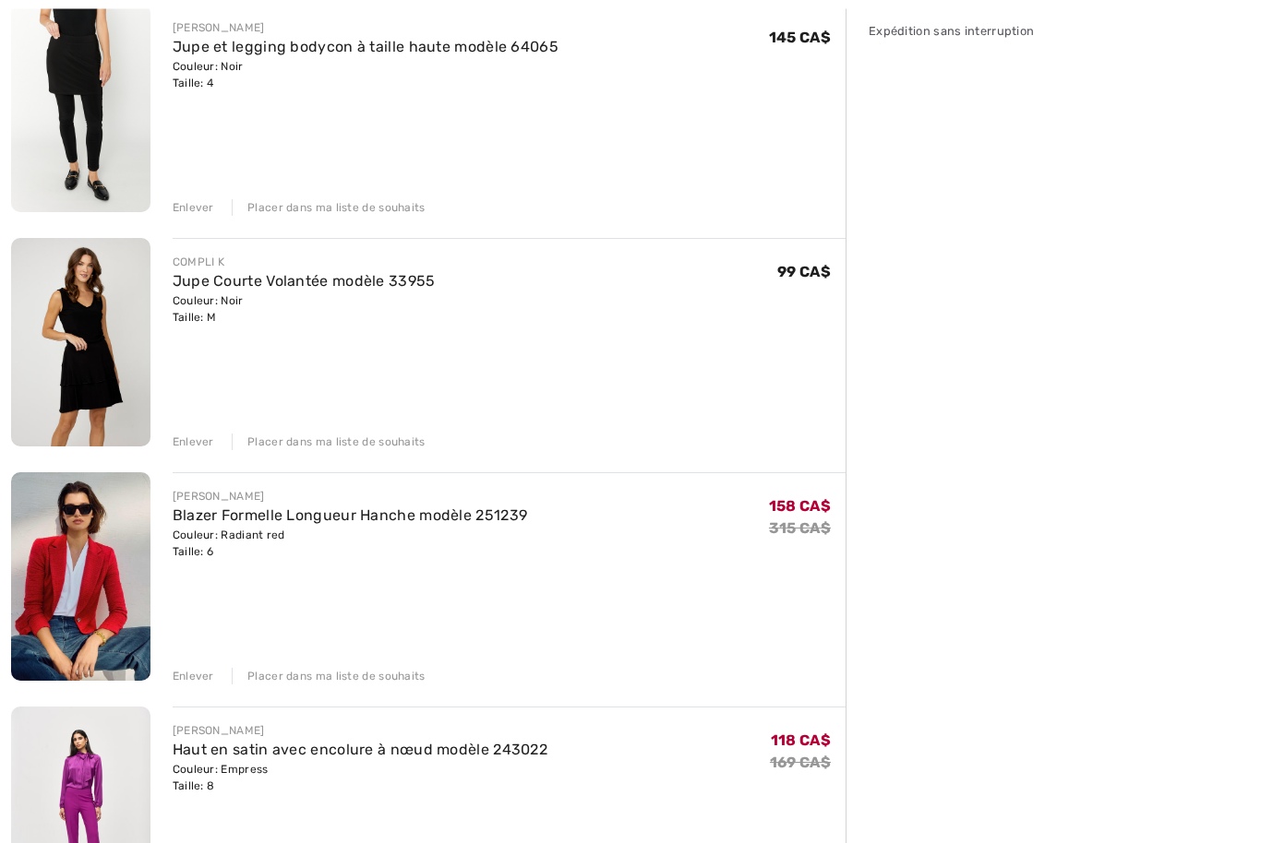
scroll to position [476, 0]
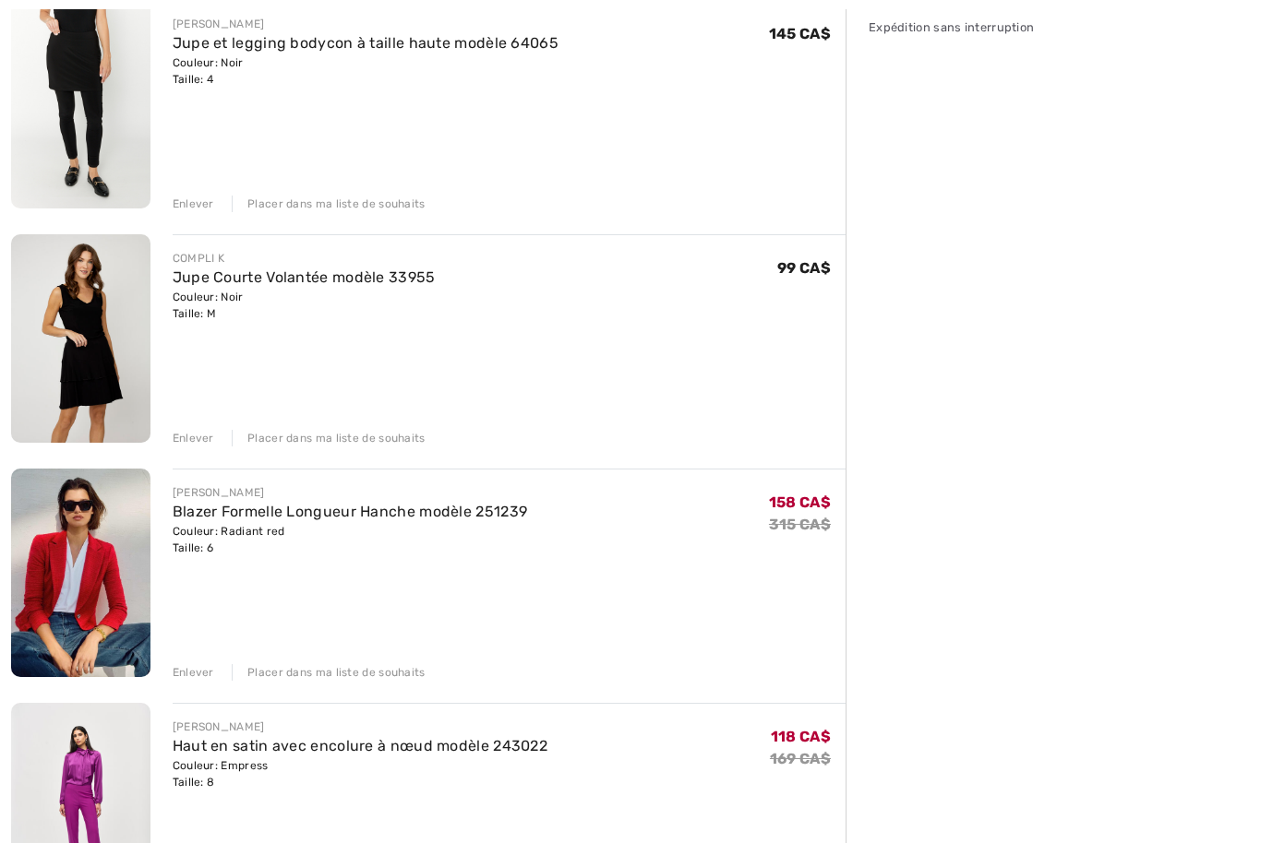
click at [348, 278] on link "Jupe Courte Volantée modèle 33955" at bounding box center [304, 278] width 263 height 18
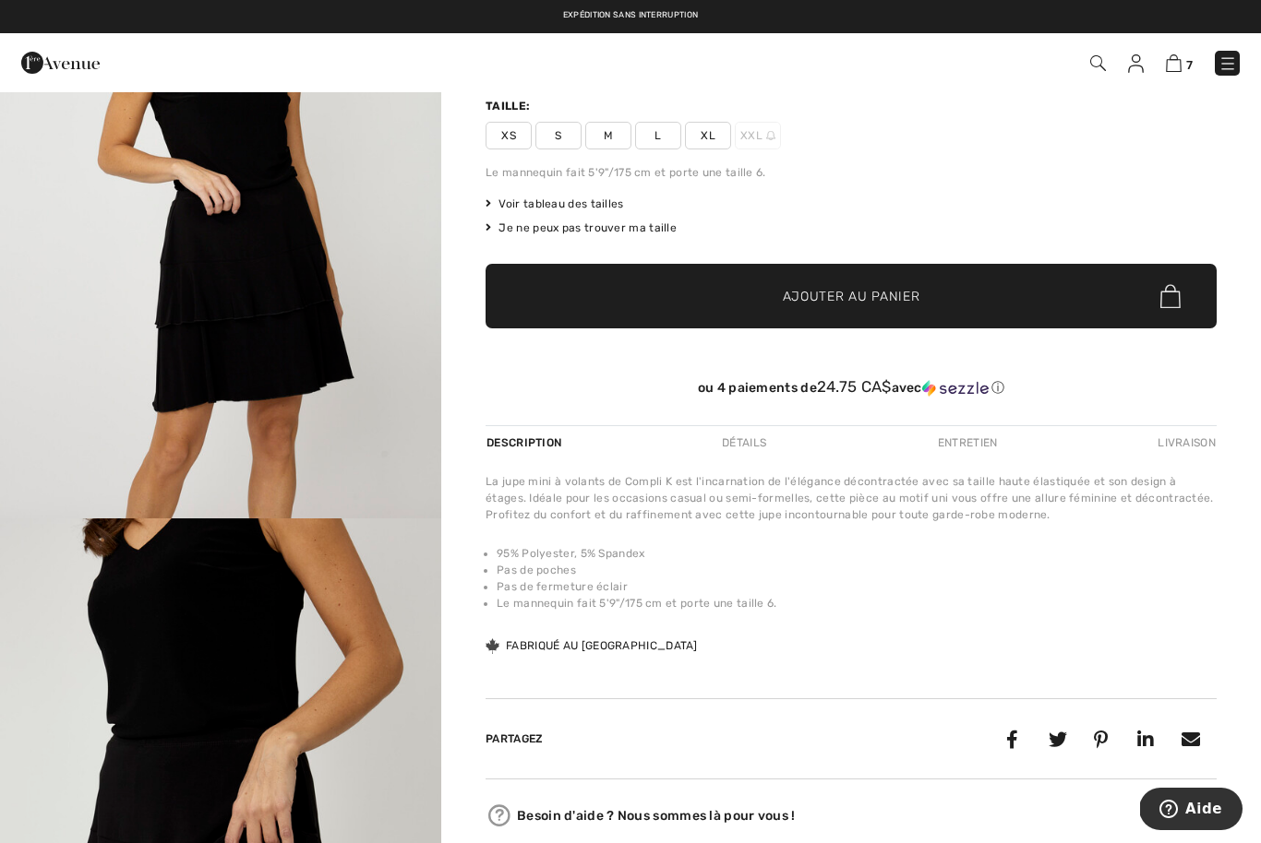
scroll to position [233, 0]
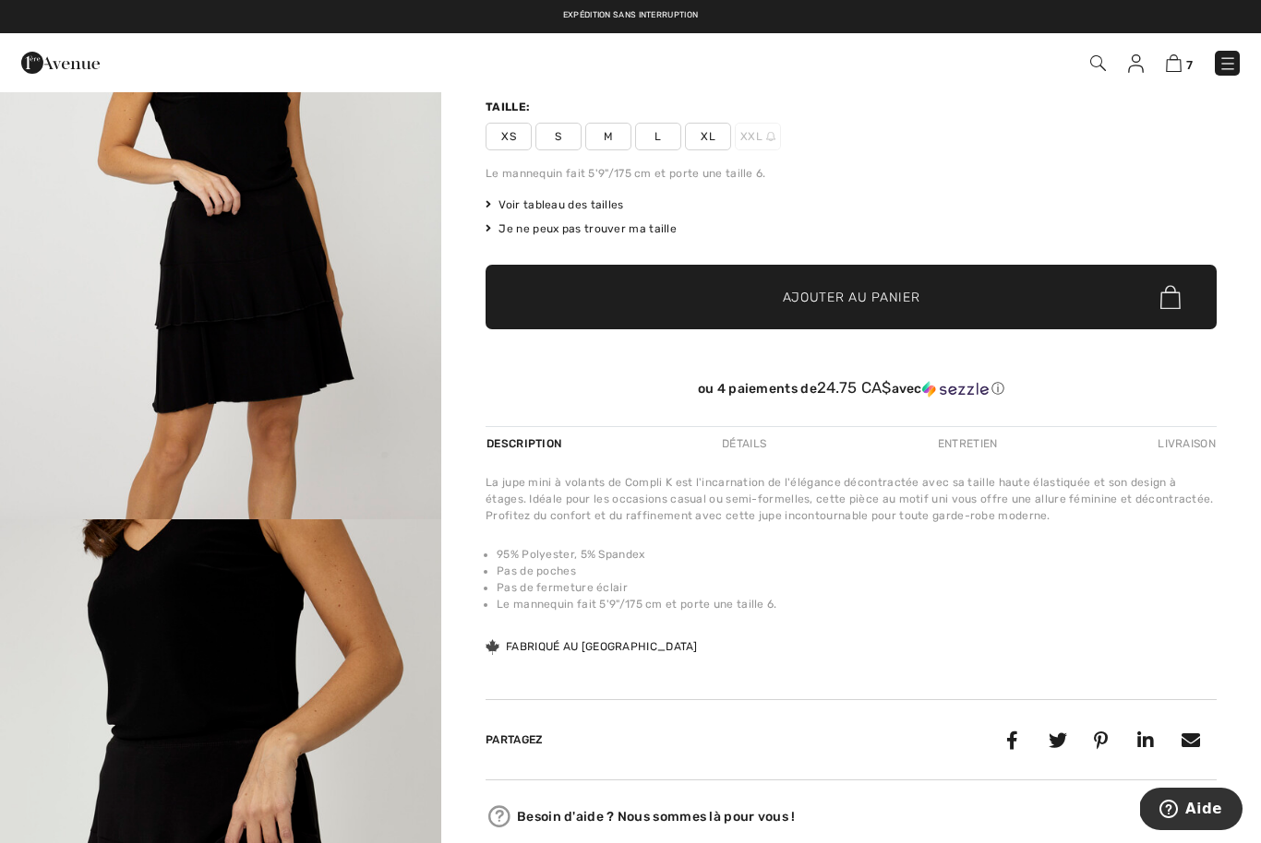
click at [756, 438] on div "Détails" at bounding box center [744, 443] width 76 height 33
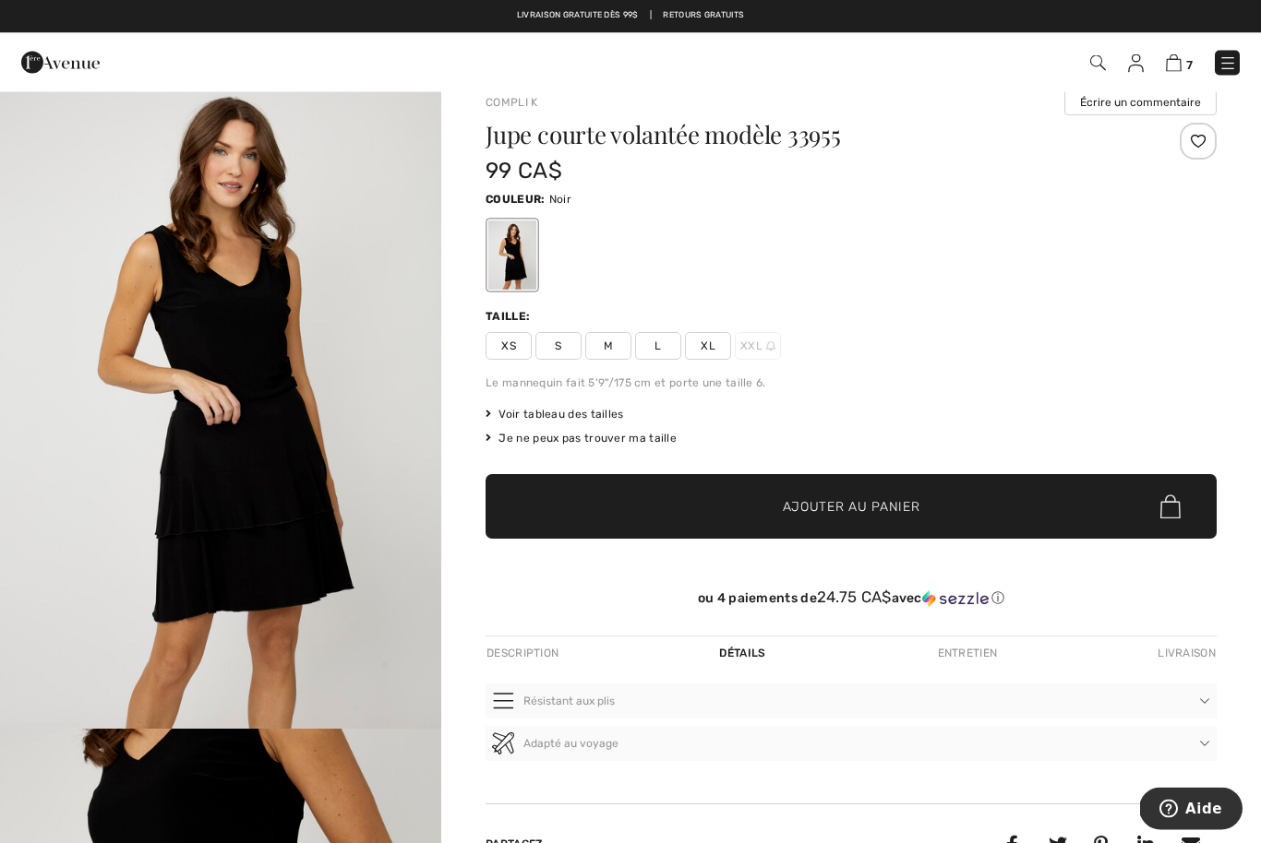
scroll to position [0, 0]
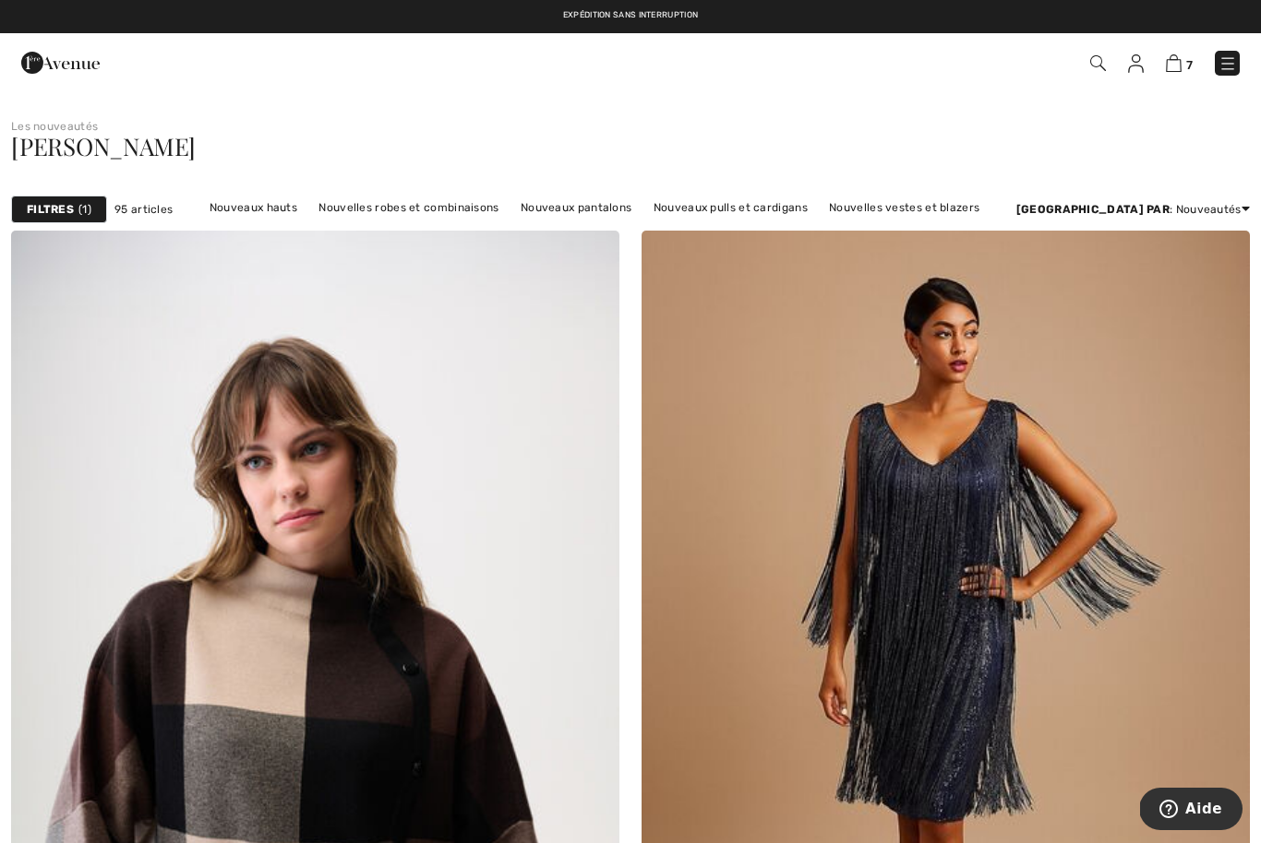
click at [1180, 66] on img at bounding box center [1173, 63] width 16 height 18
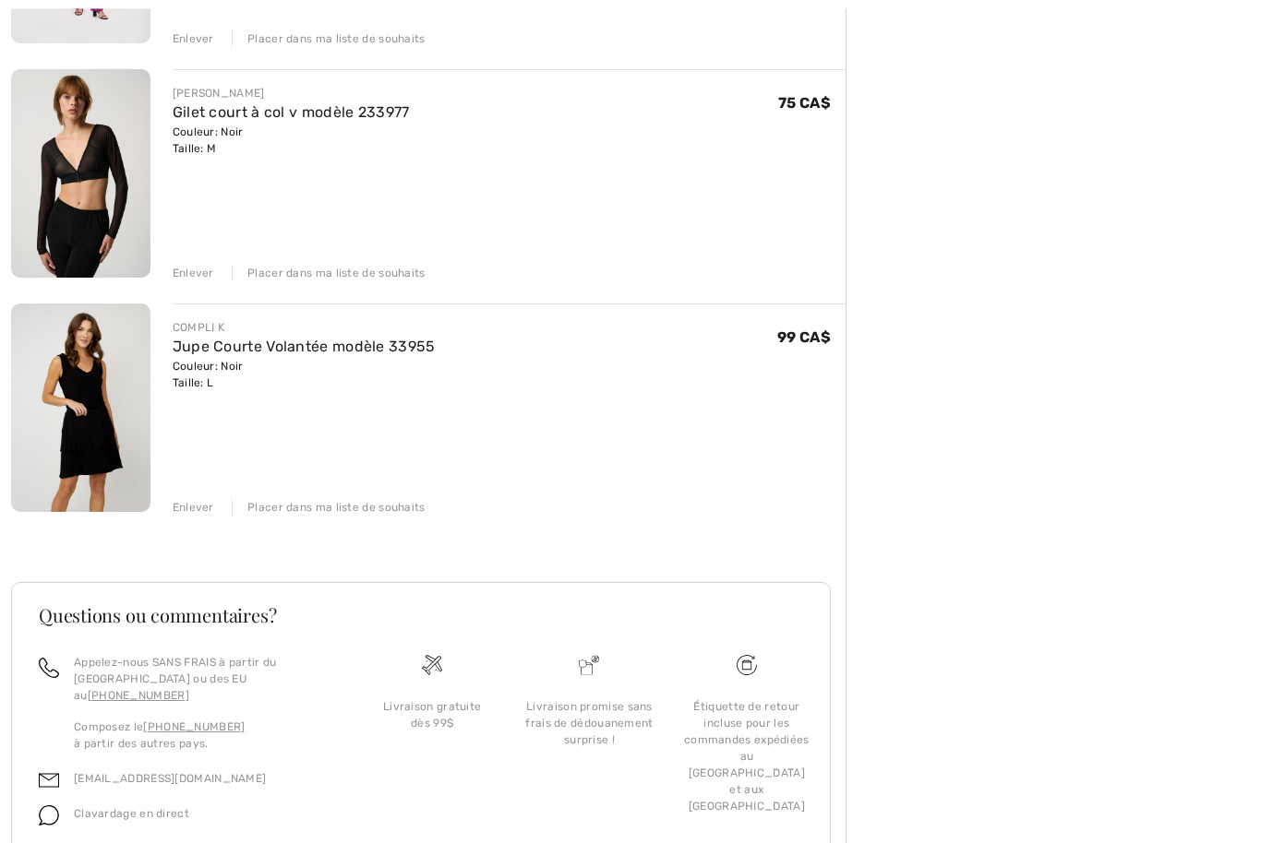
scroll to position [1345, 0]
click at [363, 108] on link "Gilet court à col v modèle 233977" at bounding box center [291, 111] width 237 height 18
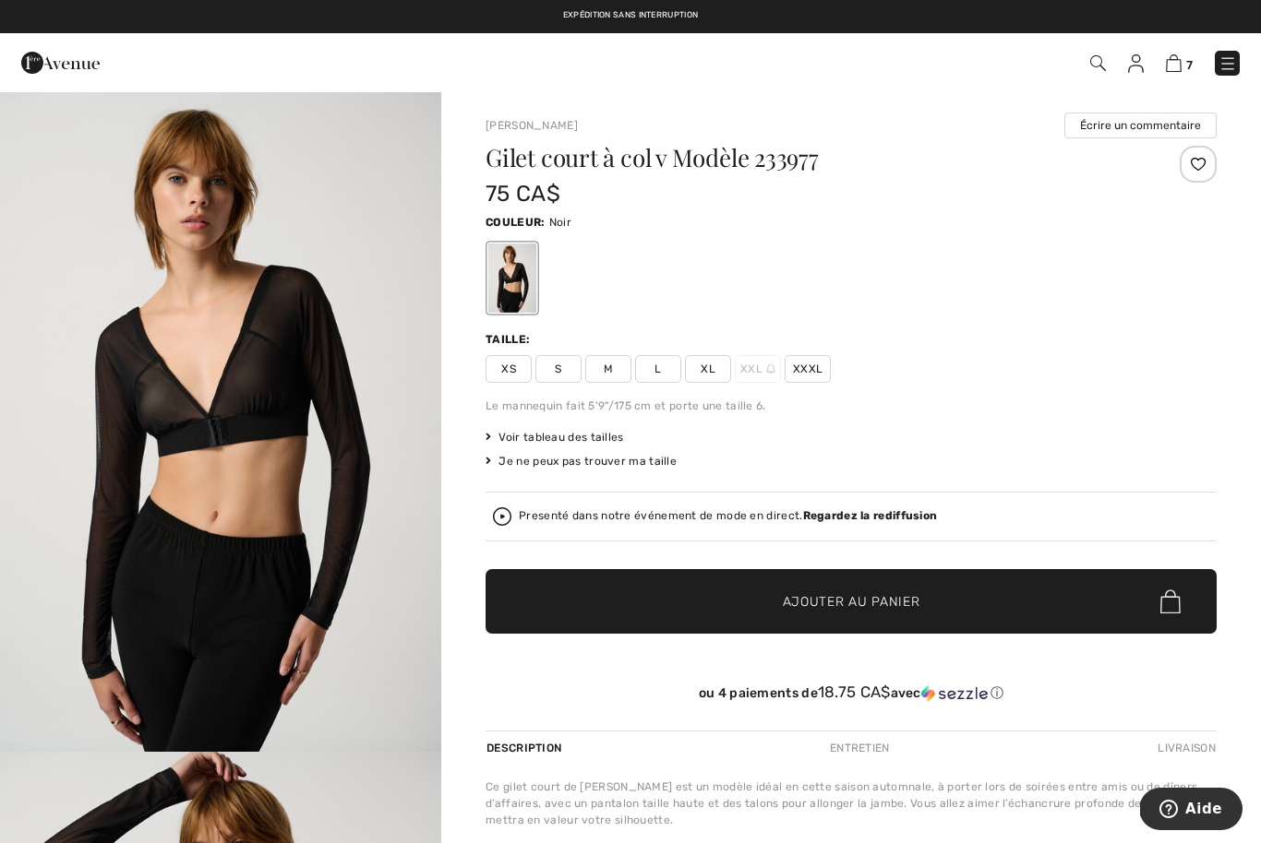
click at [606, 435] on span "Voir tableau des tailles" at bounding box center [554, 437] width 138 height 17
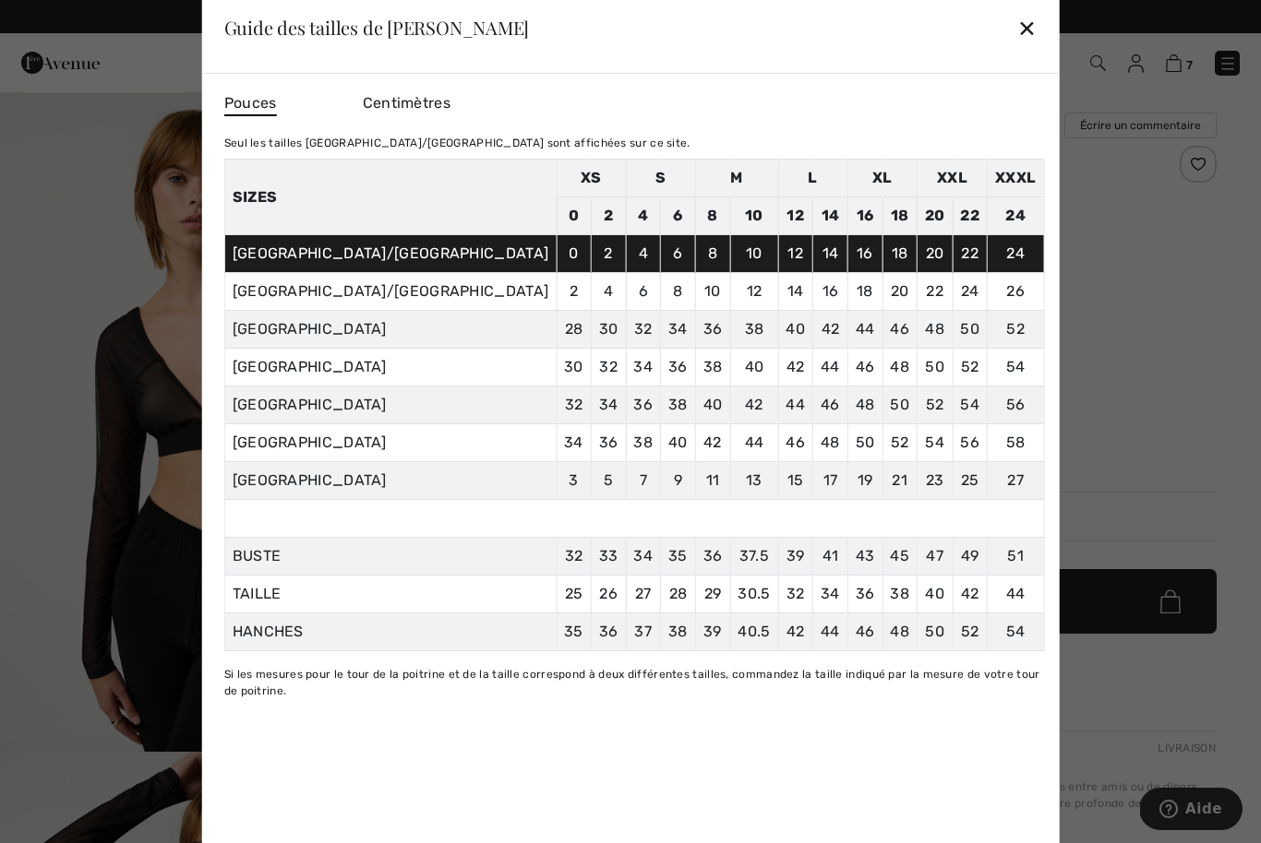
click at [1017, 30] on div "✕" at bounding box center [1026, 27] width 19 height 39
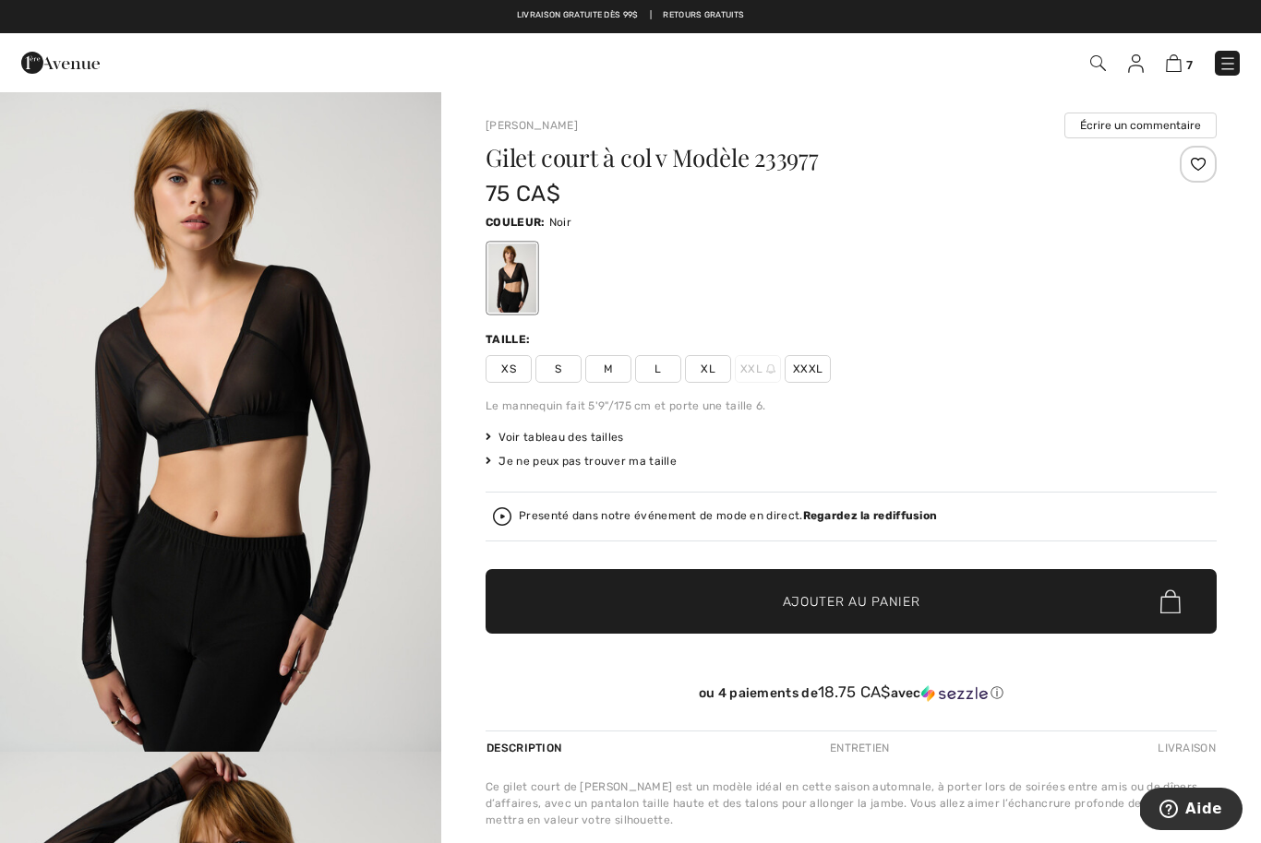
click at [602, 436] on span "Voir tableau des tailles" at bounding box center [554, 437] width 138 height 17
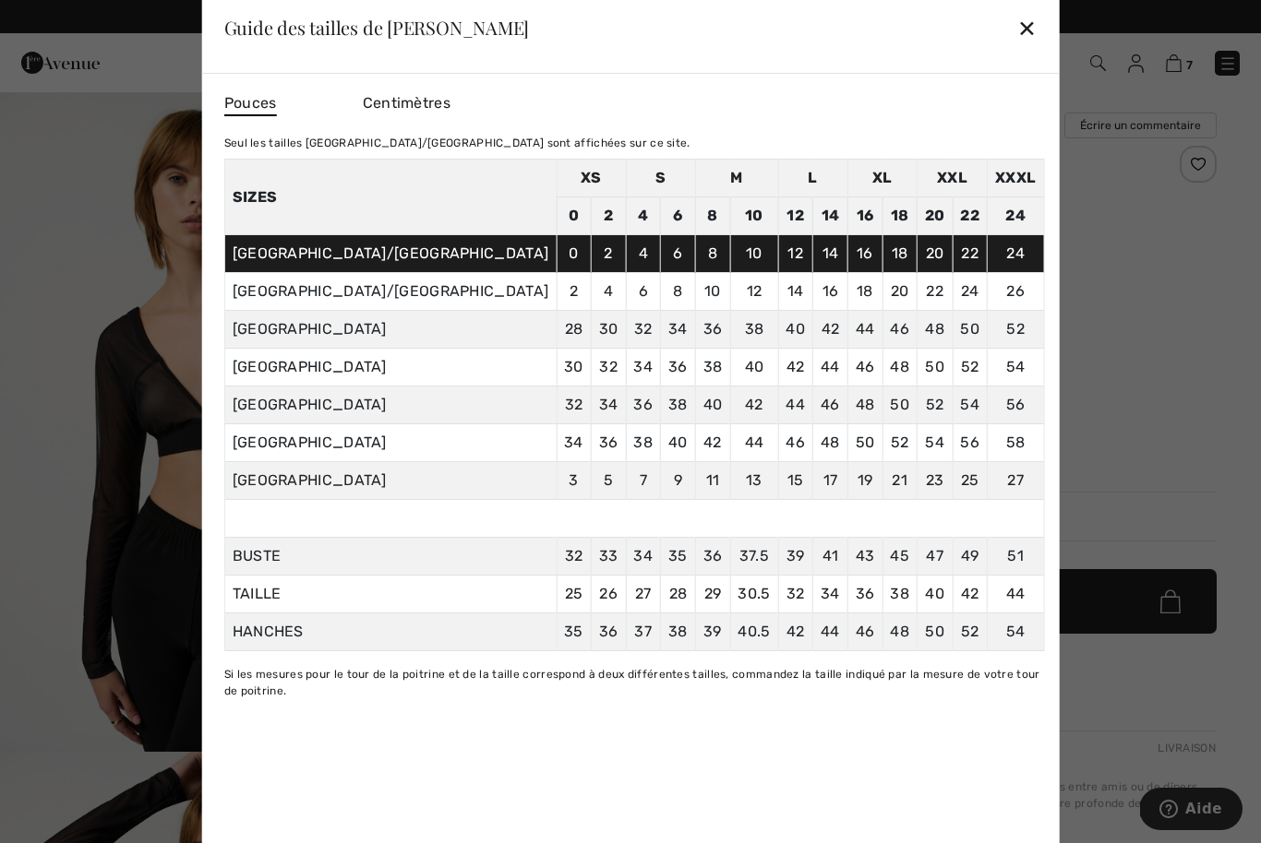
click at [1017, 24] on div "✕" at bounding box center [1026, 27] width 19 height 39
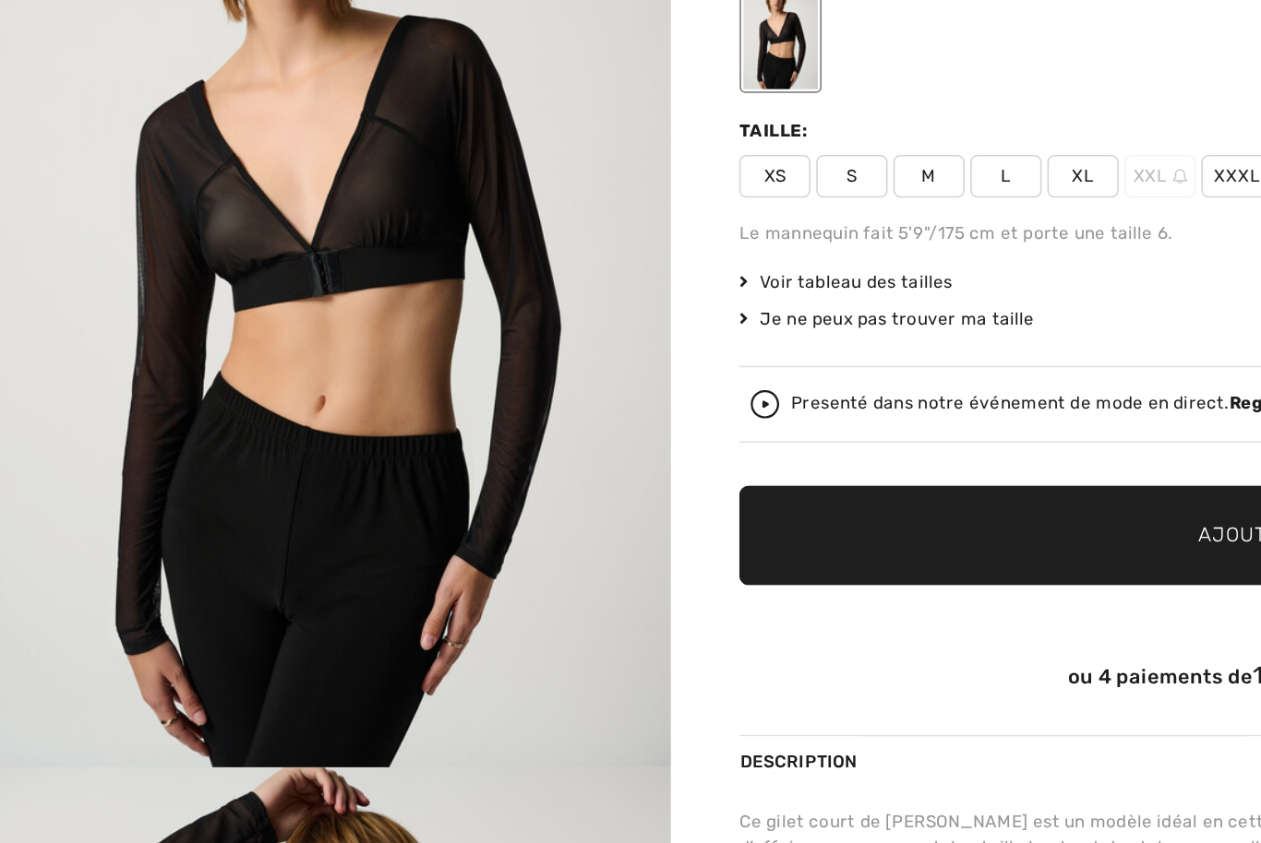
scroll to position [80, 0]
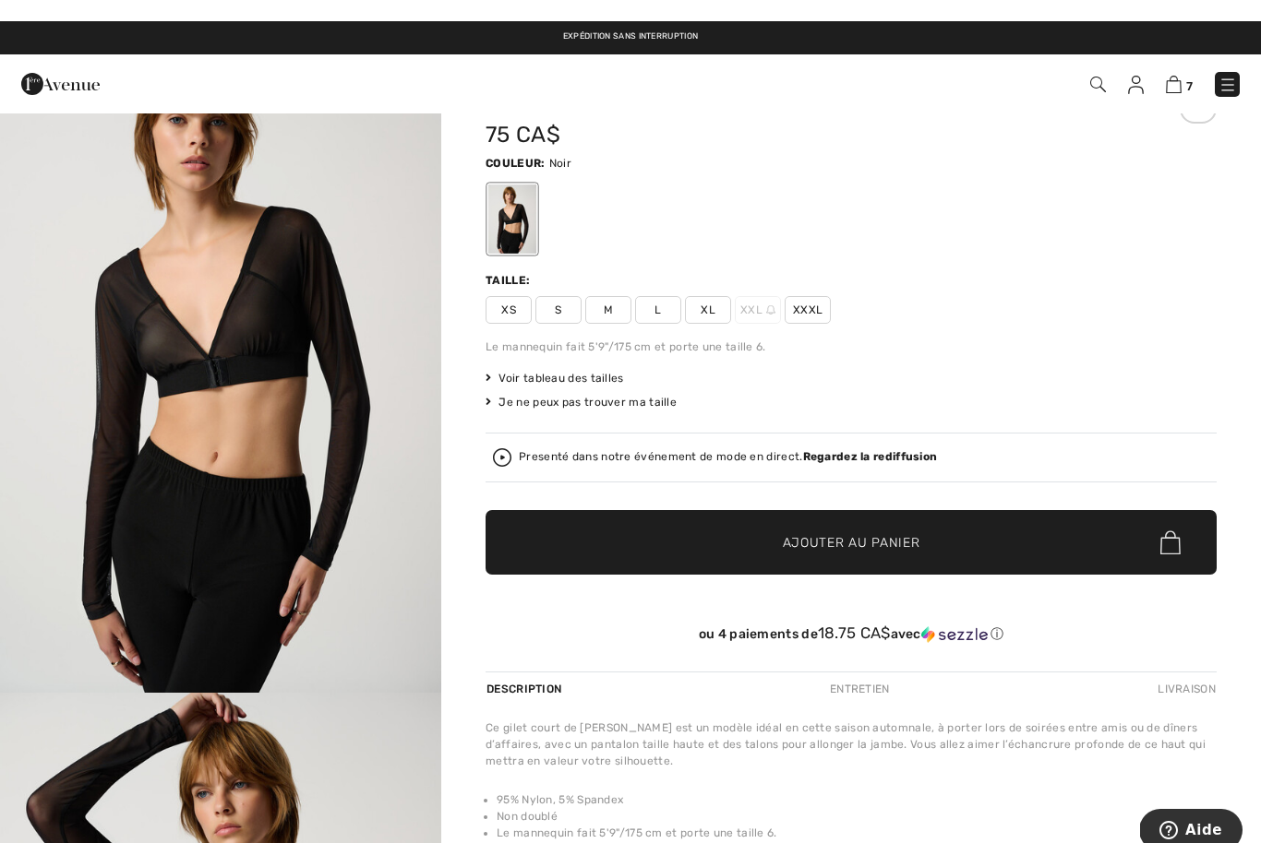
click at [1178, 66] on div "7 Commander" at bounding box center [890, 63] width 727 height 38
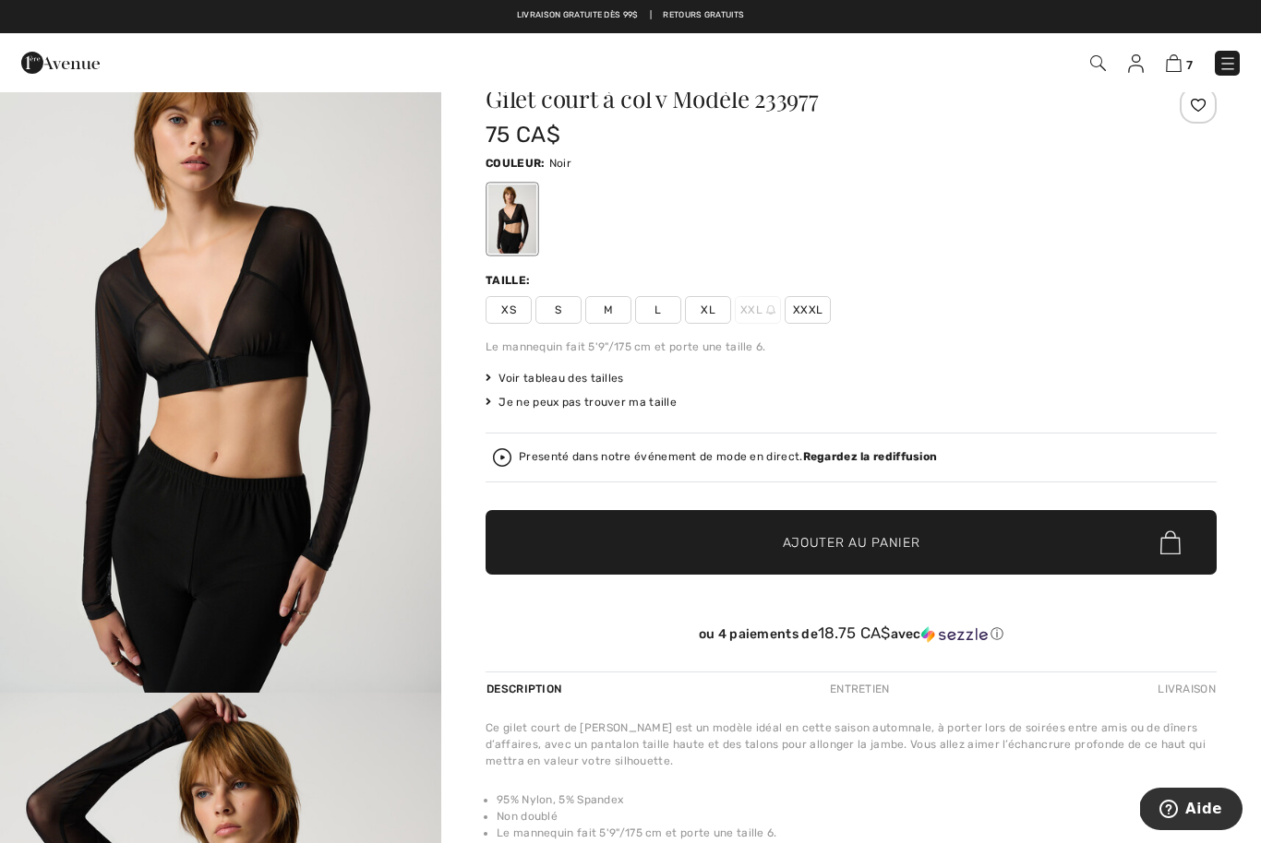
click at [1171, 68] on img at bounding box center [1173, 63] width 16 height 18
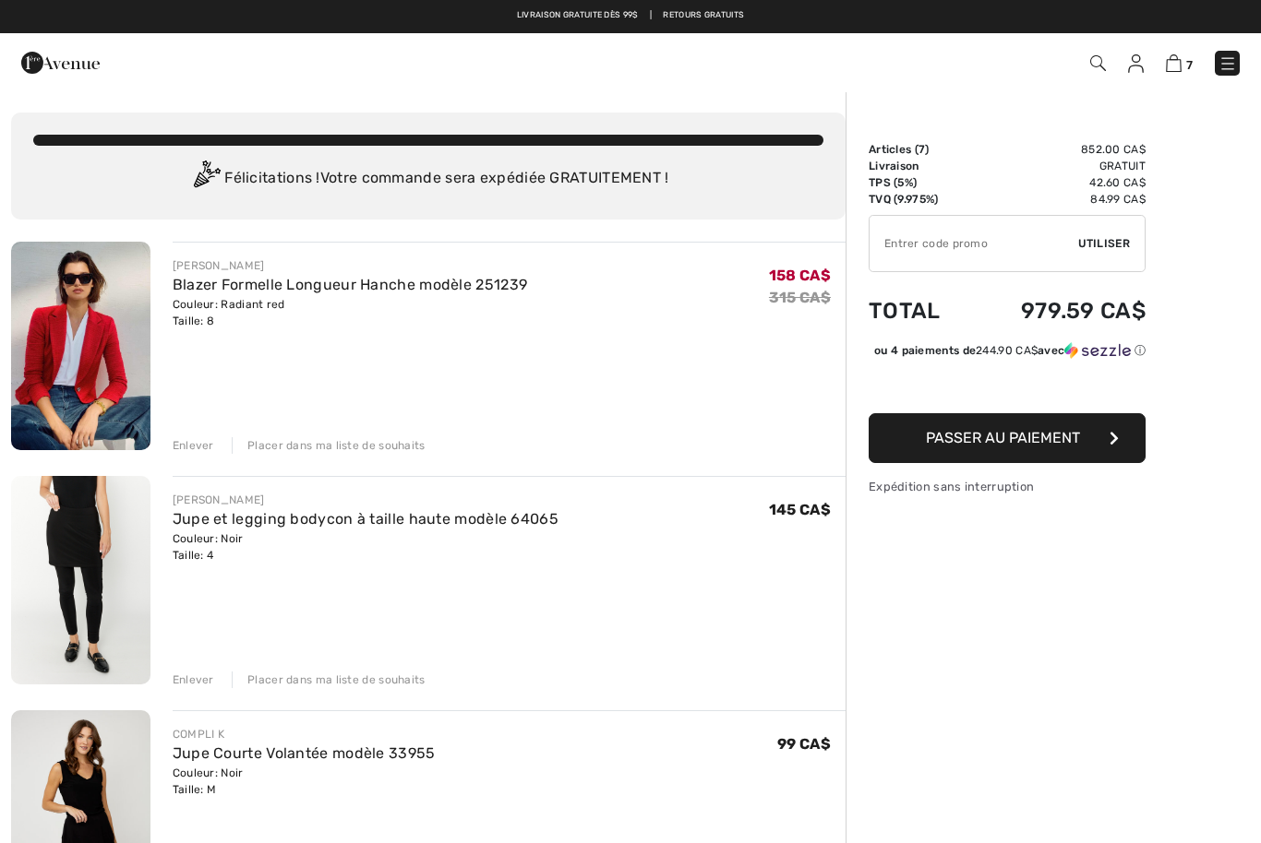
click at [1006, 447] on span "Passer au paiement" at bounding box center [1003, 438] width 154 height 18
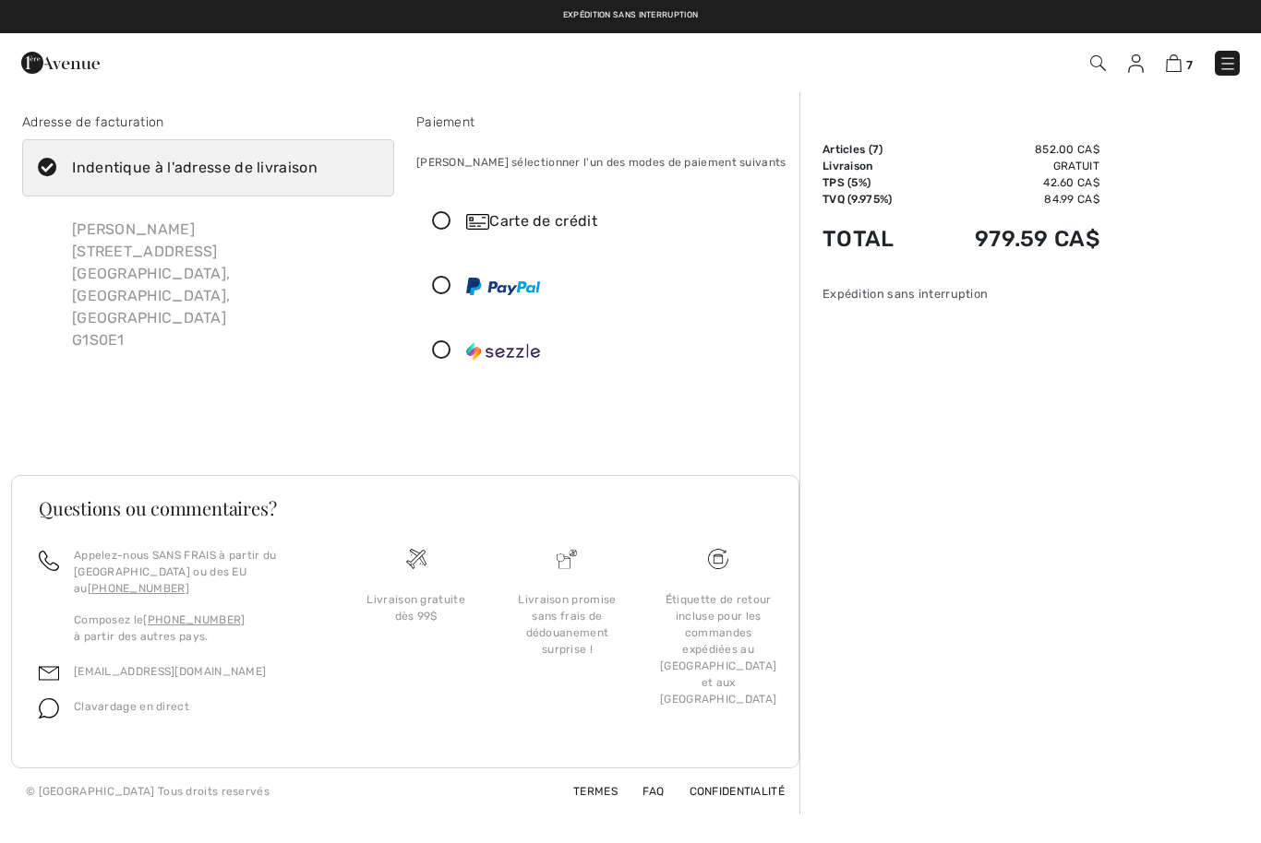
click at [443, 282] on icon at bounding box center [441, 286] width 49 height 19
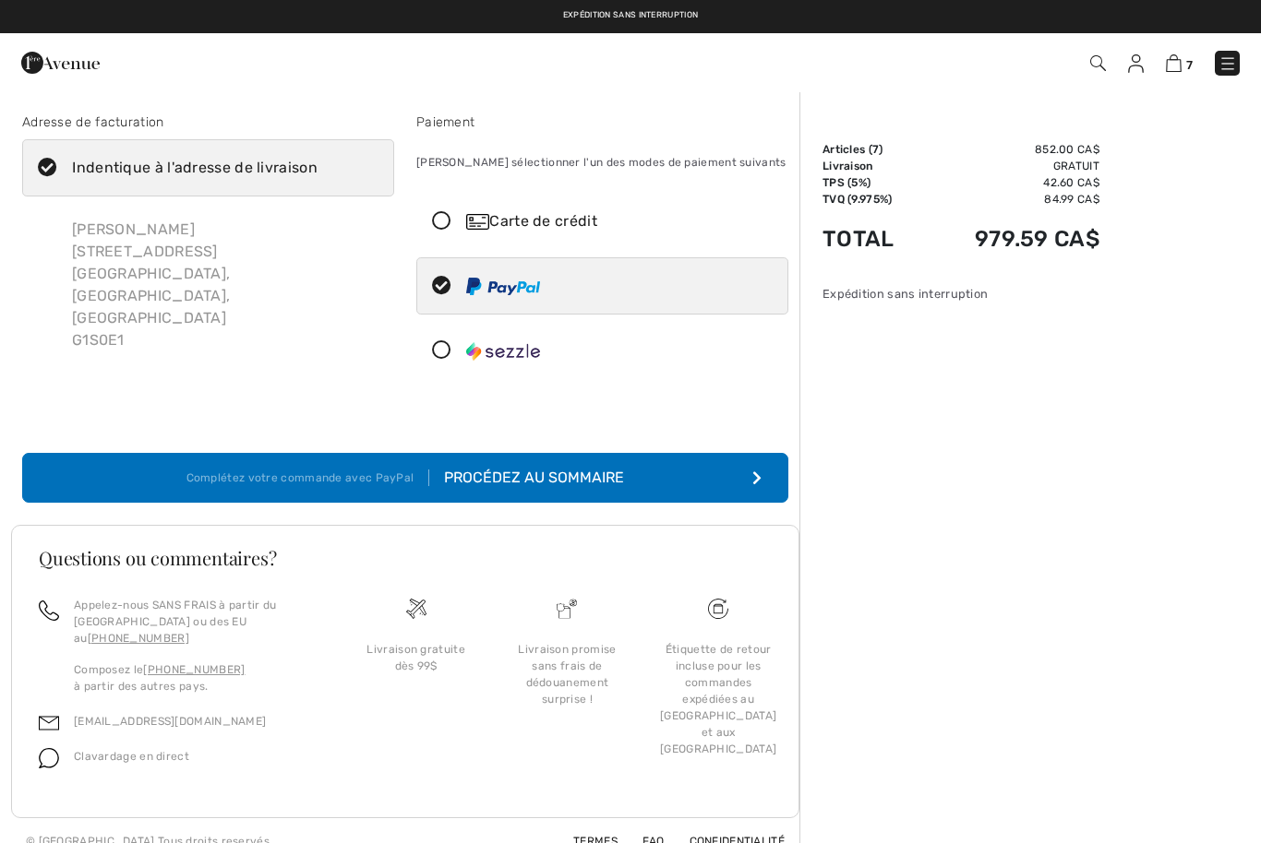
click at [605, 472] on div "Procédez au sommaire" at bounding box center [526, 478] width 195 height 22
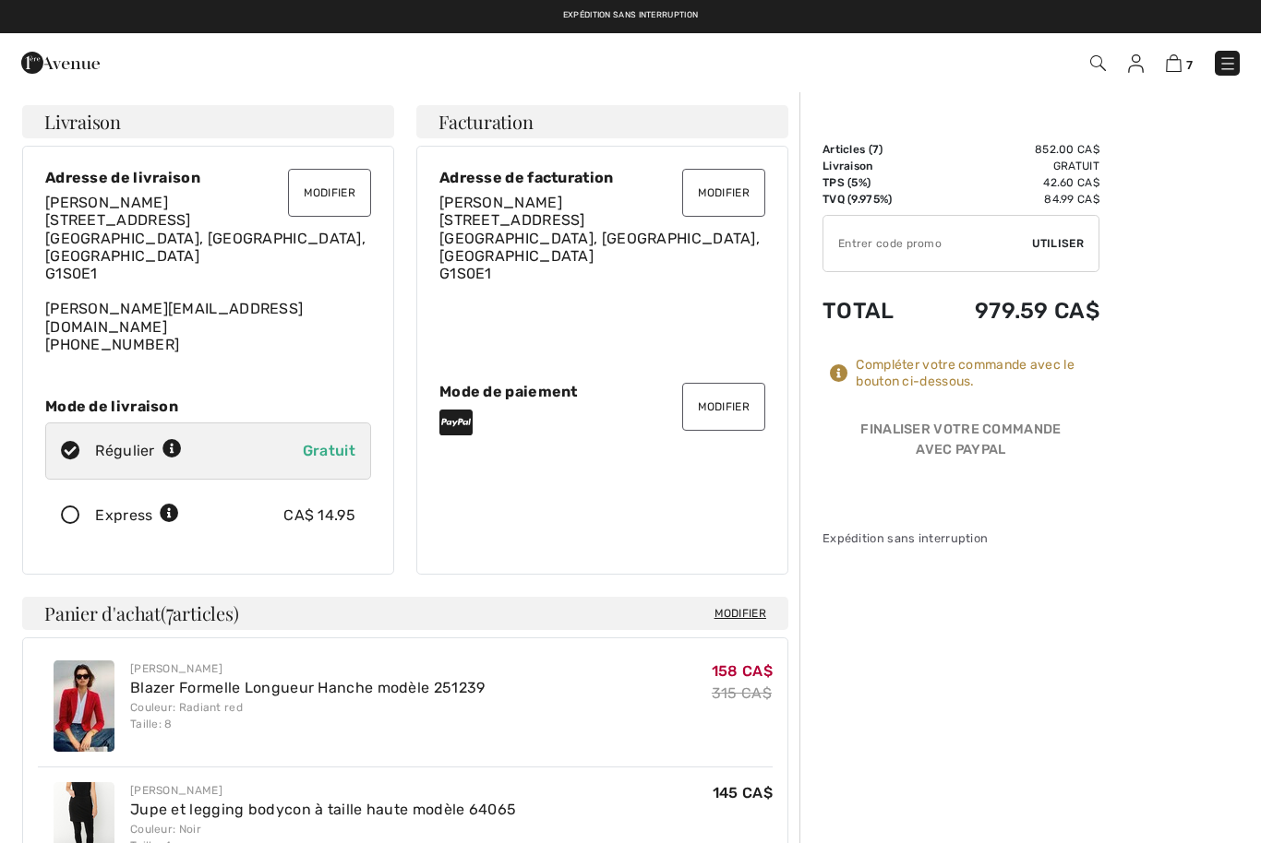
click at [926, 251] on input "TEXT" at bounding box center [927, 243] width 209 height 55
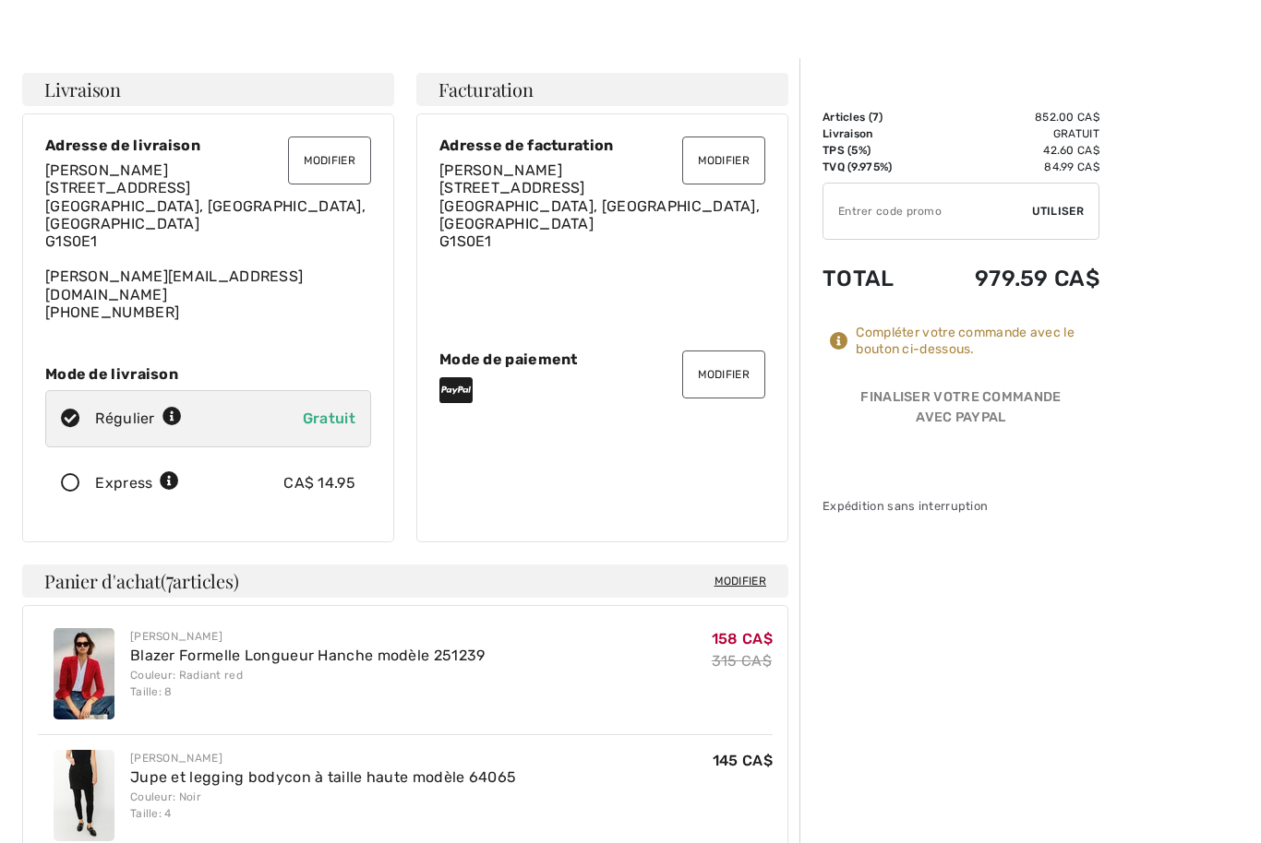
scroll to position [36, 0]
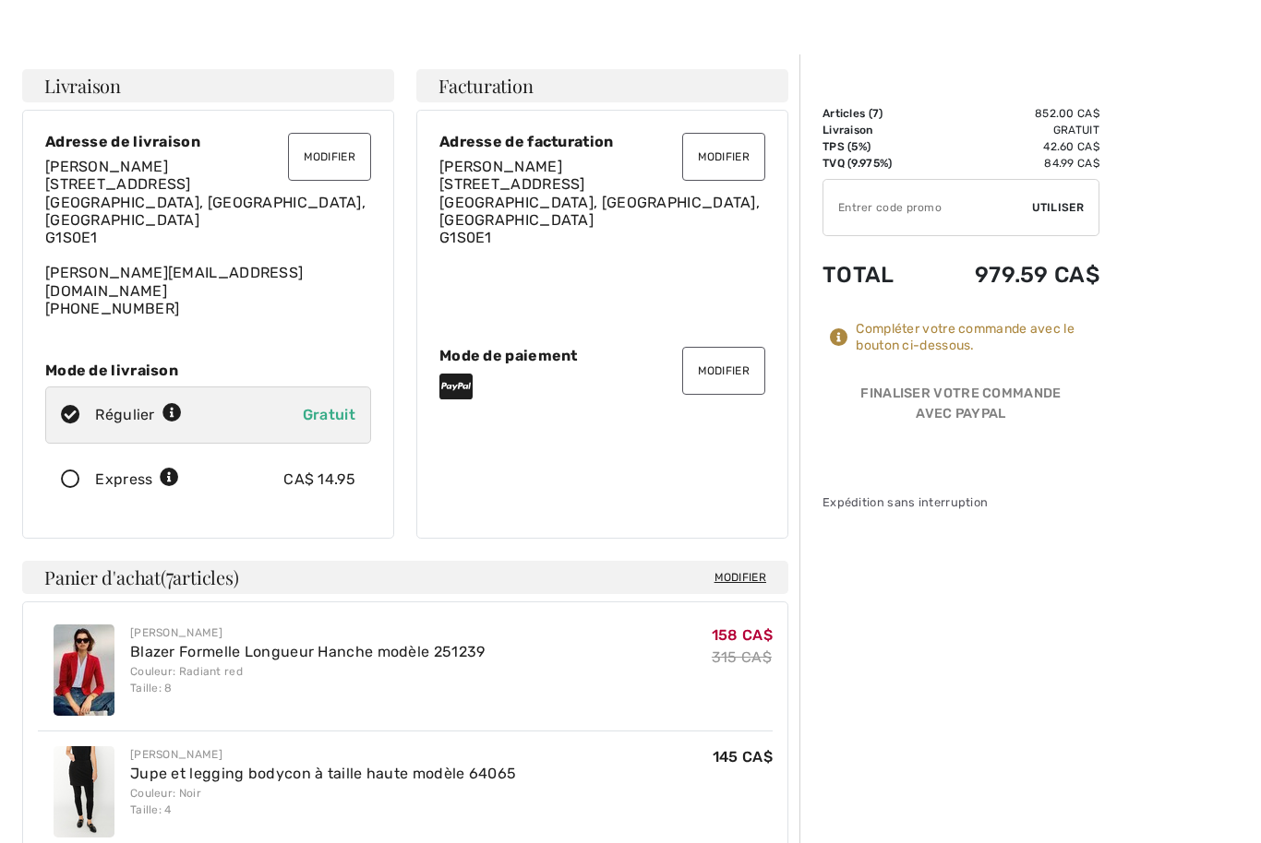
click at [930, 347] on div "Compléter votre commande avec le bouton ci-dessous." at bounding box center [977, 337] width 244 height 33
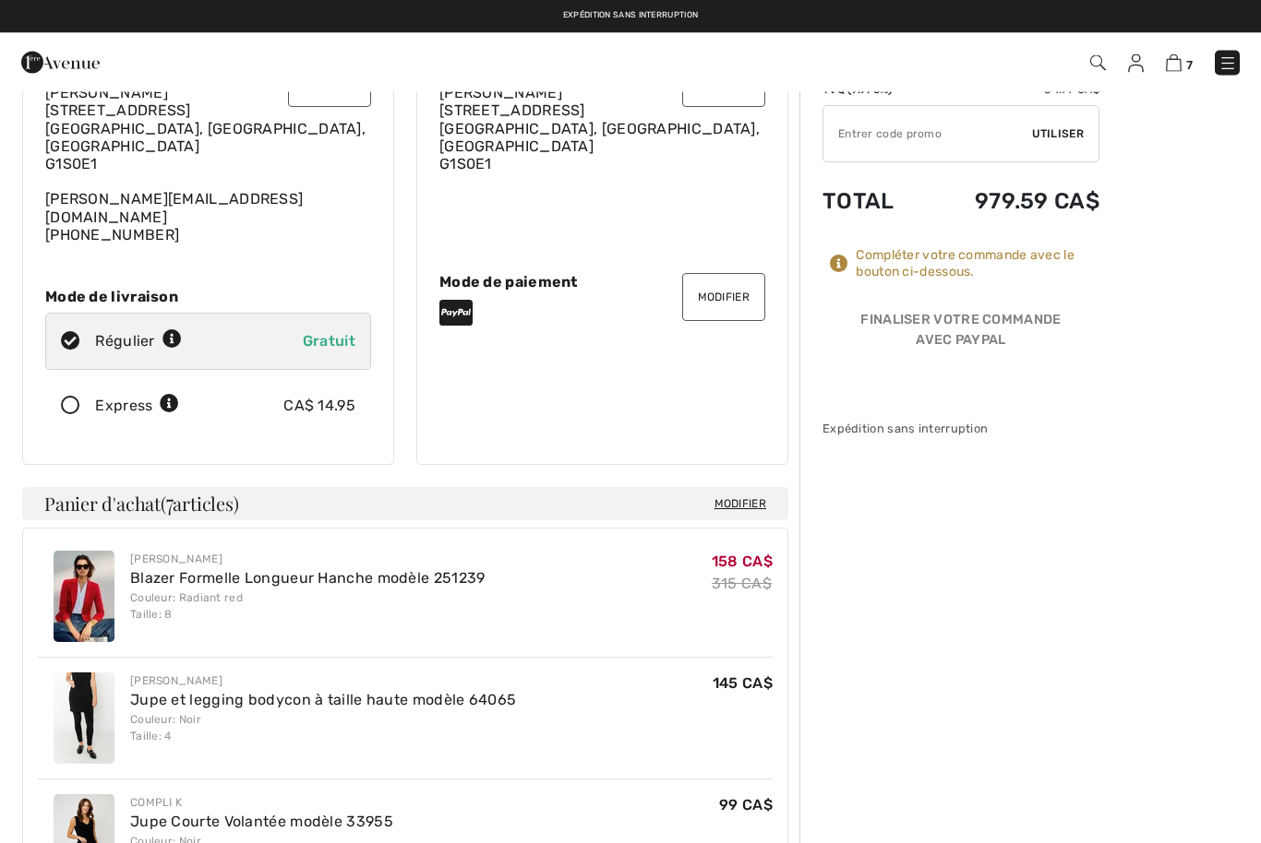
scroll to position [0, 0]
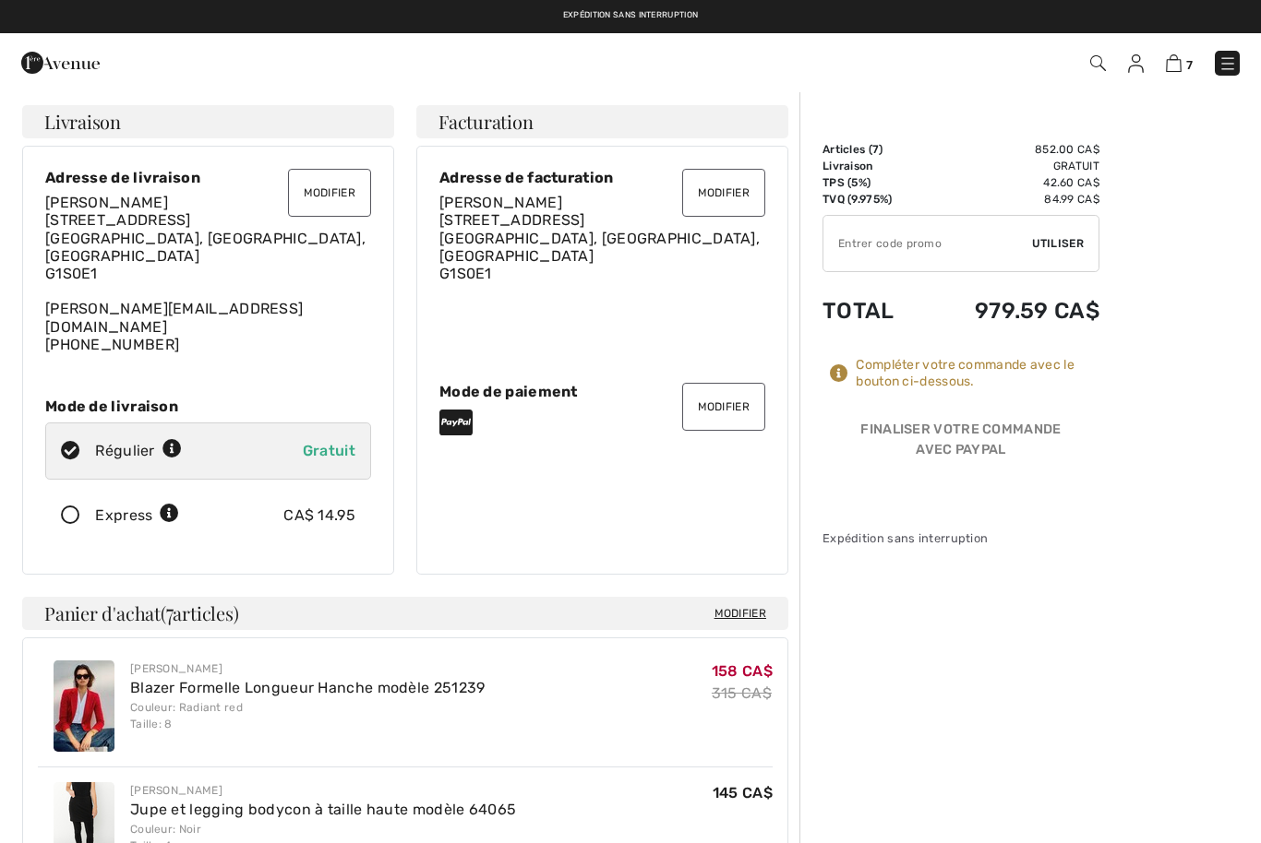
click at [740, 399] on button "Modifier" at bounding box center [723, 407] width 83 height 48
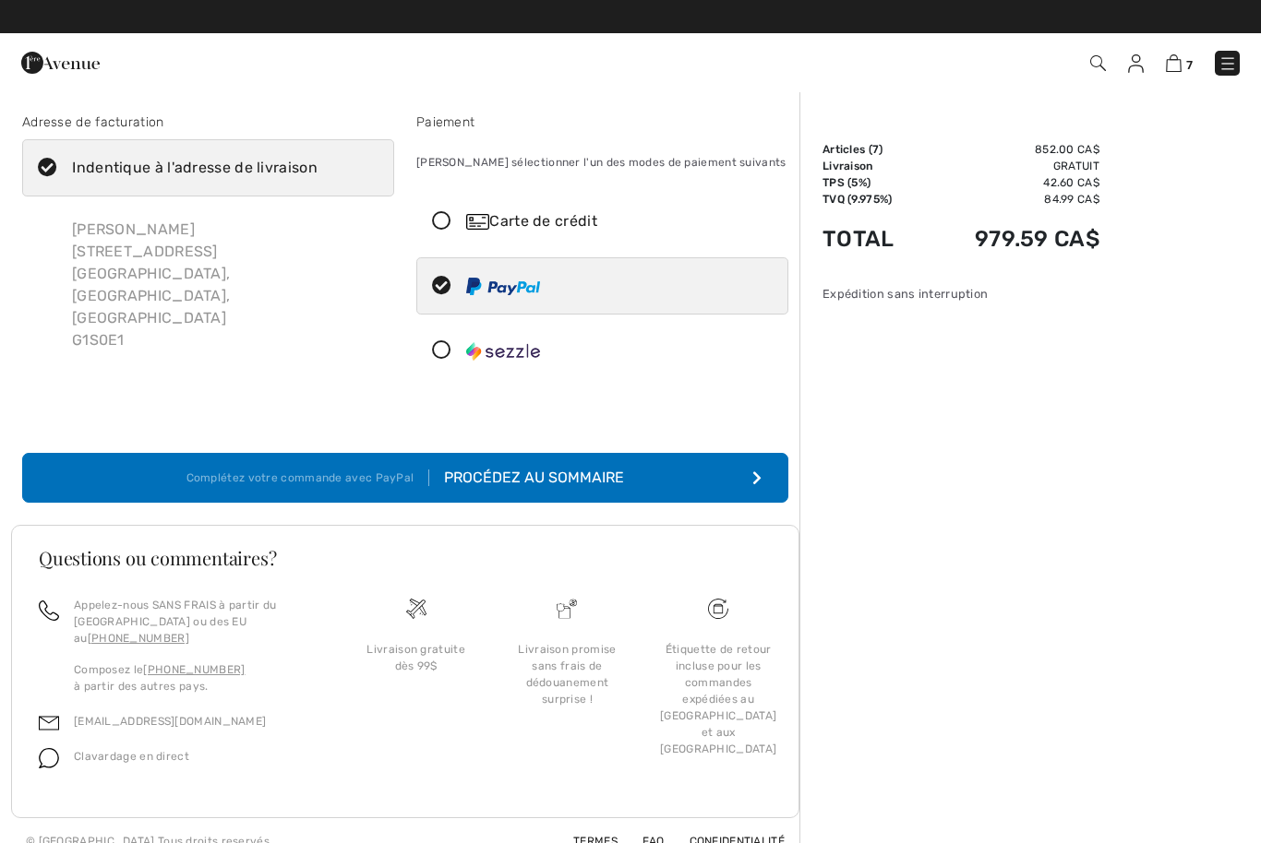
click at [593, 476] on div "Procédez au sommaire" at bounding box center [526, 478] width 195 height 22
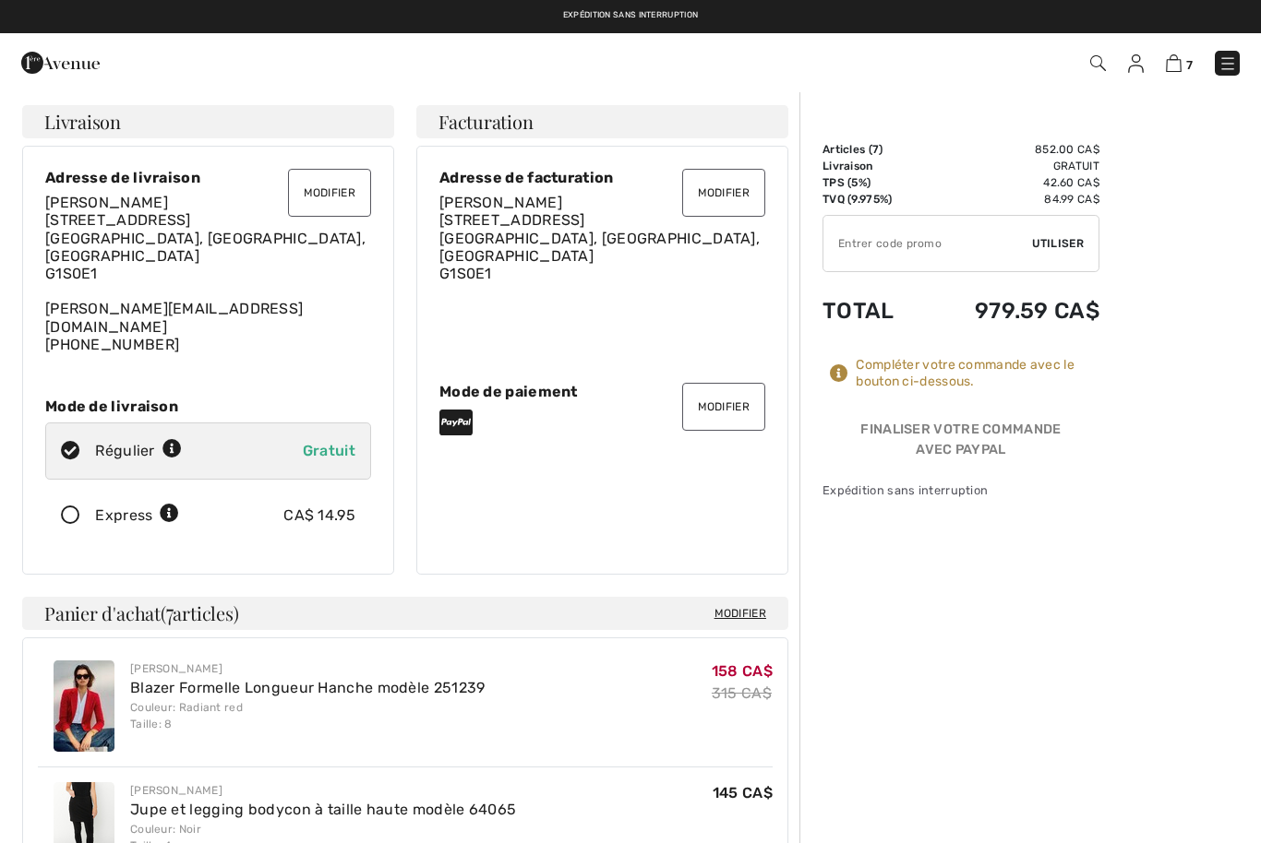
checkbox input "true"
click at [731, 396] on button "Modifier" at bounding box center [723, 407] width 83 height 48
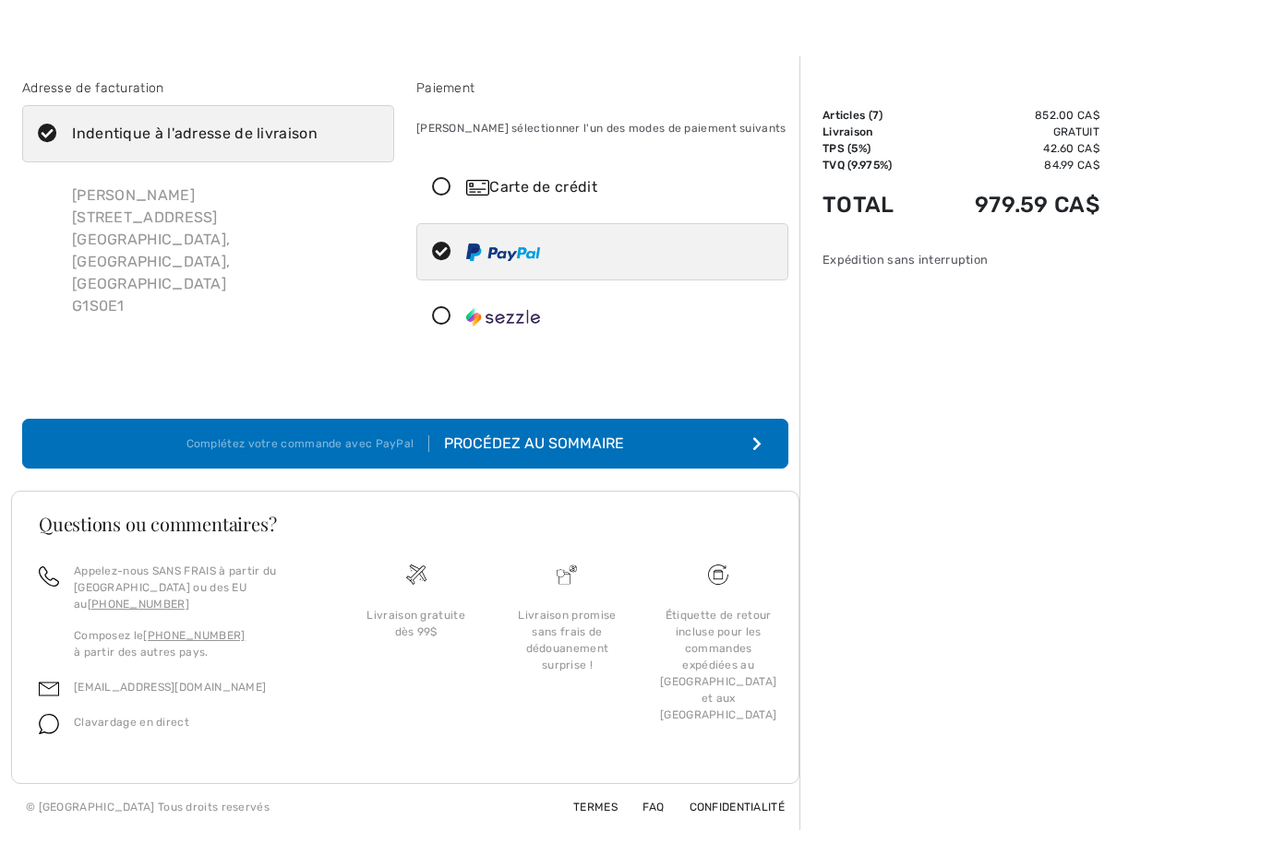
click at [442, 191] on icon at bounding box center [441, 187] width 49 height 19
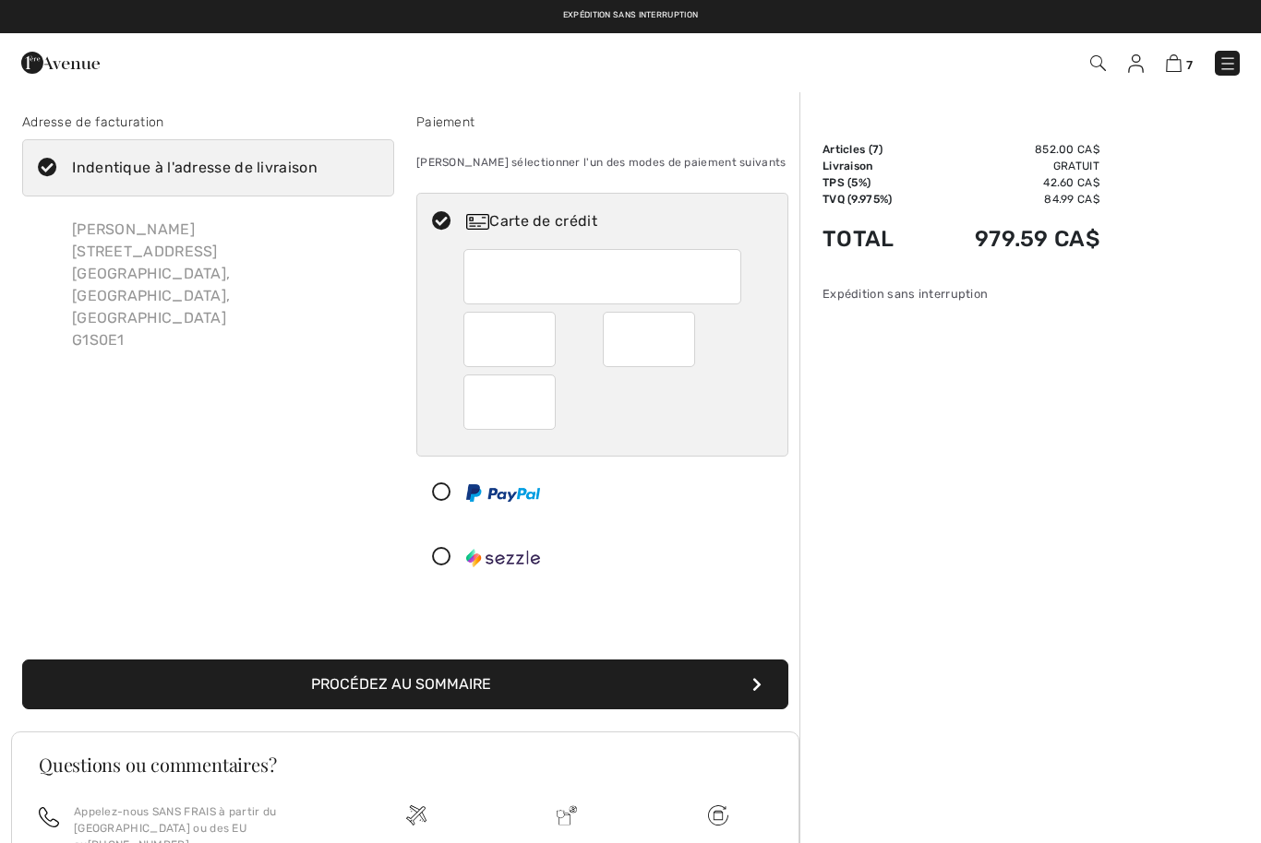
click at [365, 688] on button "Procédez au sommaire" at bounding box center [405, 685] width 766 height 50
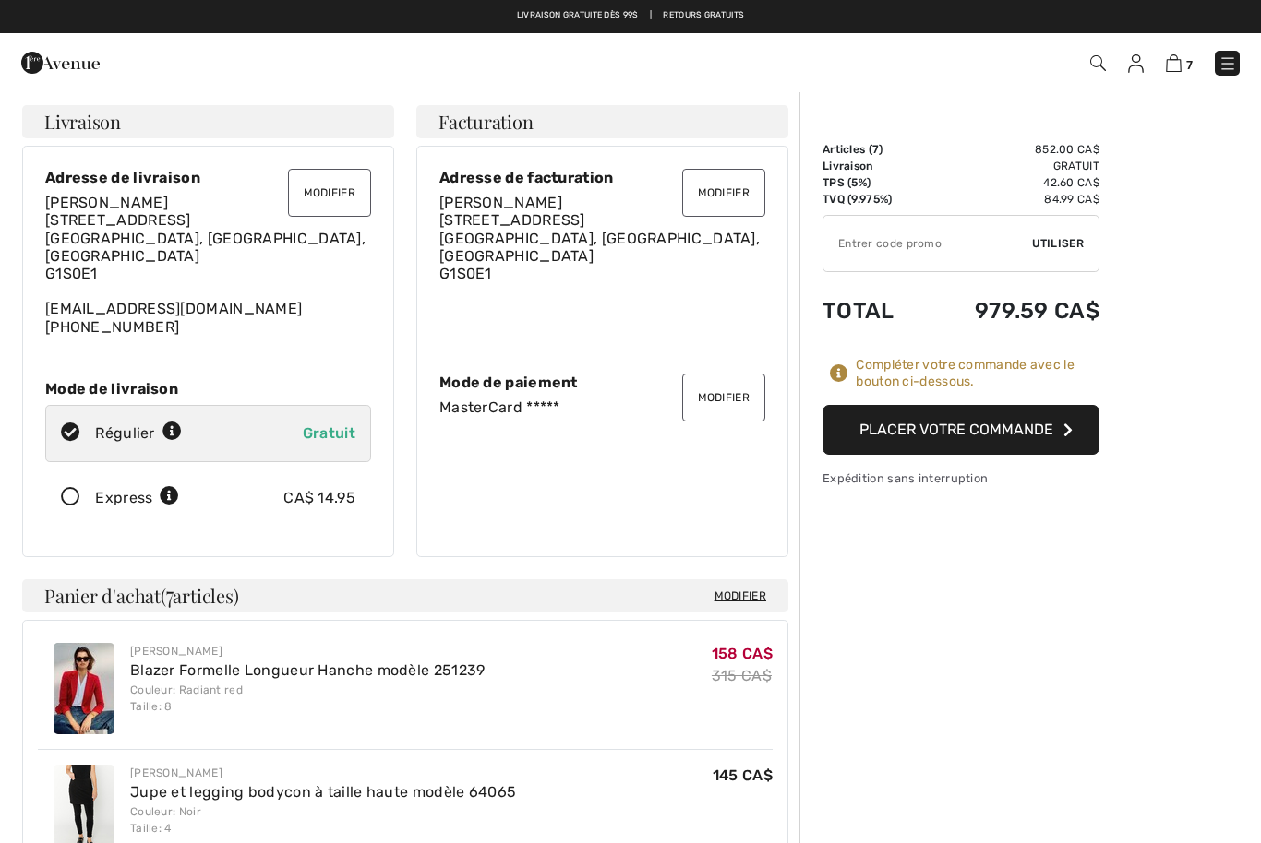
click at [923, 432] on button "Placer votre commande" at bounding box center [960, 430] width 277 height 50
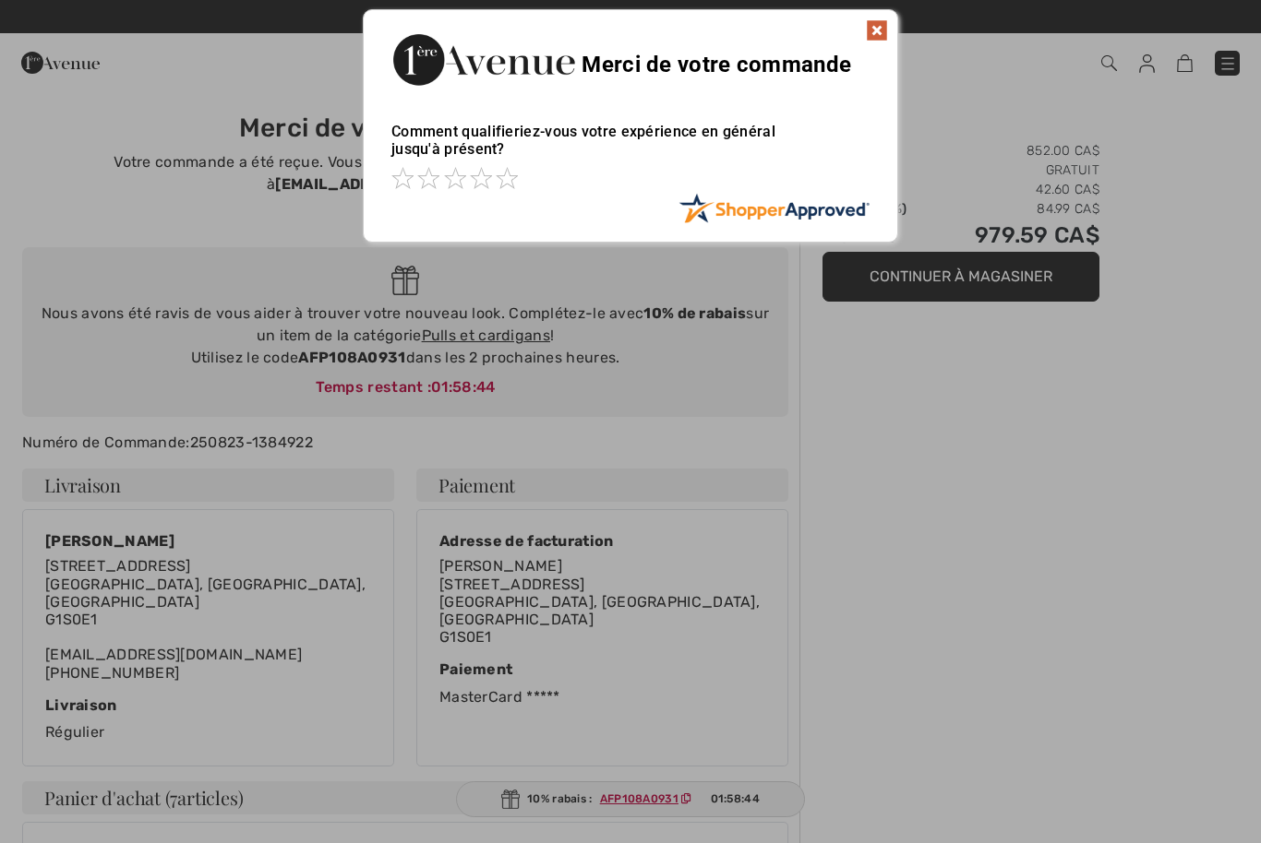
click at [878, 32] on img at bounding box center [877, 30] width 22 height 22
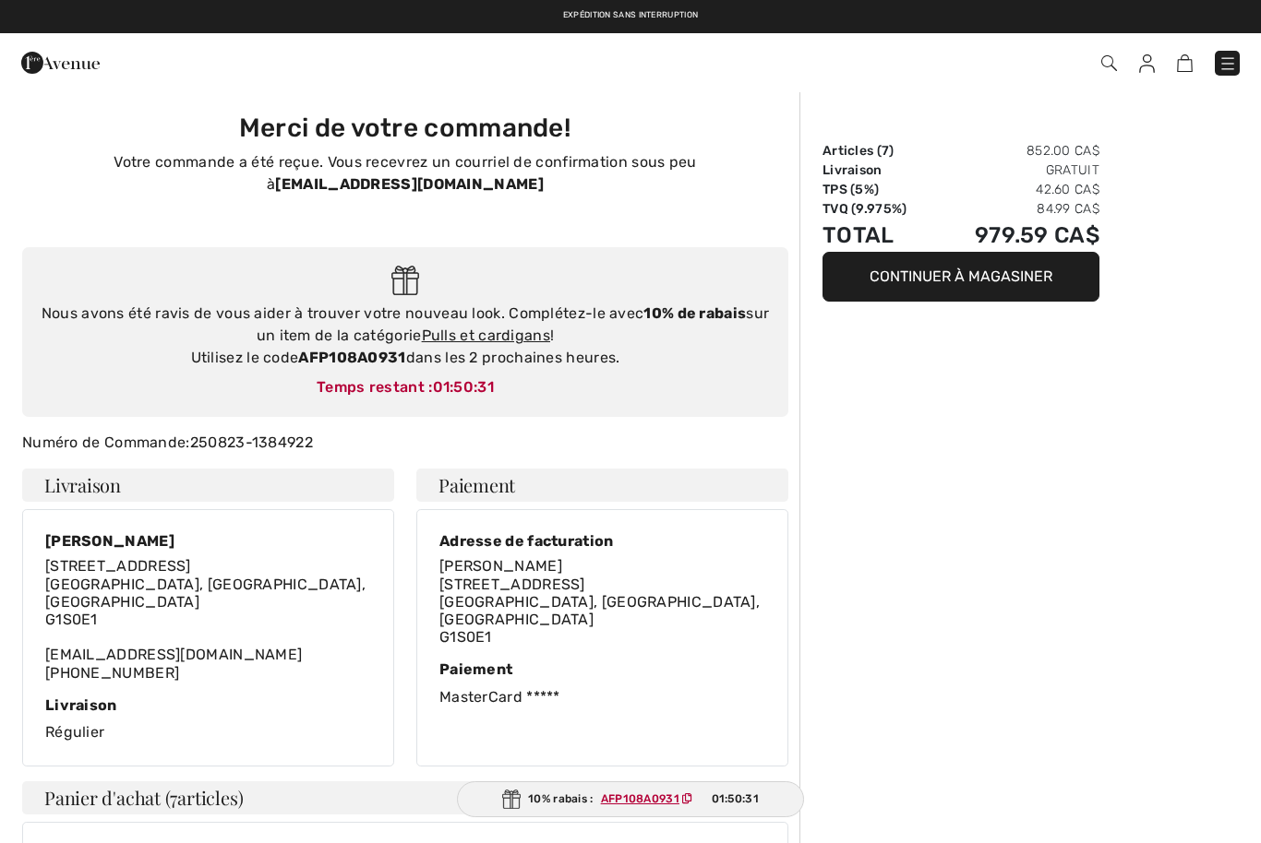
click at [759, 741] on div "Adresse de facturation [PERSON_NAME] [STREET_ADDRESS] Paiement MasterCard *****" at bounding box center [602, 637] width 372 height 257
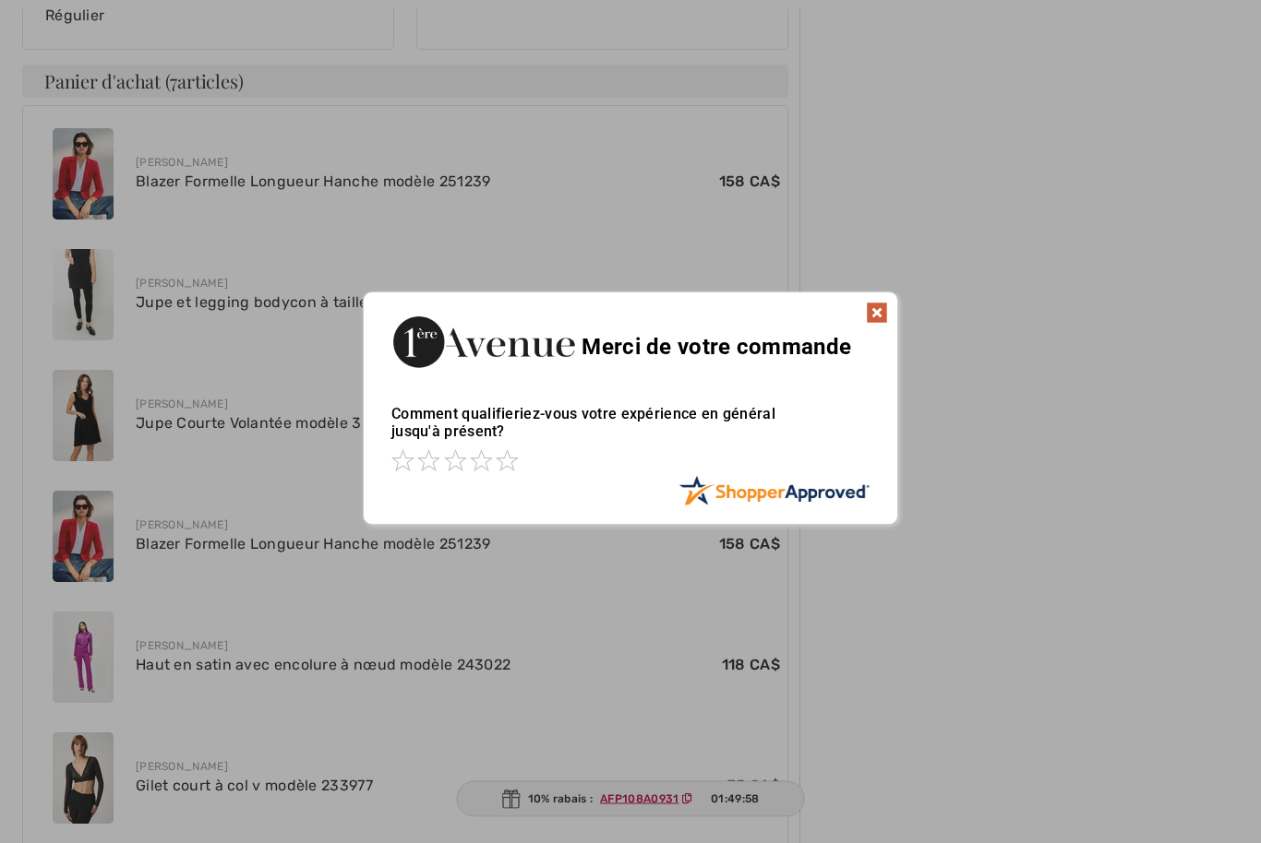
scroll to position [718, 0]
click at [880, 322] on img at bounding box center [877, 312] width 22 height 22
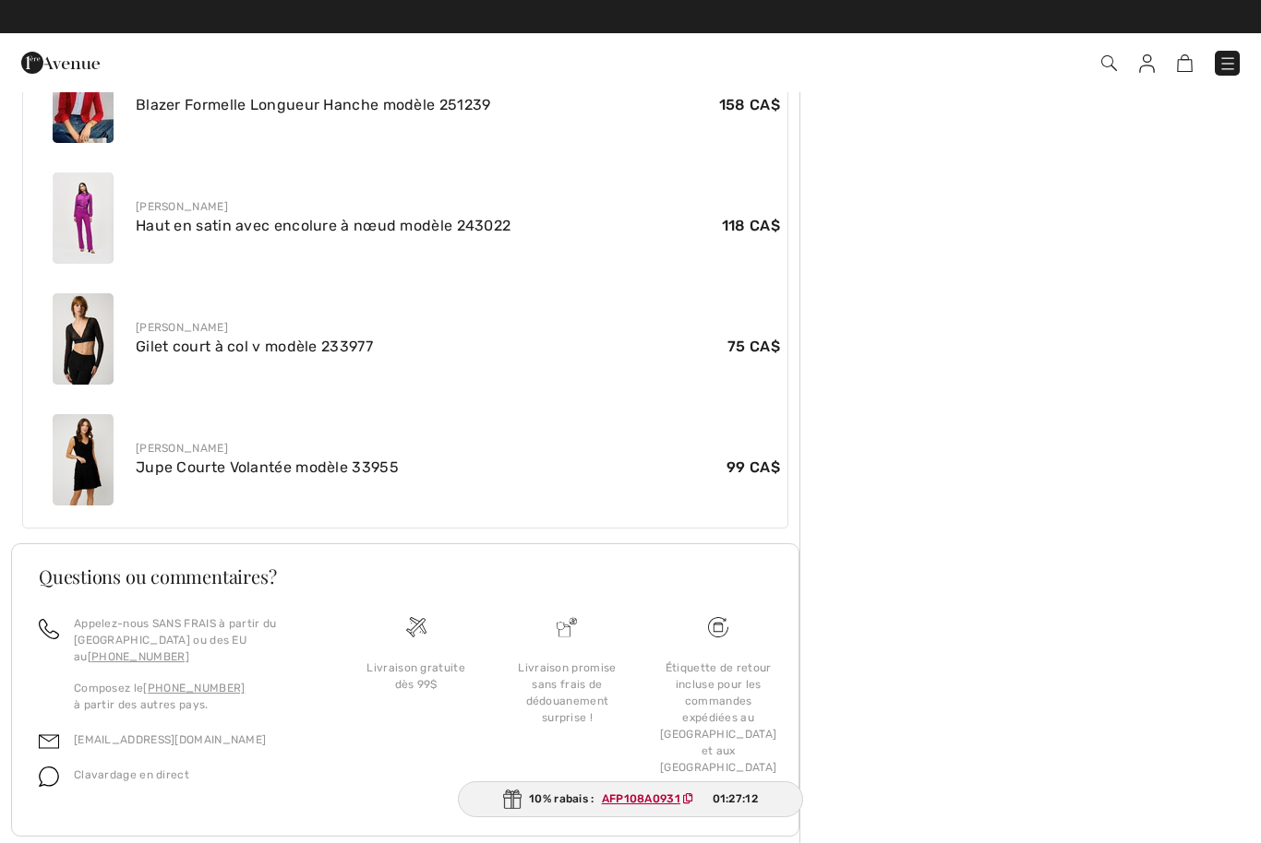
scroll to position [1160, 0]
